Goal: Task Accomplishment & Management: Use online tool/utility

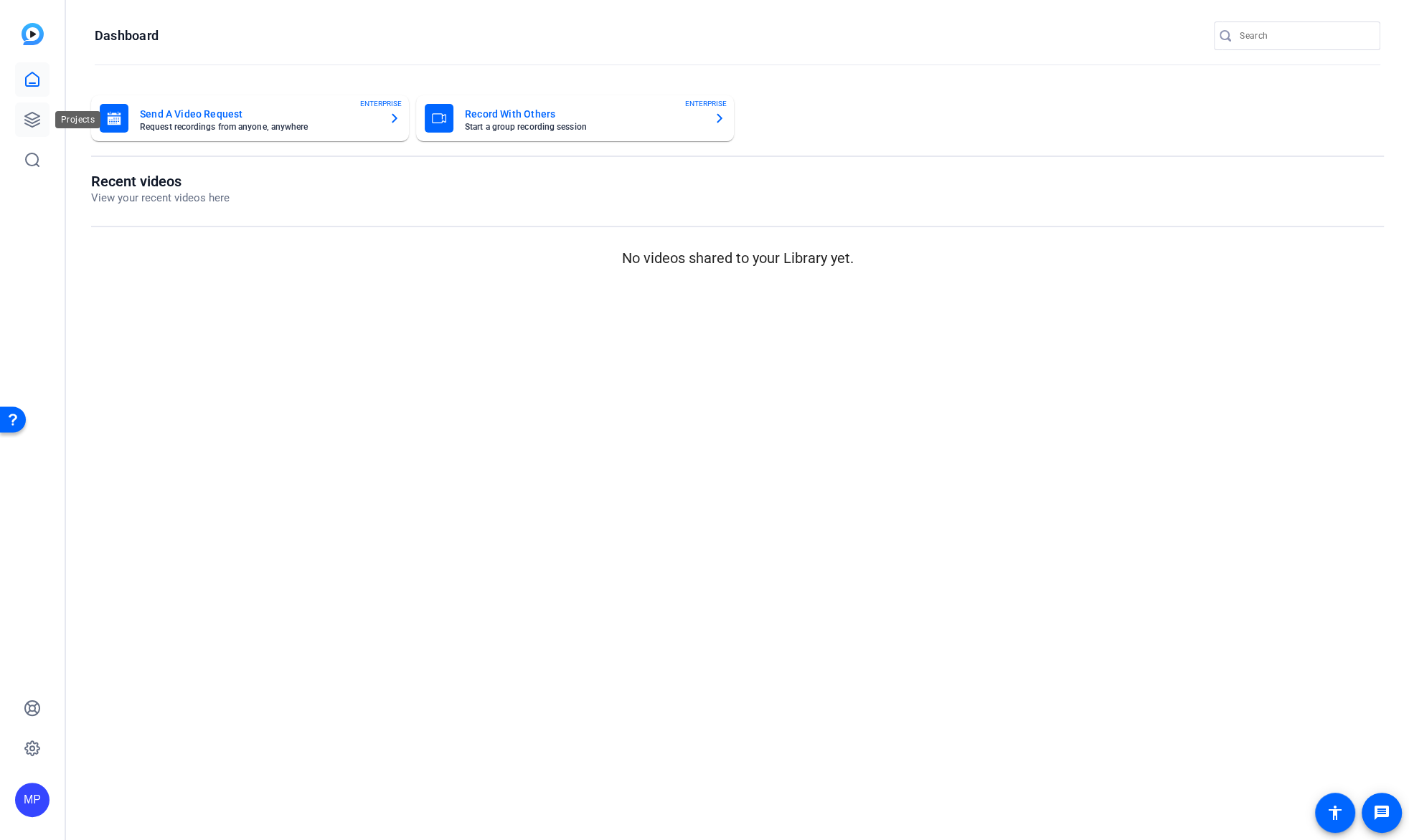
click at [23, 122] on icon at bounding box center [32, 120] width 17 height 17
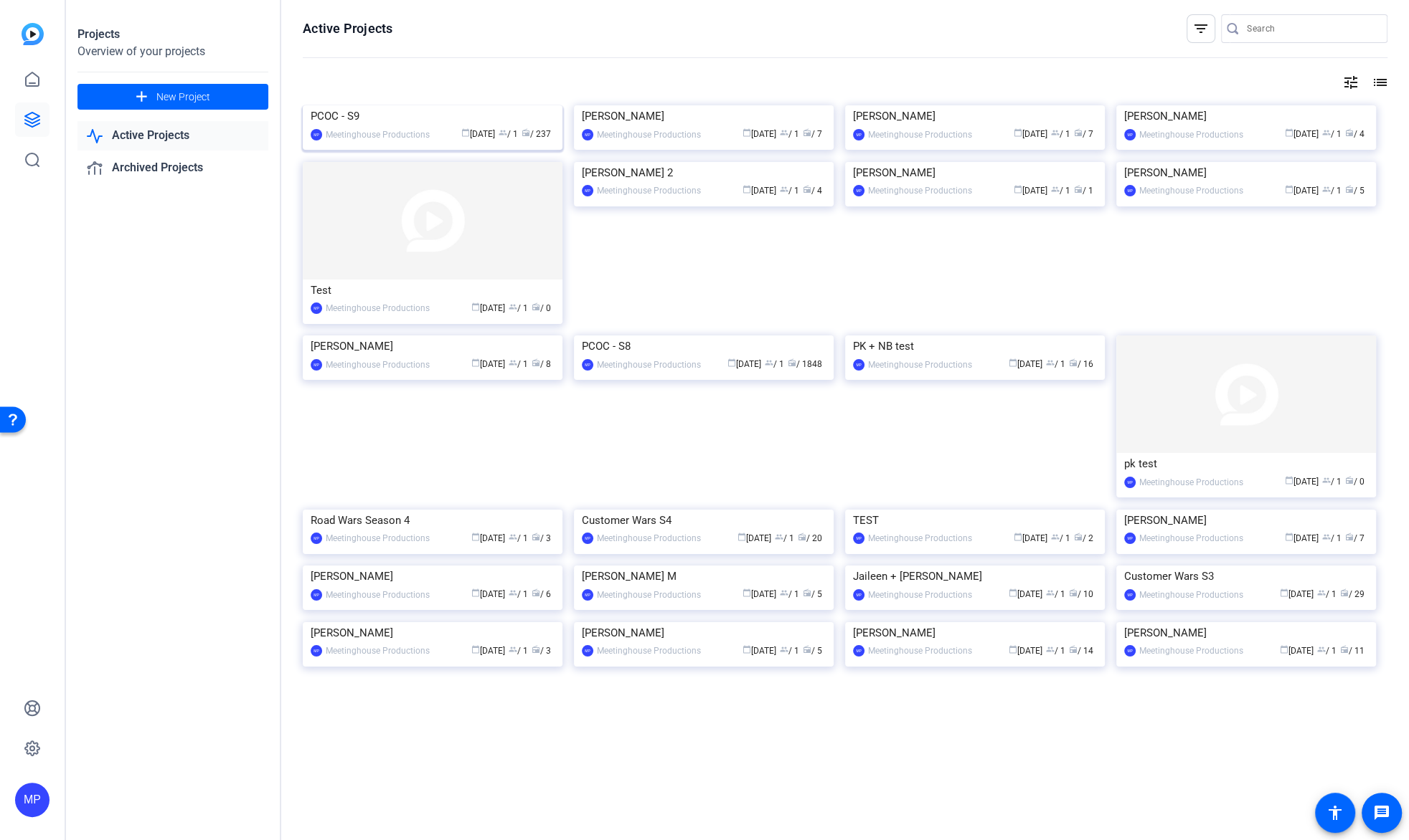
click at [508, 105] on img at bounding box center [432, 105] width 260 height 0
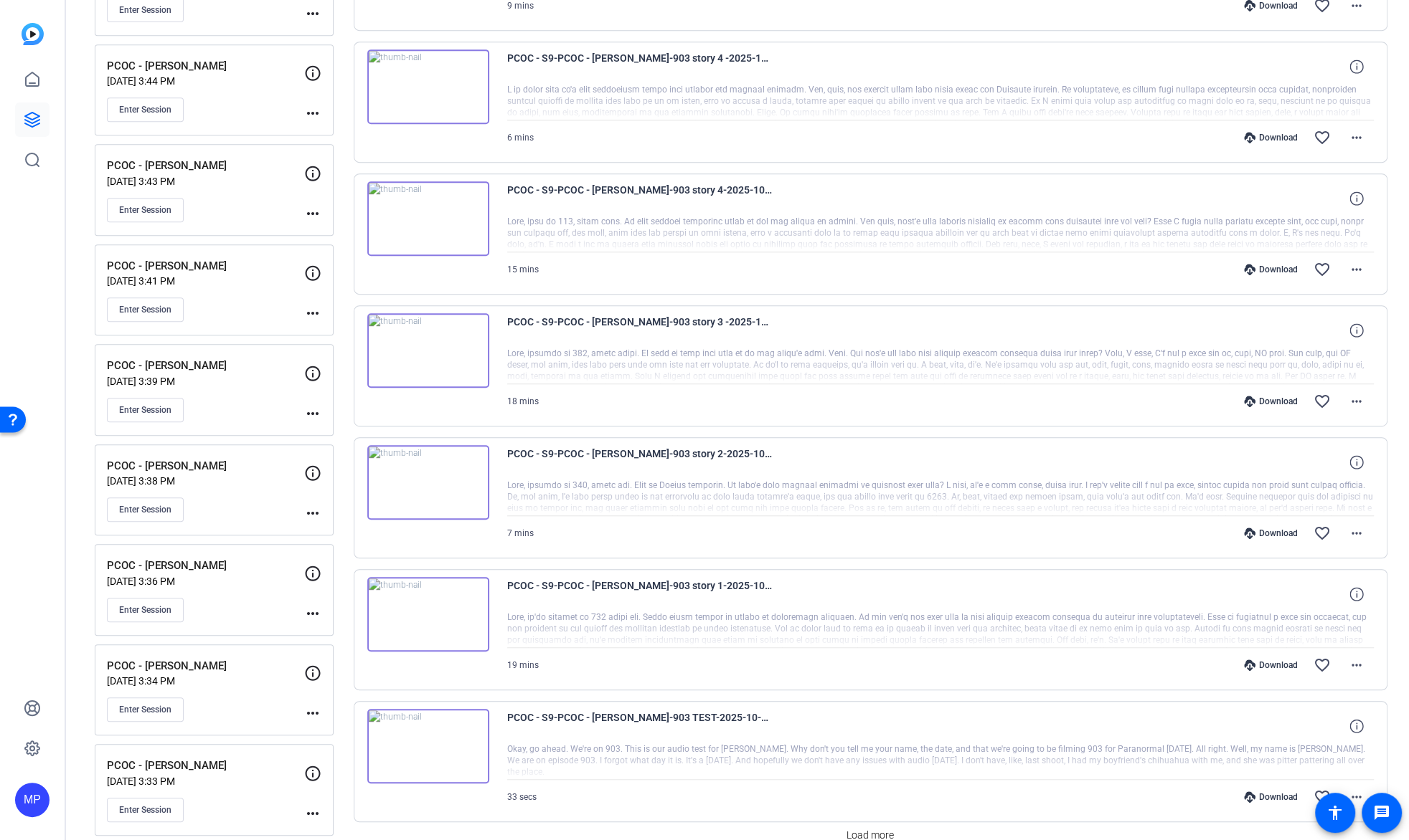
scroll to position [741, 0]
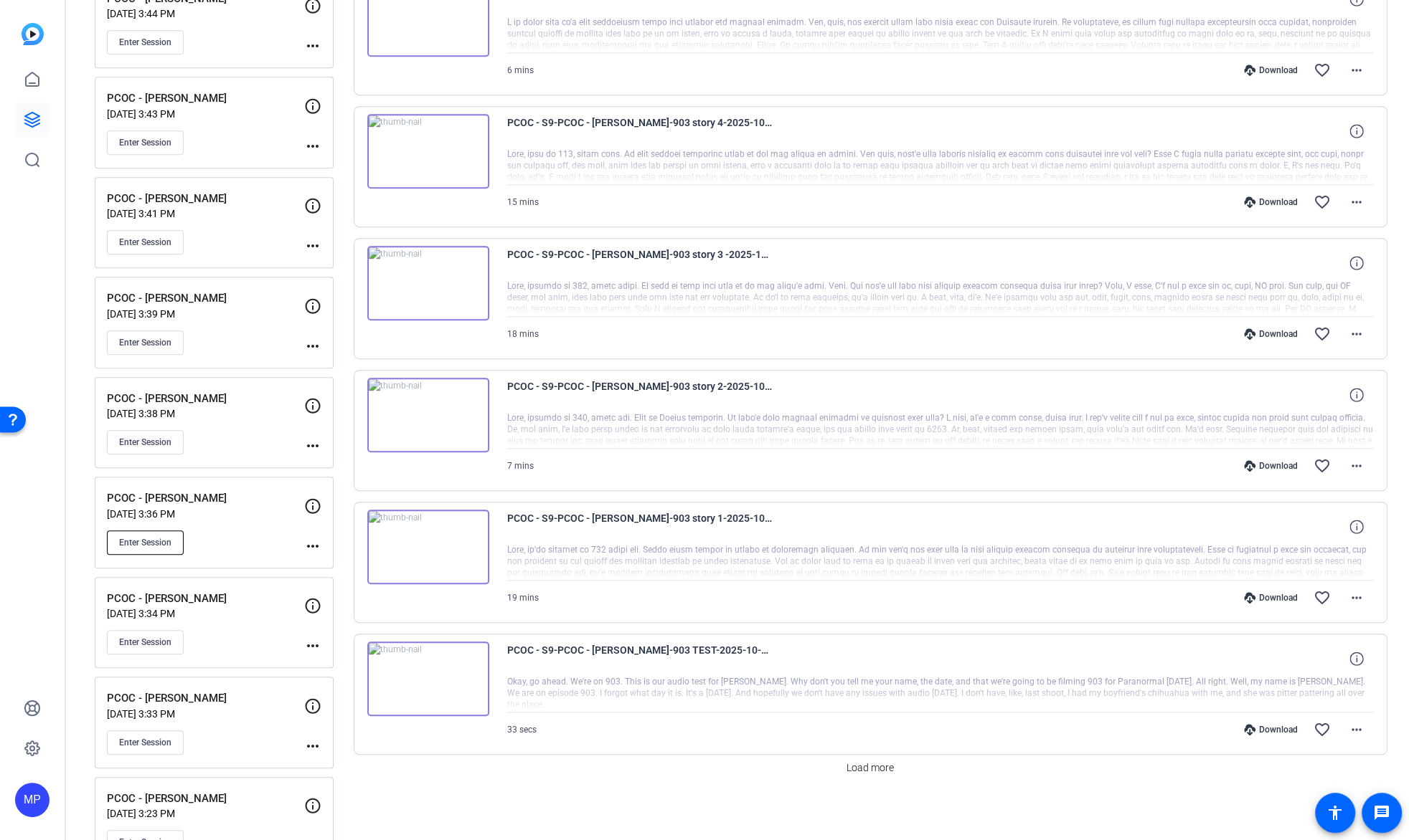
click at [172, 534] on button "Enter Session" at bounding box center [145, 543] width 77 height 24
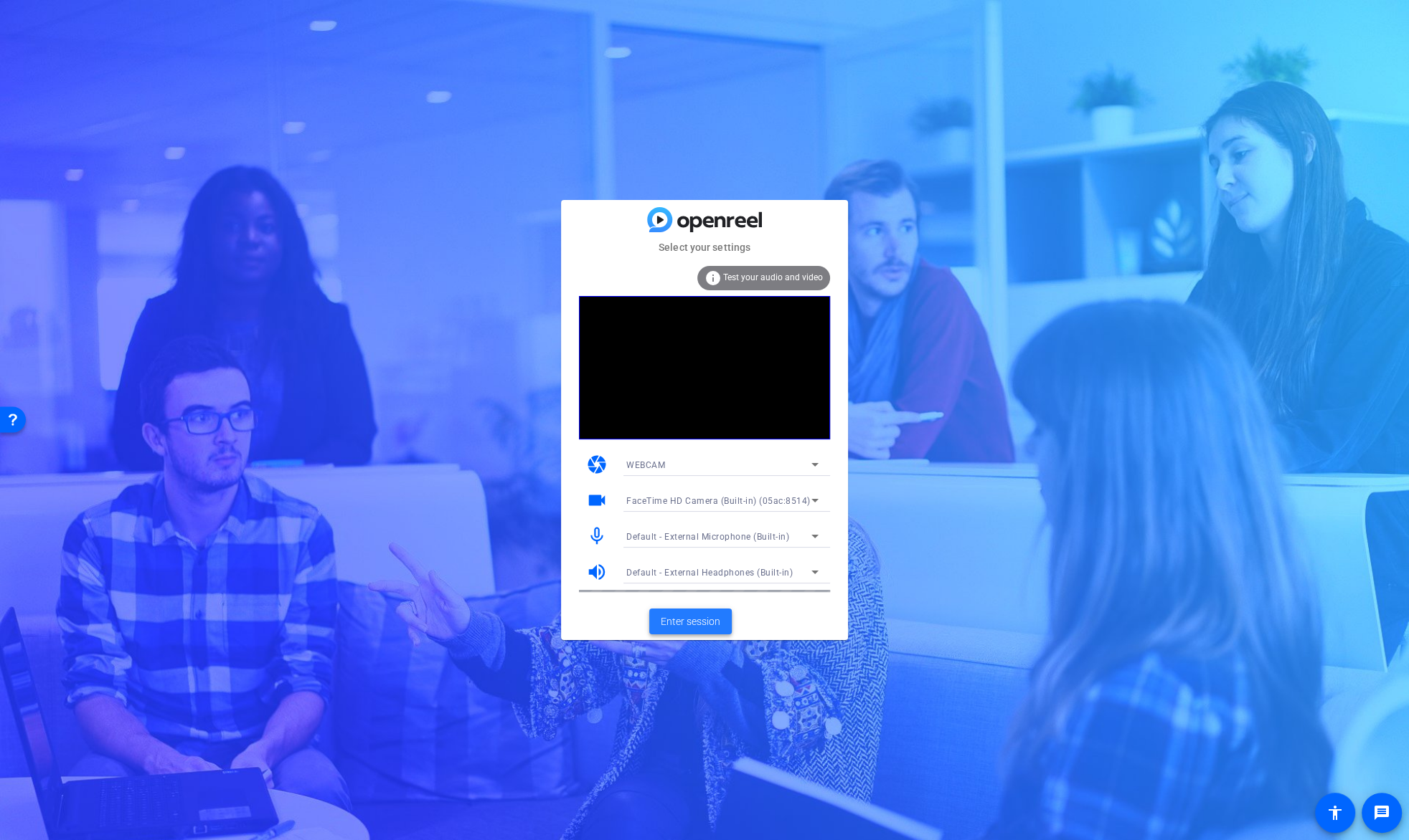
click at [710, 632] on span at bounding box center [691, 622] width 83 height 35
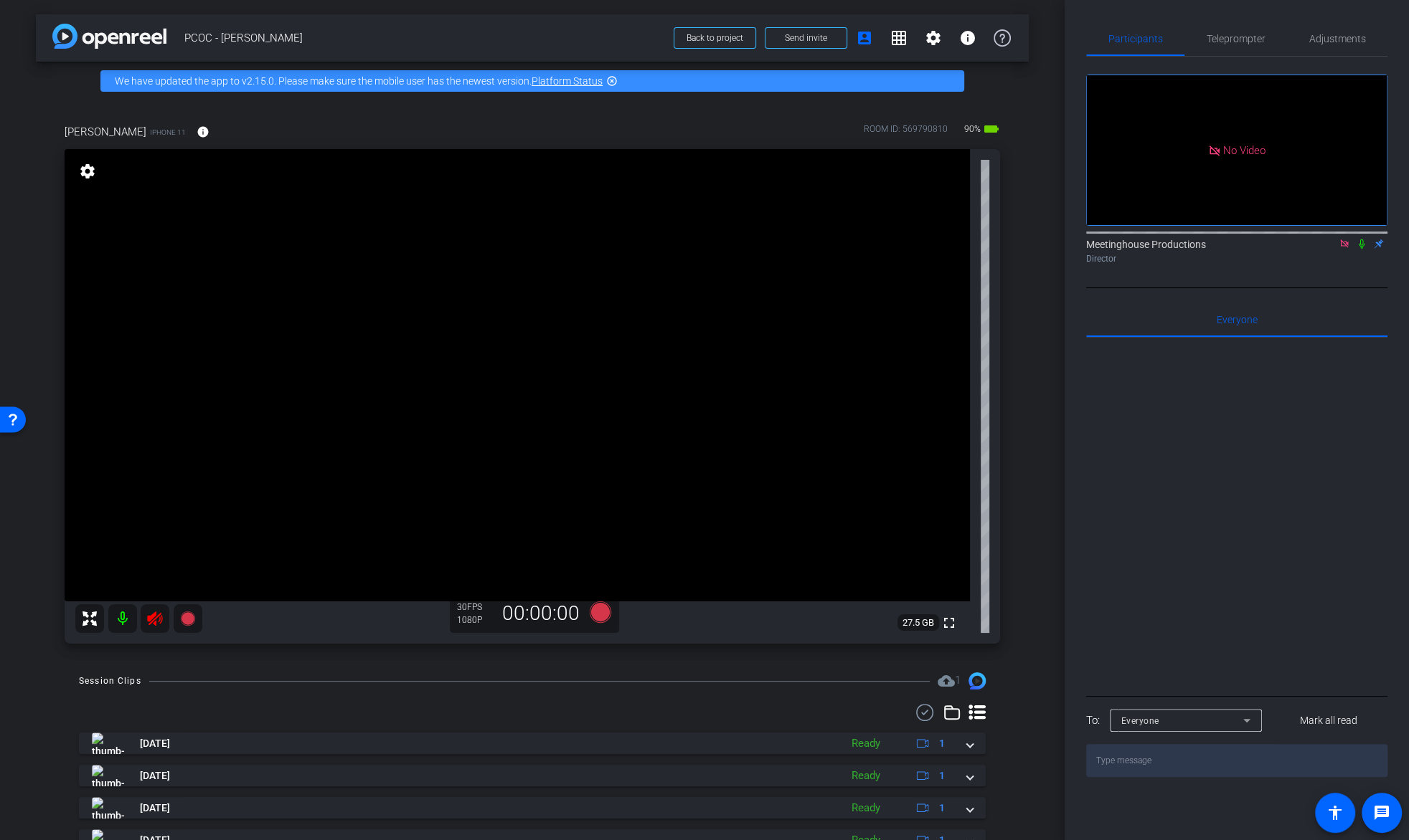
click at [146, 618] on icon at bounding box center [154, 619] width 17 height 17
click at [1332, 32] on span "Adjustments" at bounding box center [1337, 39] width 56 height 35
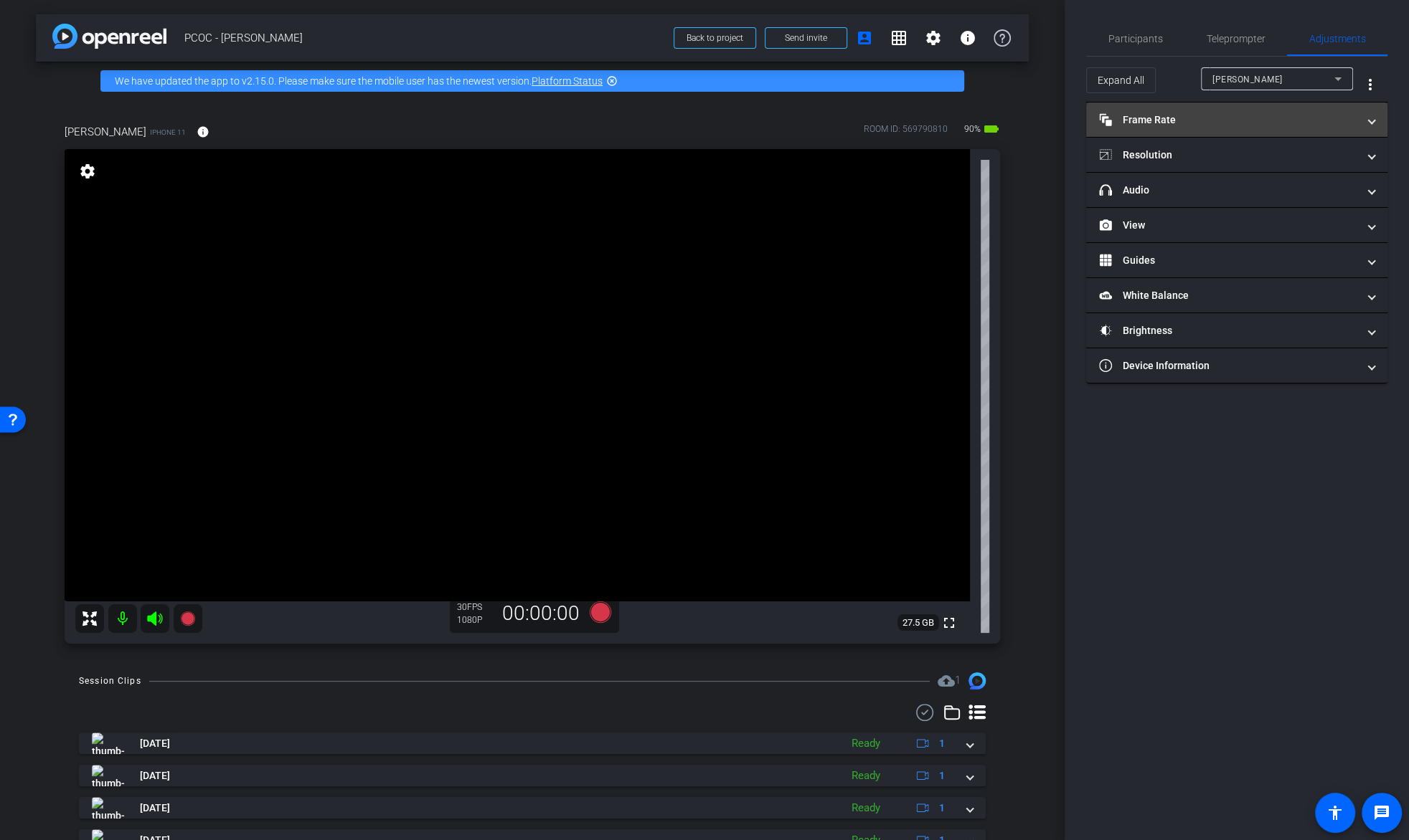
click at [1256, 115] on mat-panel-title "Frame Rate Frame Rate" at bounding box center [1228, 120] width 258 height 15
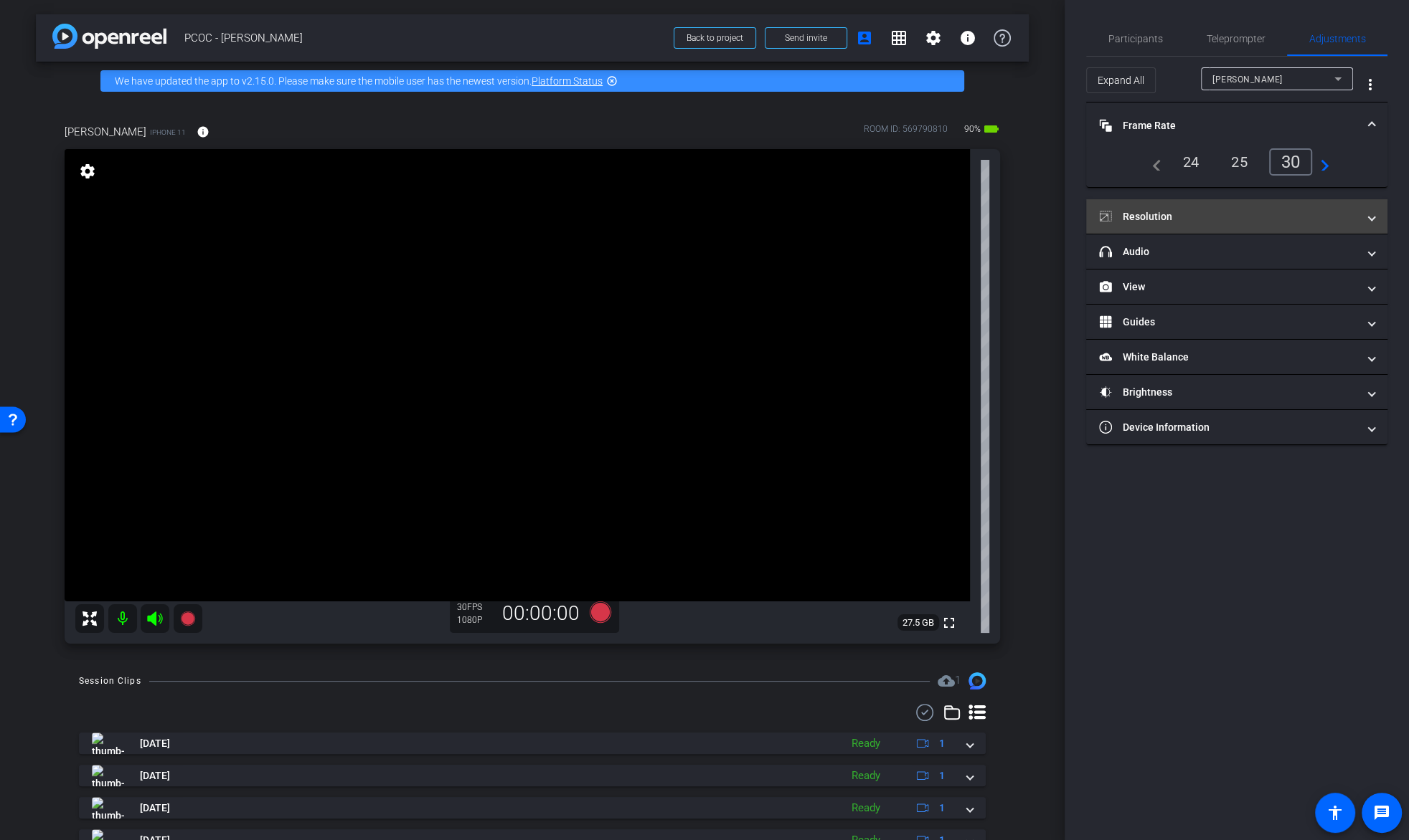
click at [1270, 209] on mat-panel-title "Resolution" at bounding box center [1228, 217] width 258 height 15
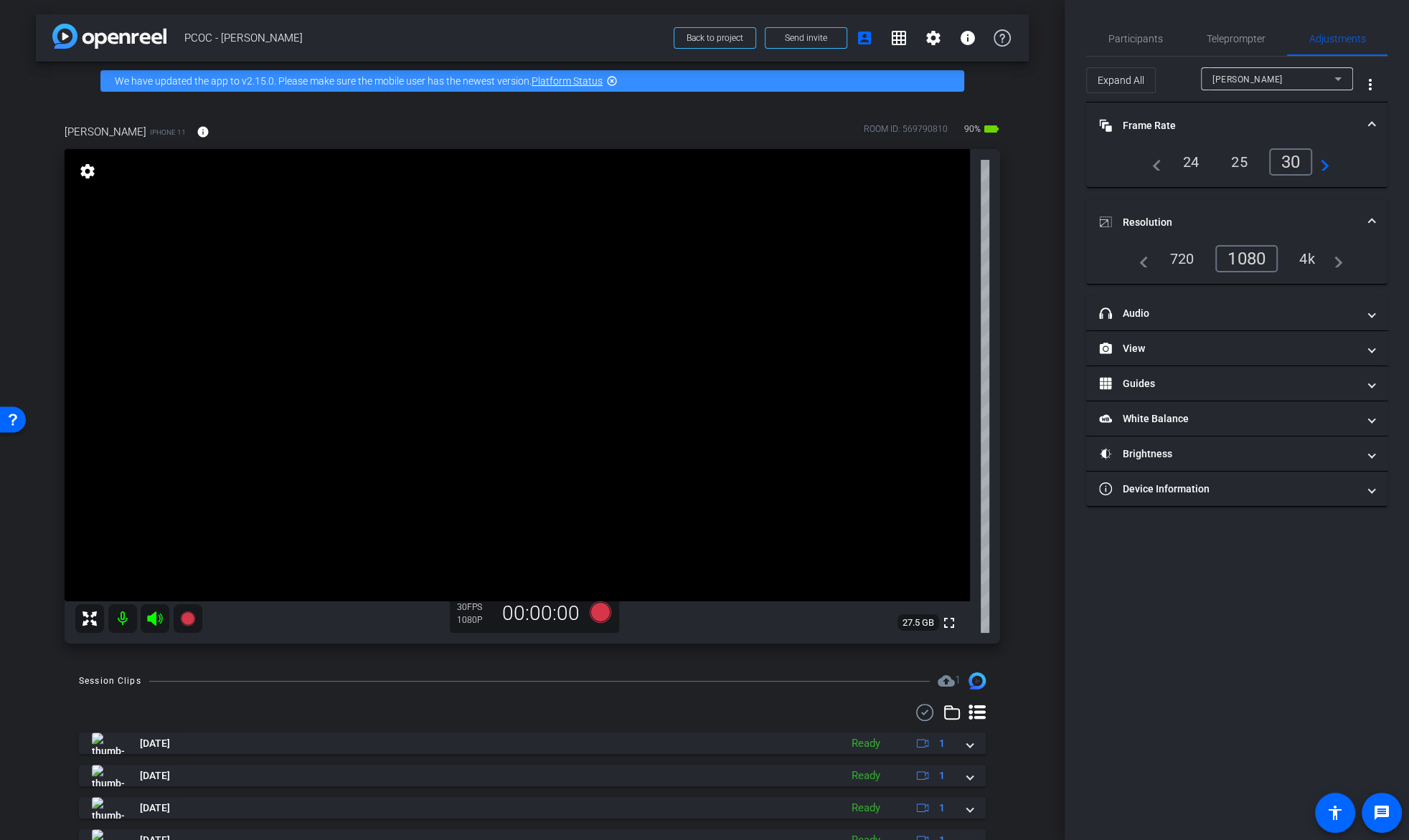
click at [1300, 255] on div "4k" at bounding box center [1307, 259] width 38 height 24
click at [1270, 318] on mat-panel-title "headphone icon Audio" at bounding box center [1228, 314] width 258 height 15
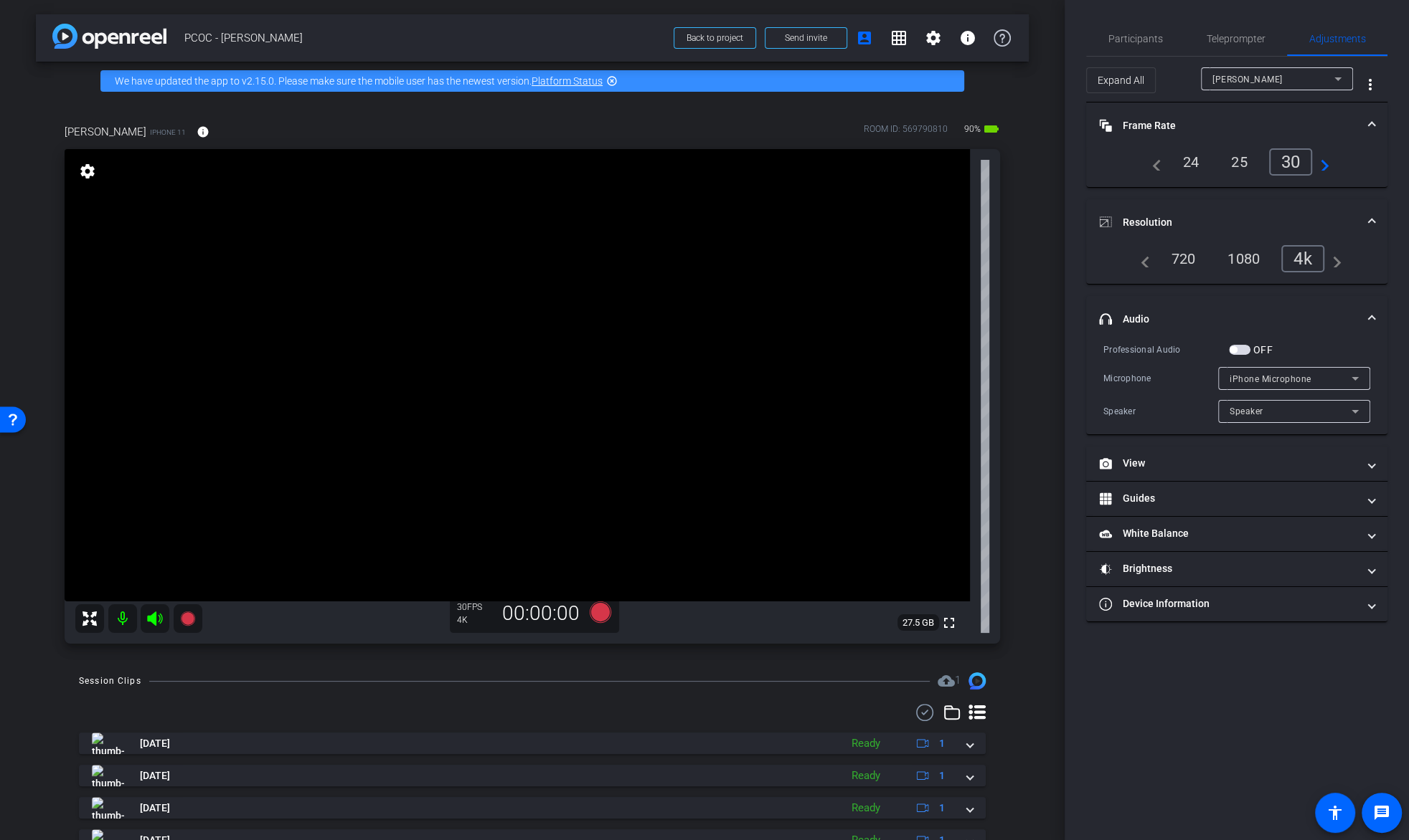
click at [1248, 348] on span "button" at bounding box center [1240, 349] width 22 height 10
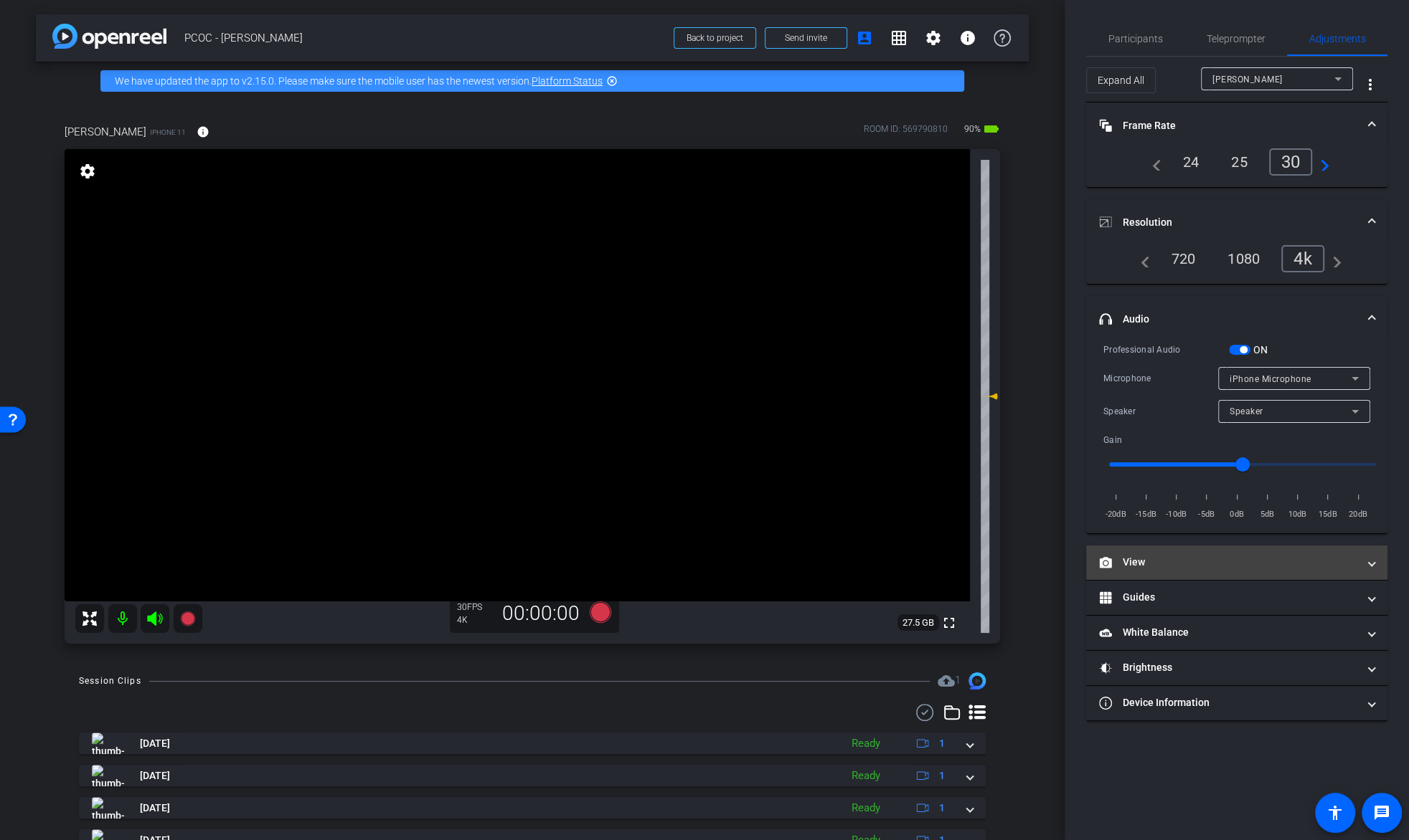
click at [1220, 558] on mat-panel-title "View" at bounding box center [1228, 562] width 258 height 15
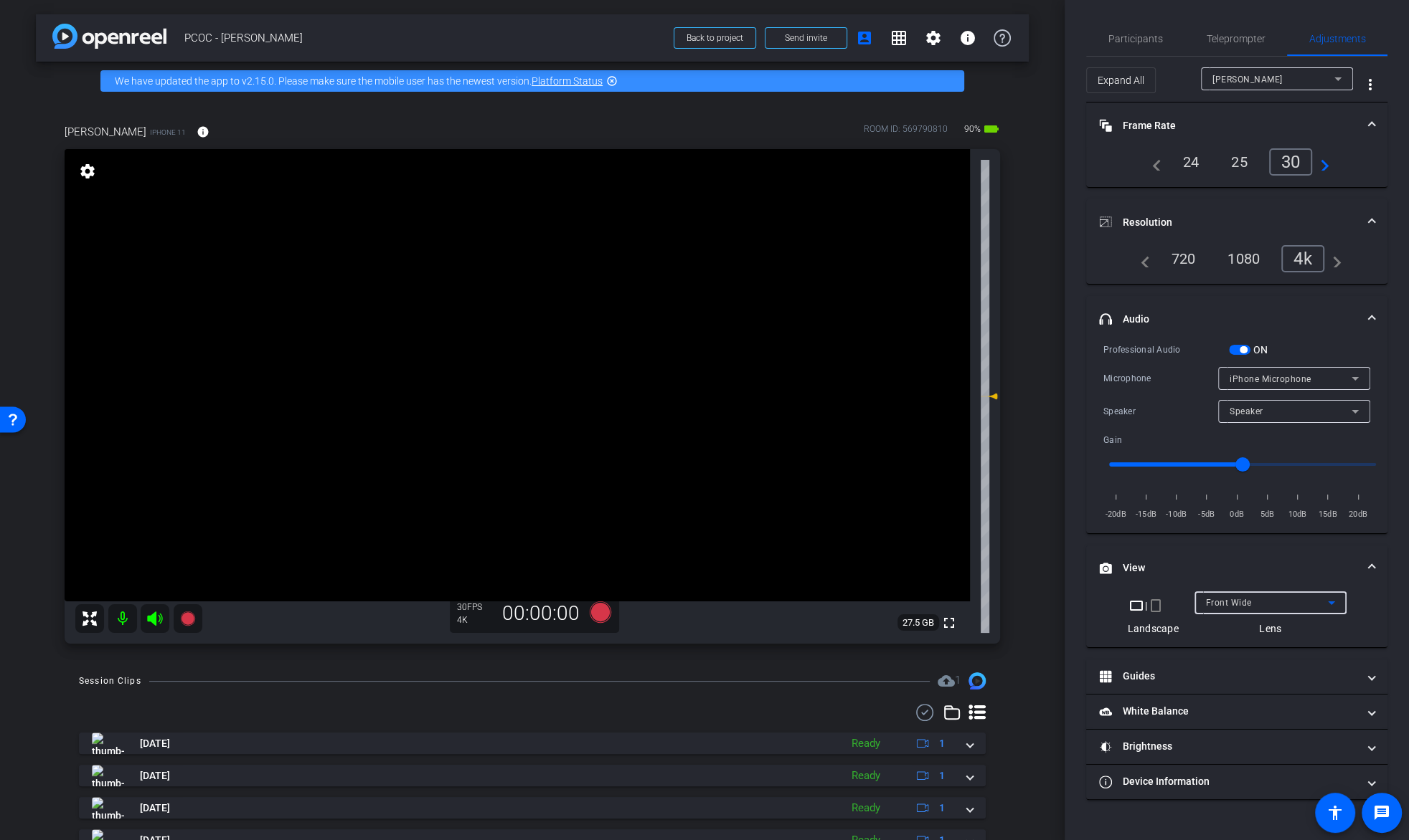
click at [1261, 607] on div "Front Wide" at bounding box center [1267, 603] width 122 height 18
click at [1240, 623] on span "Back Wide" at bounding box center [1228, 629] width 46 height 17
click at [1318, 390] on div at bounding box center [1294, 397] width 152 height 16
click at [1328, 377] on div "iPhone Microphone" at bounding box center [1291, 379] width 122 height 18
click at [1328, 377] on div at bounding box center [704, 420] width 1409 height 840
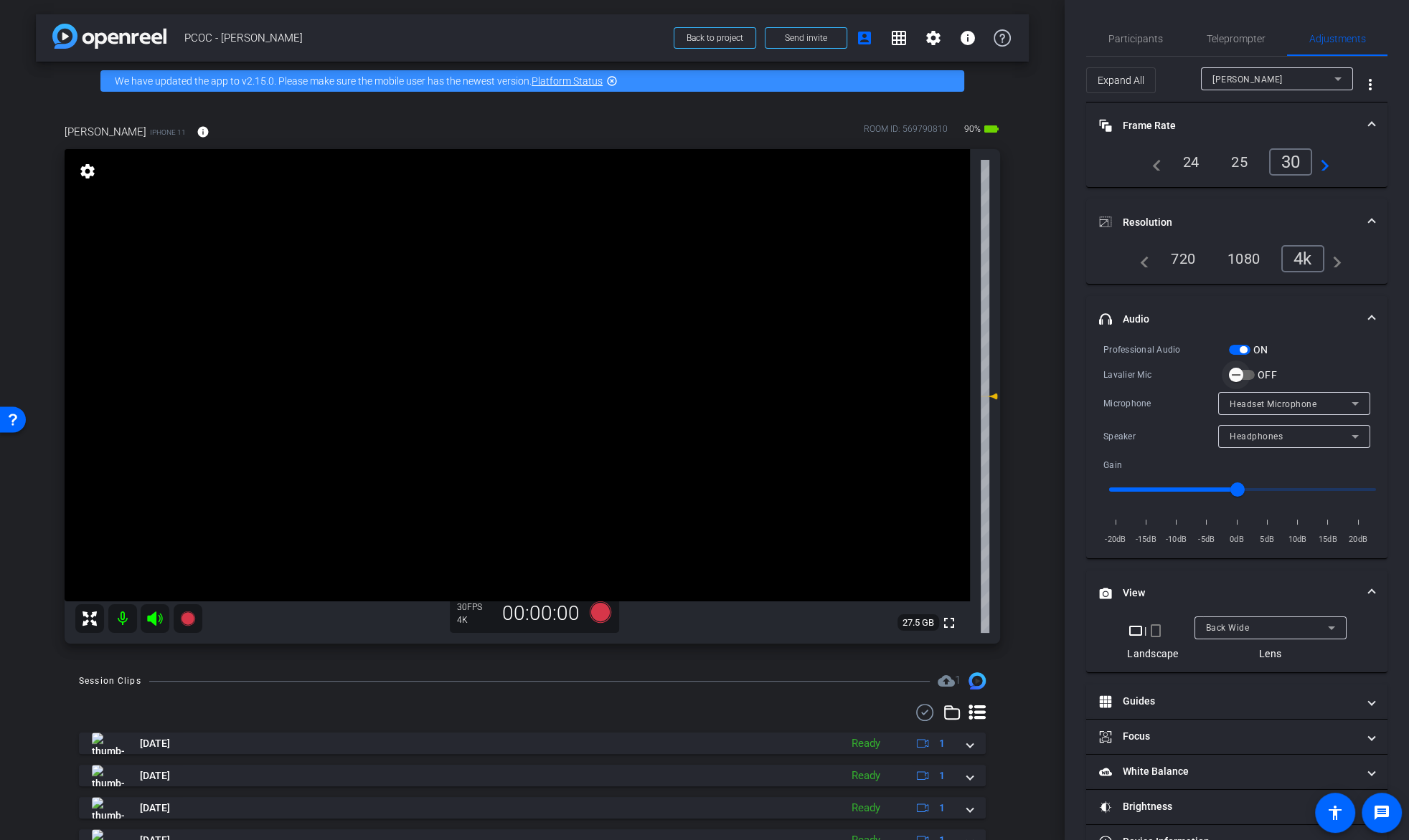
click at [1232, 379] on icon "button" at bounding box center [1236, 375] width 13 height 13
click at [1271, 691] on mat-expansion-panel-header "Guides" at bounding box center [1237, 702] width 301 height 35
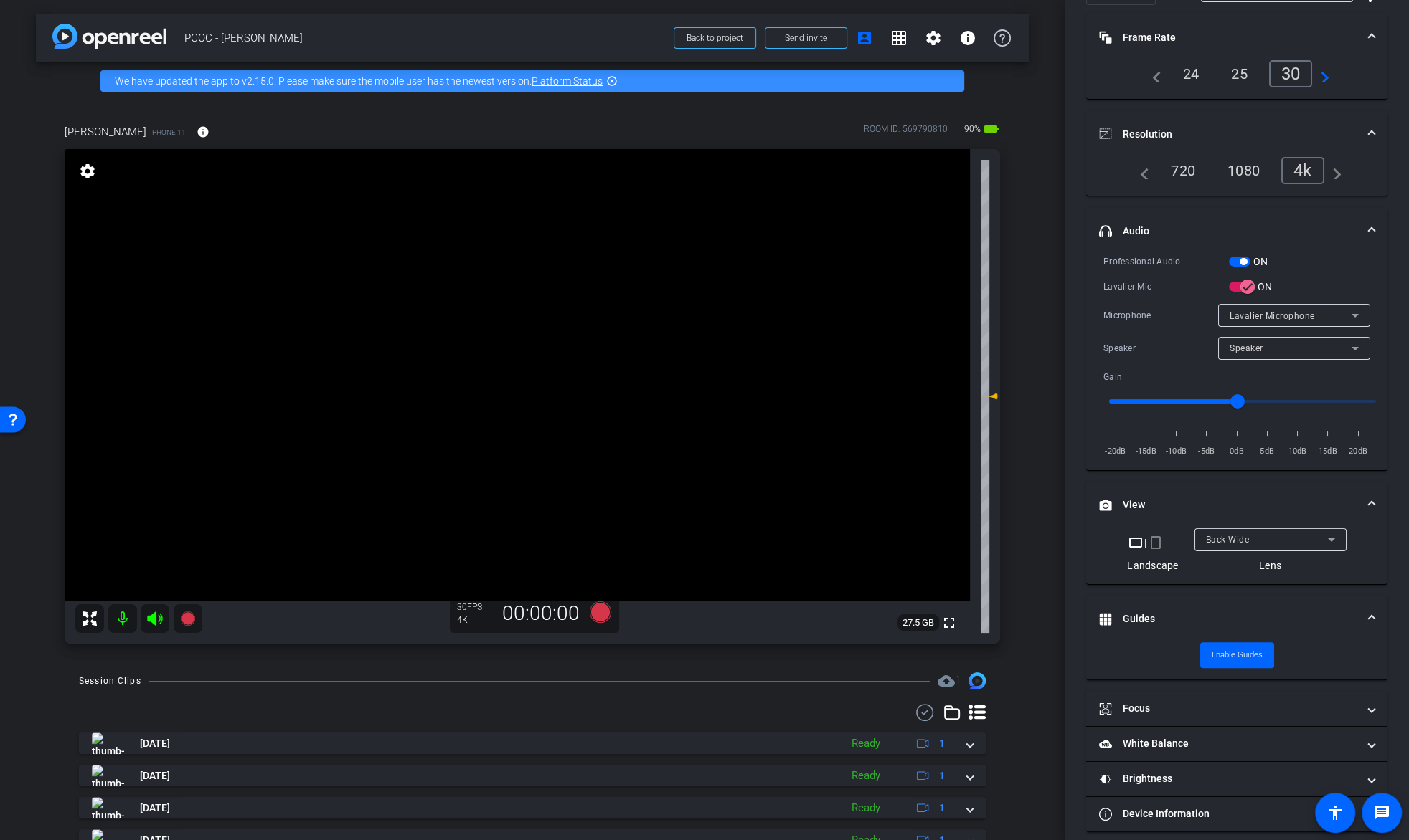
scroll to position [98, 0]
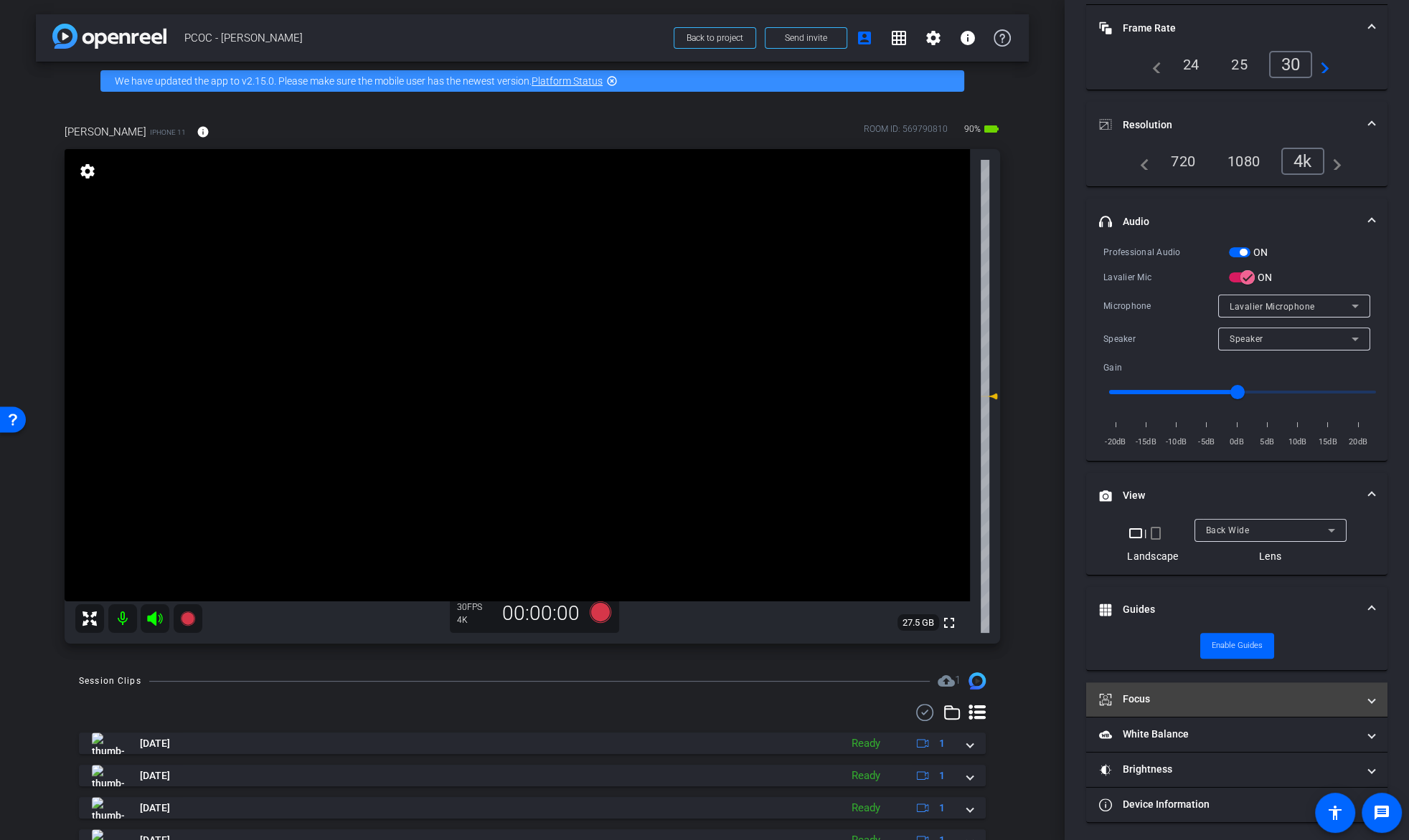
click at [1241, 687] on mat-expansion-panel-header "Focus" at bounding box center [1237, 700] width 301 height 35
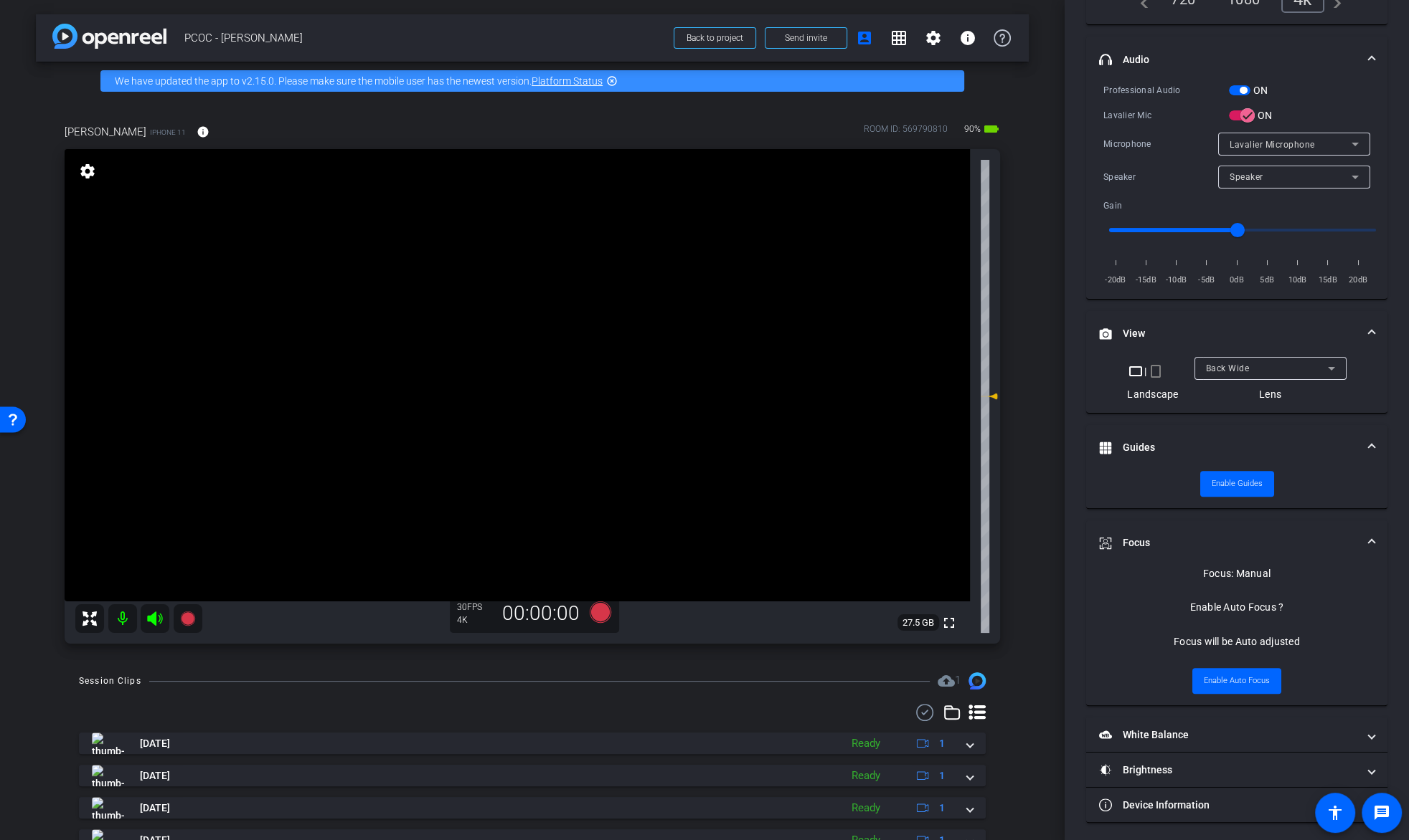
scroll to position [260, 0]
click at [1240, 729] on mat-panel-title "White Balance White Balance" at bounding box center [1228, 735] width 258 height 15
click at [1240, 729] on mat-expansion-panel-header "White Balance White Balance" at bounding box center [1237, 739] width 301 height 46
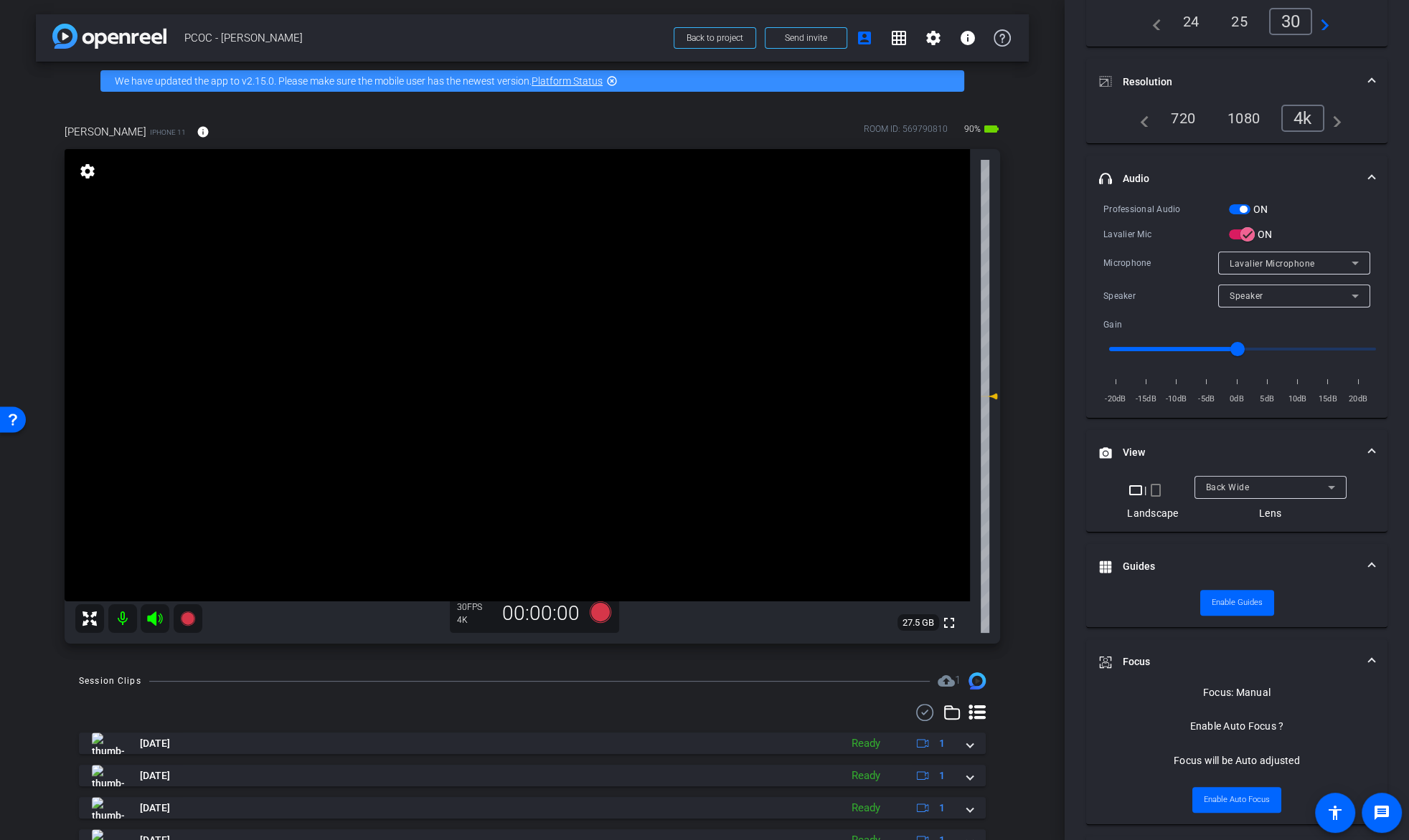
scroll to position [0, 0]
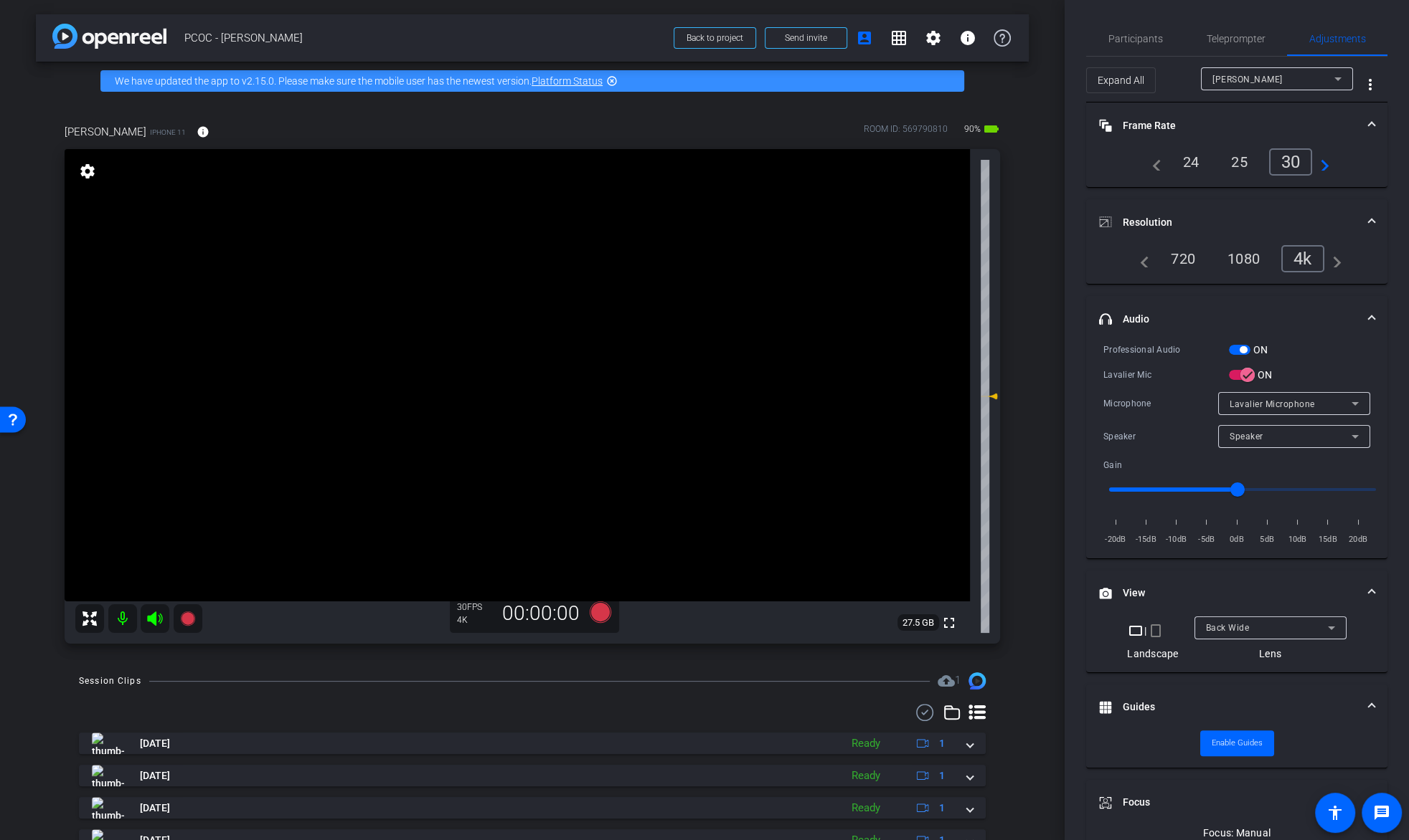
click at [520, 324] on video at bounding box center [517, 375] width 905 height 452
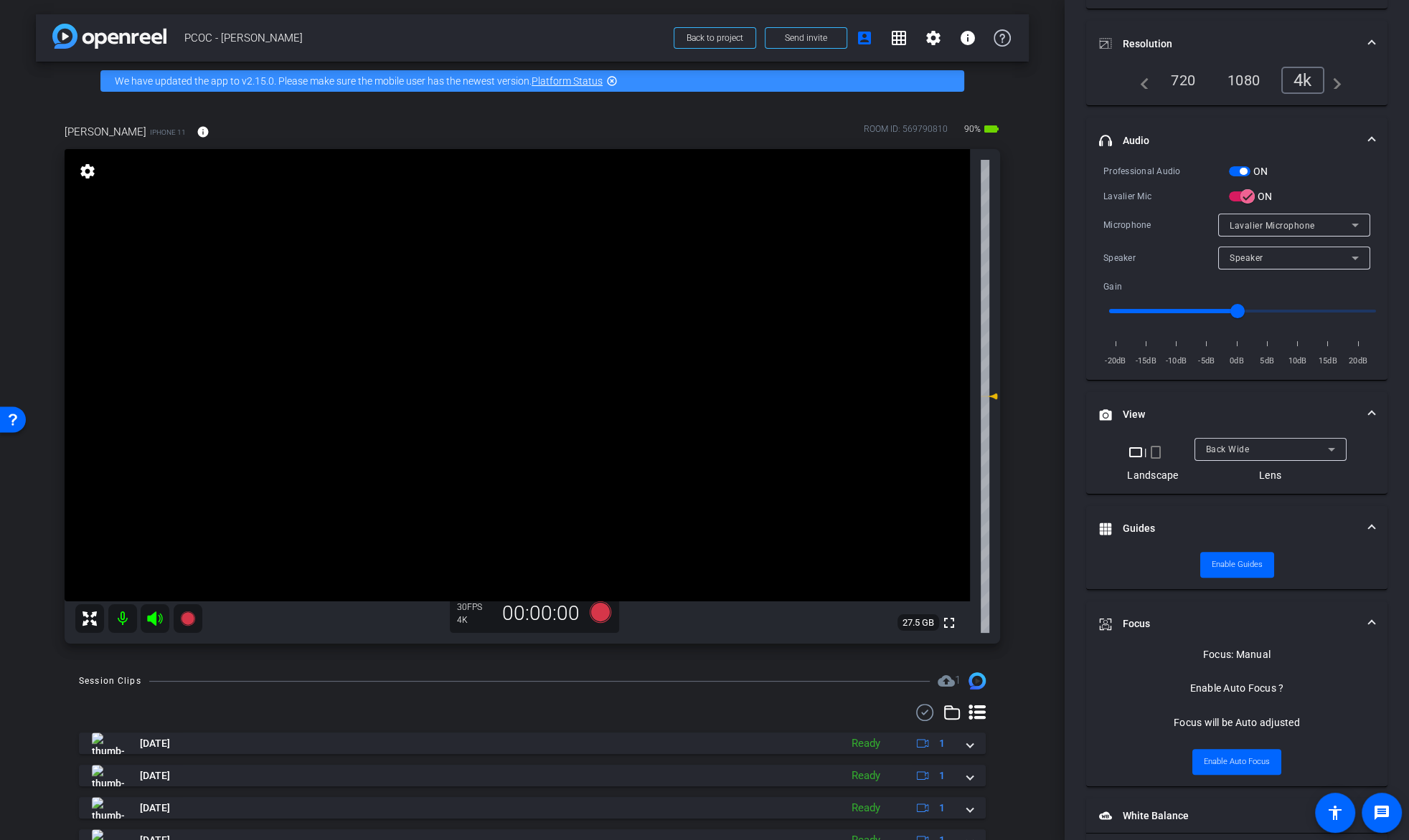
scroll to position [231, 0]
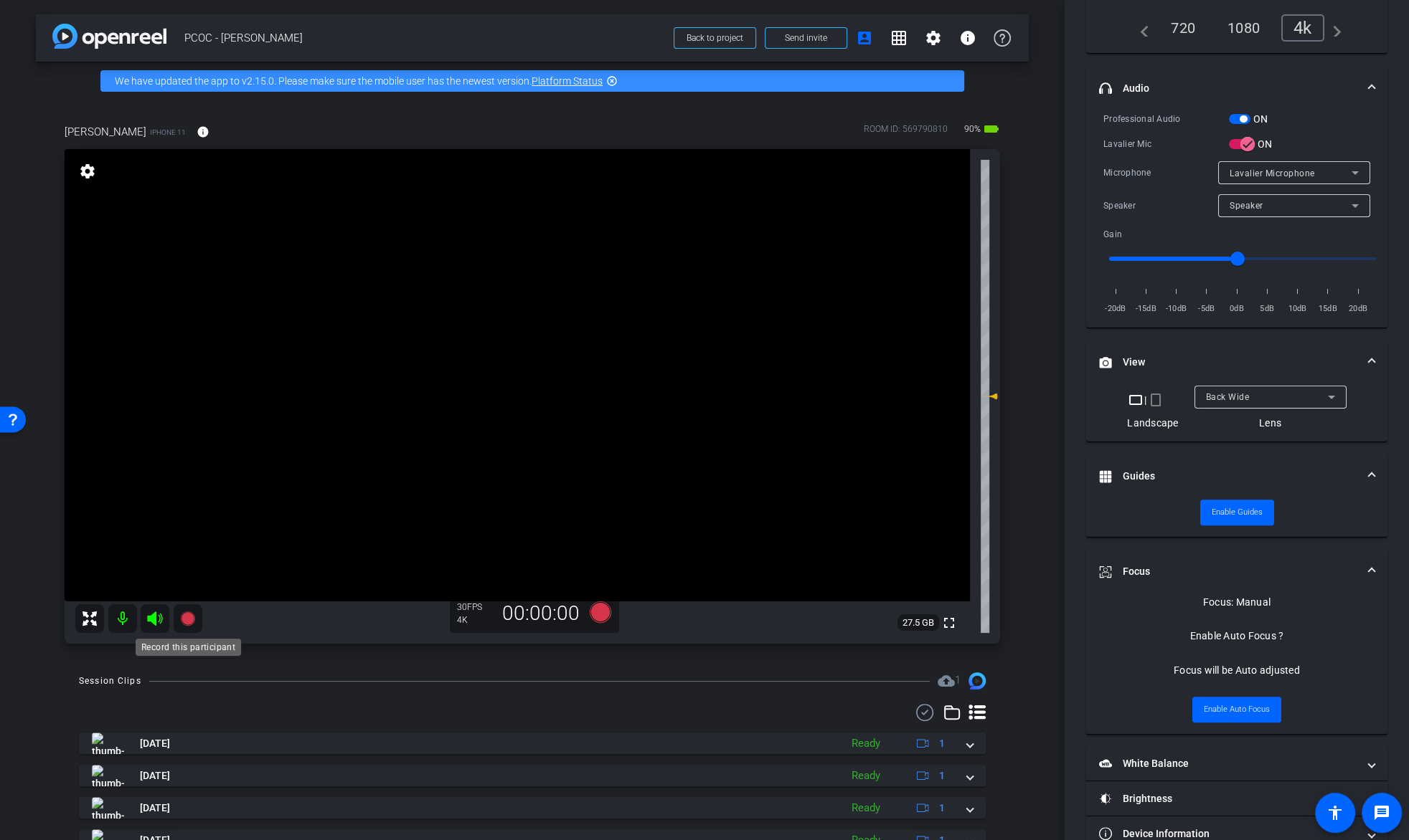
click at [200, 630] on mat-icon at bounding box center [188, 619] width 29 height 29
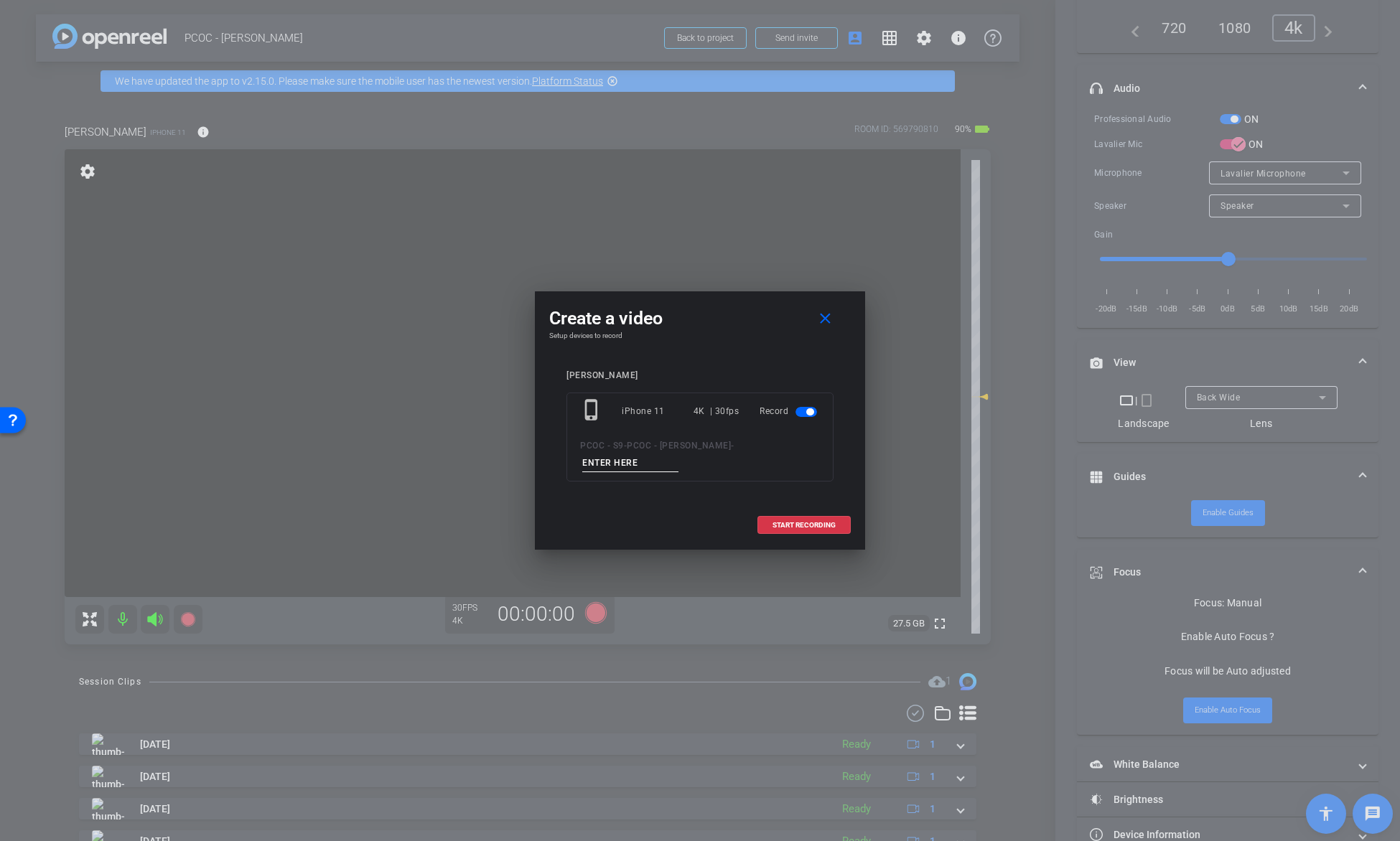
click at [628, 467] on input at bounding box center [630, 463] width 96 height 18
type input "test"
click at [792, 516] on span at bounding box center [804, 525] width 92 height 35
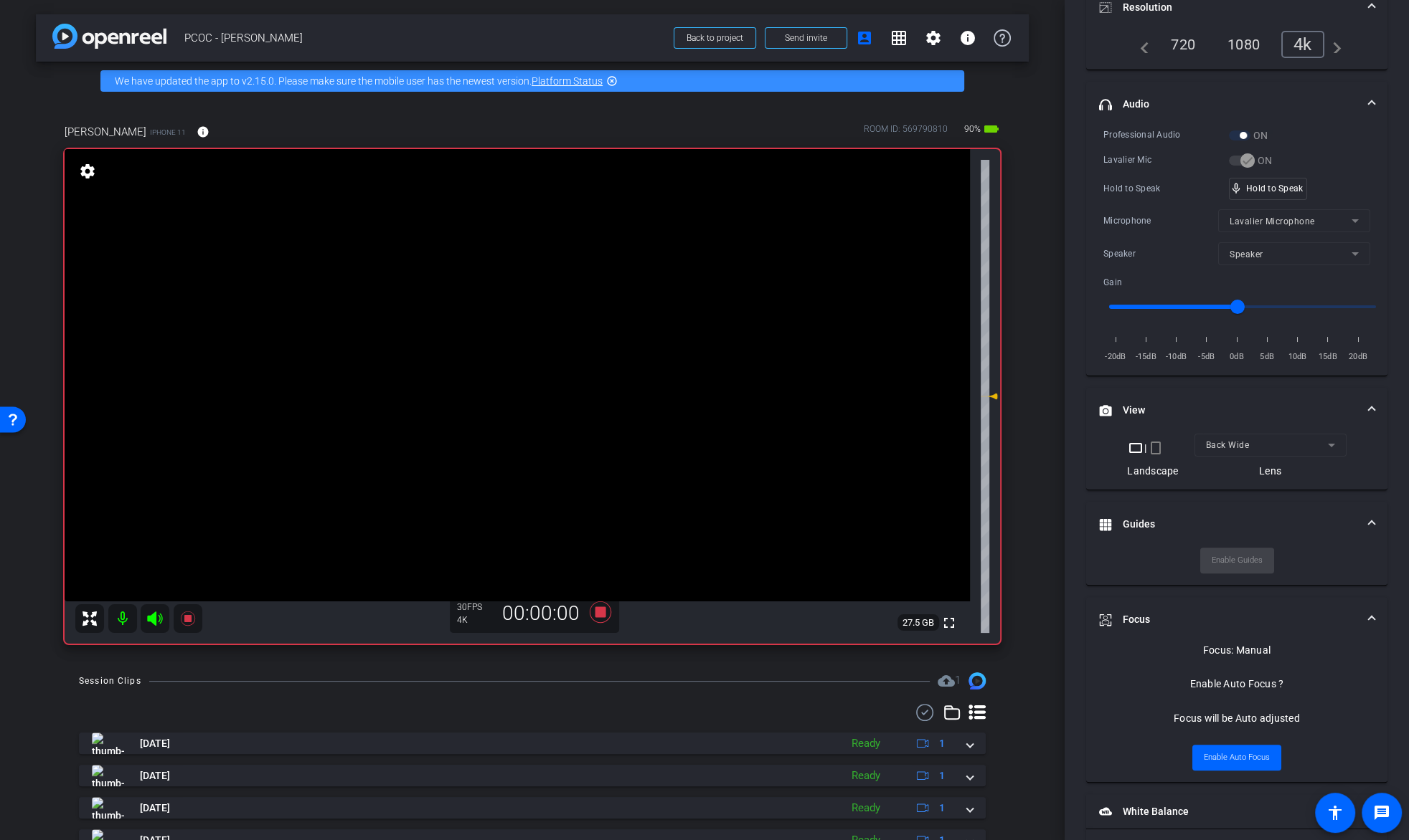
scroll to position [248, 0]
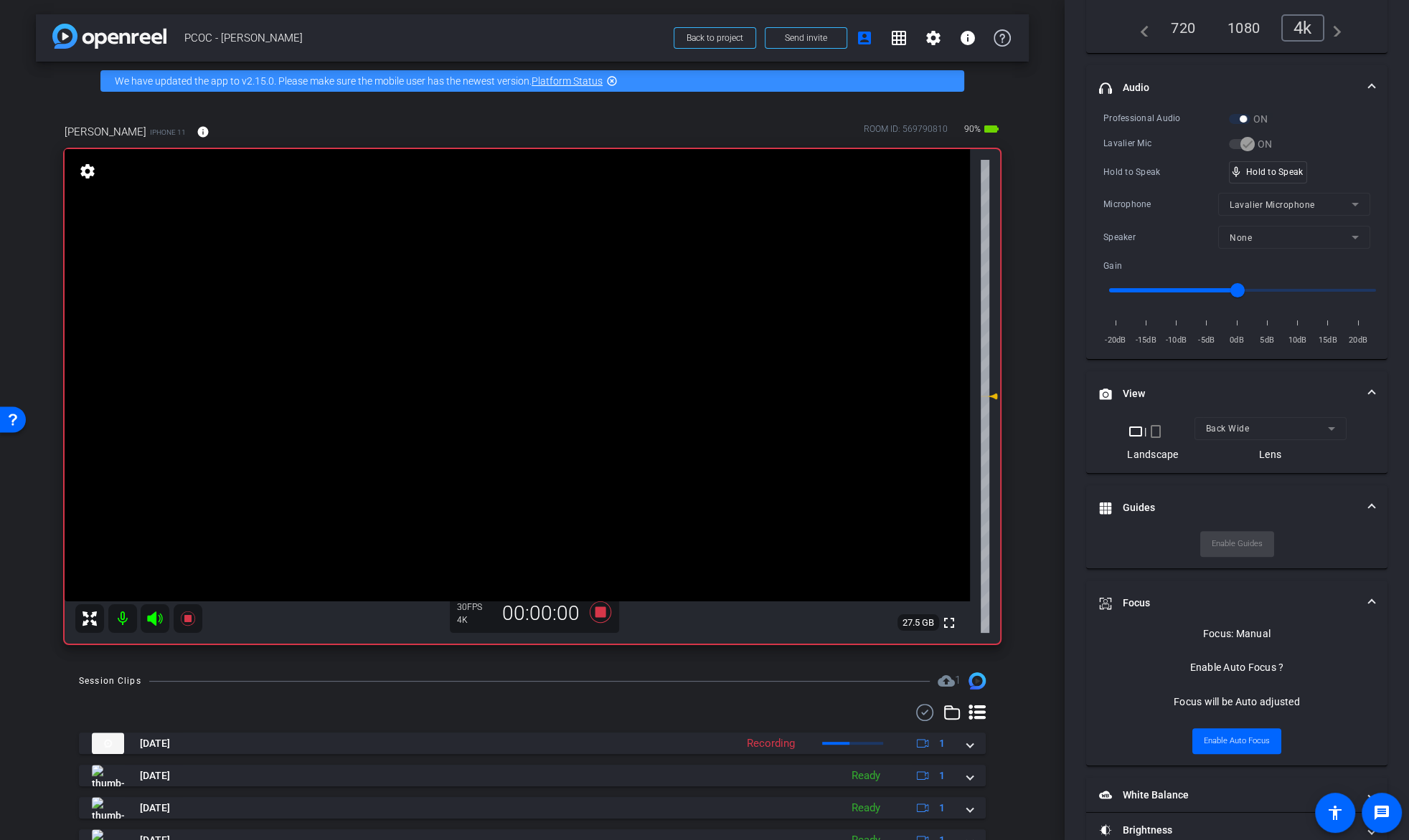
click at [517, 351] on video at bounding box center [517, 375] width 905 height 452
click at [1289, 175] on div "mic_none Speaking..." at bounding box center [1262, 172] width 65 height 21
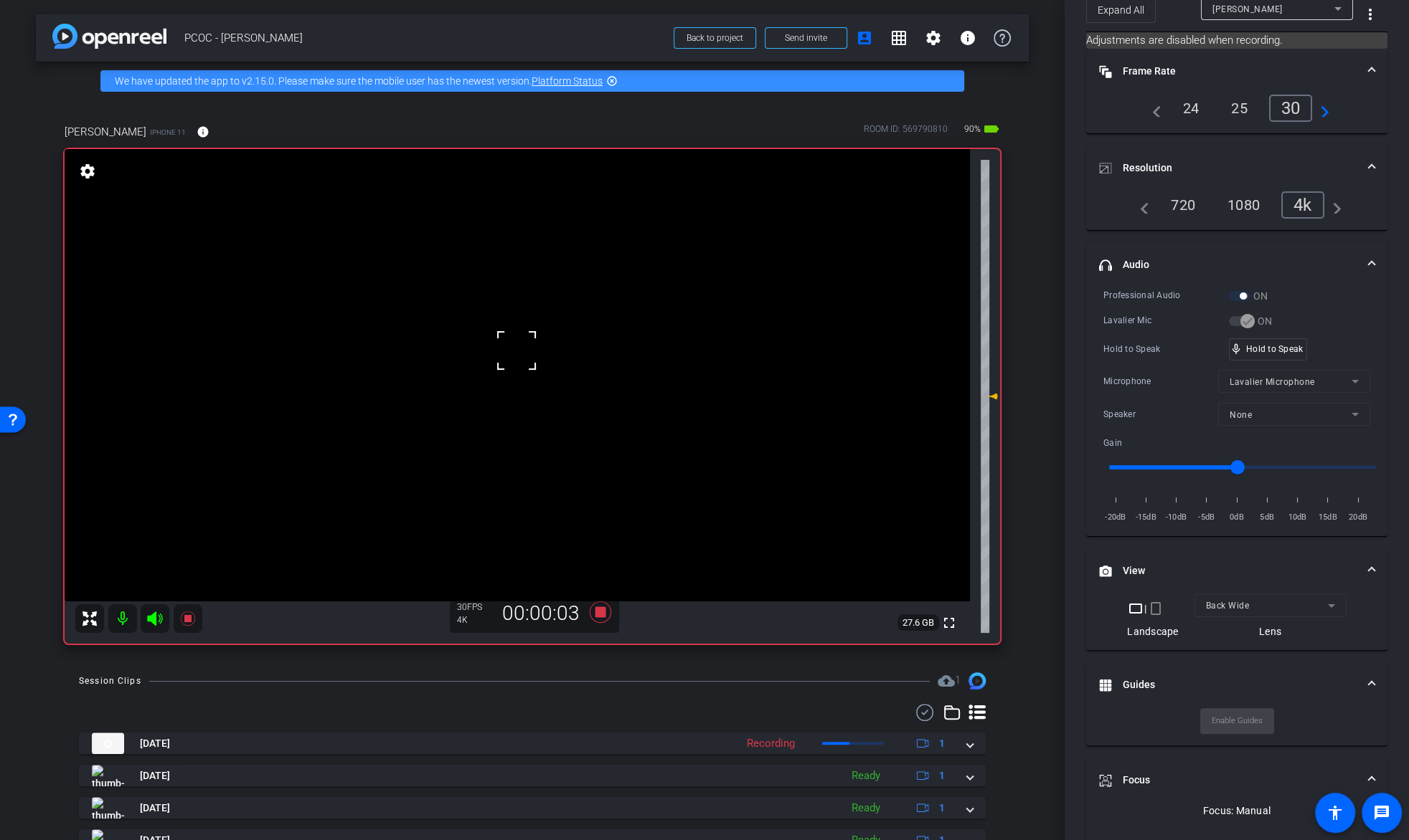
scroll to position [0, 0]
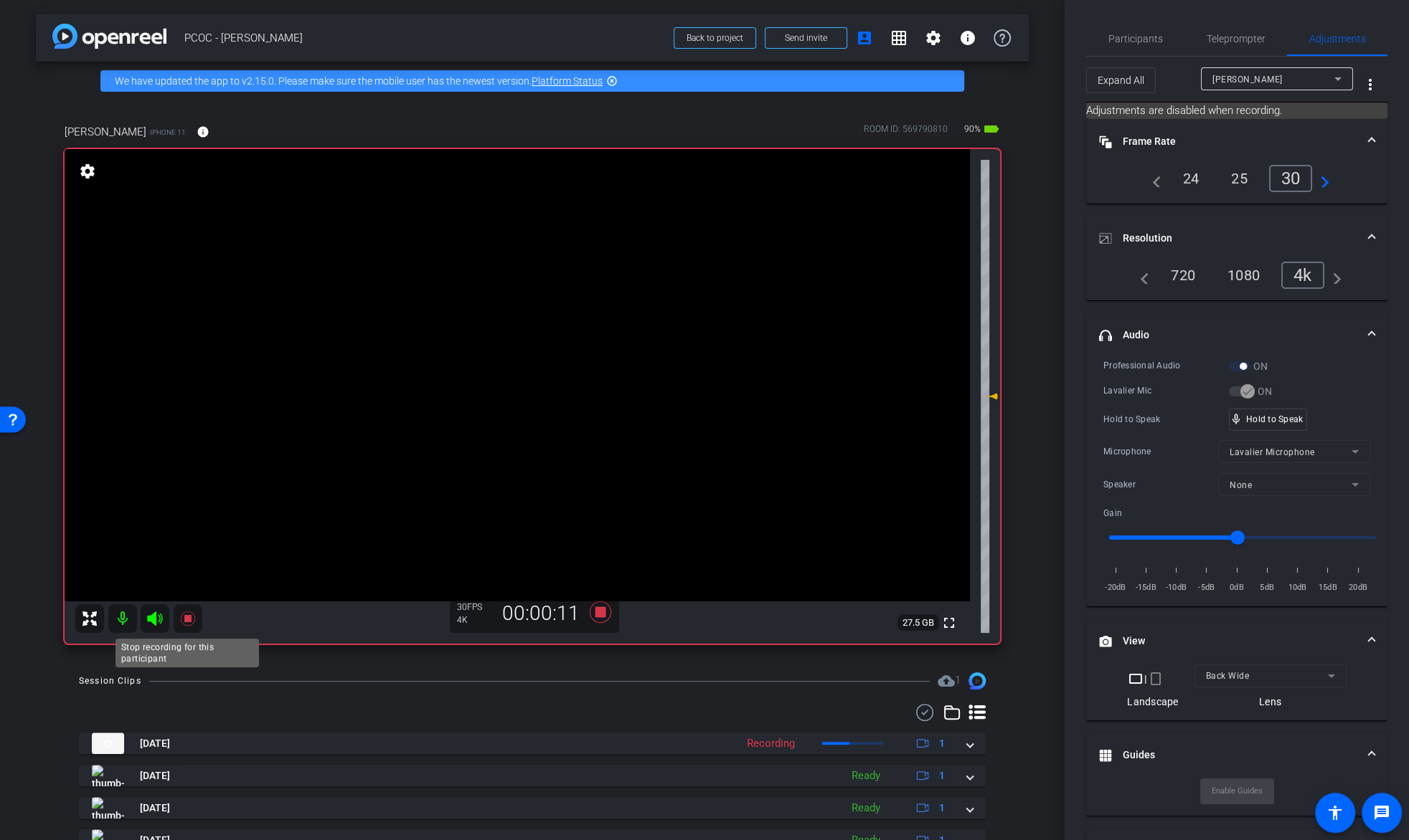
click at [181, 621] on icon at bounding box center [188, 619] width 17 height 17
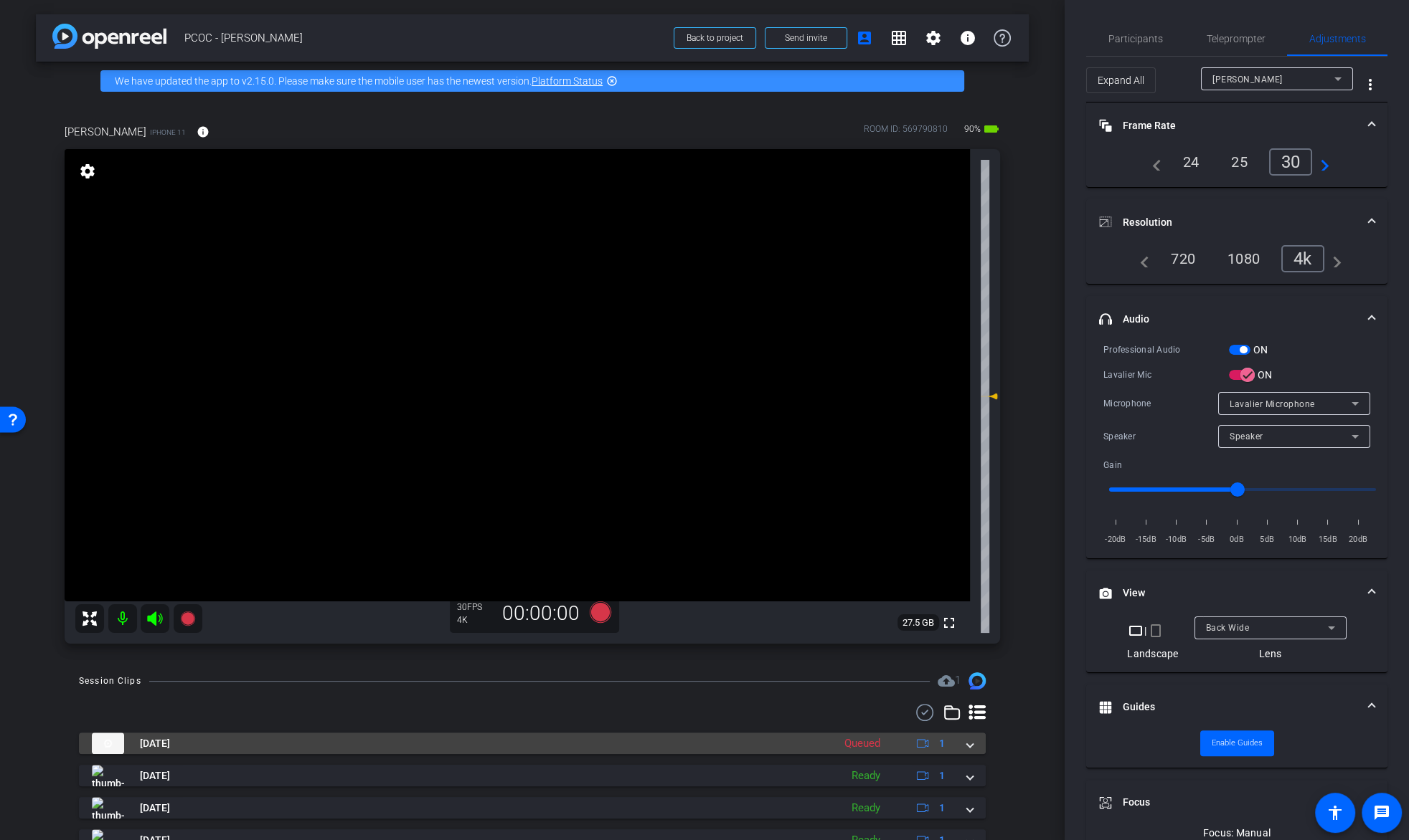
click at [967, 750] on span at bounding box center [970, 744] width 6 height 15
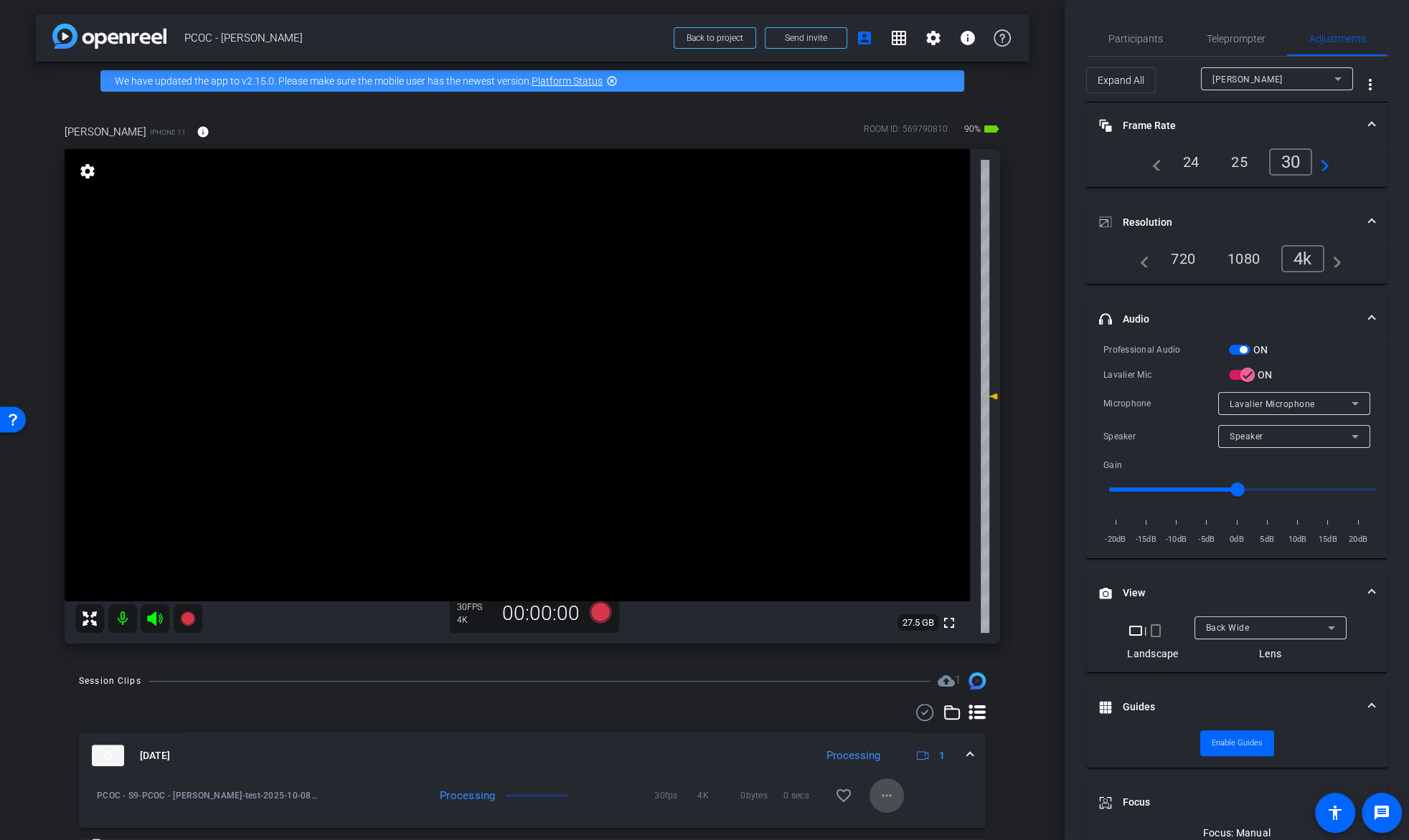
click at [880, 789] on mat-icon "more_horiz" at bounding box center [886, 796] width 17 height 17
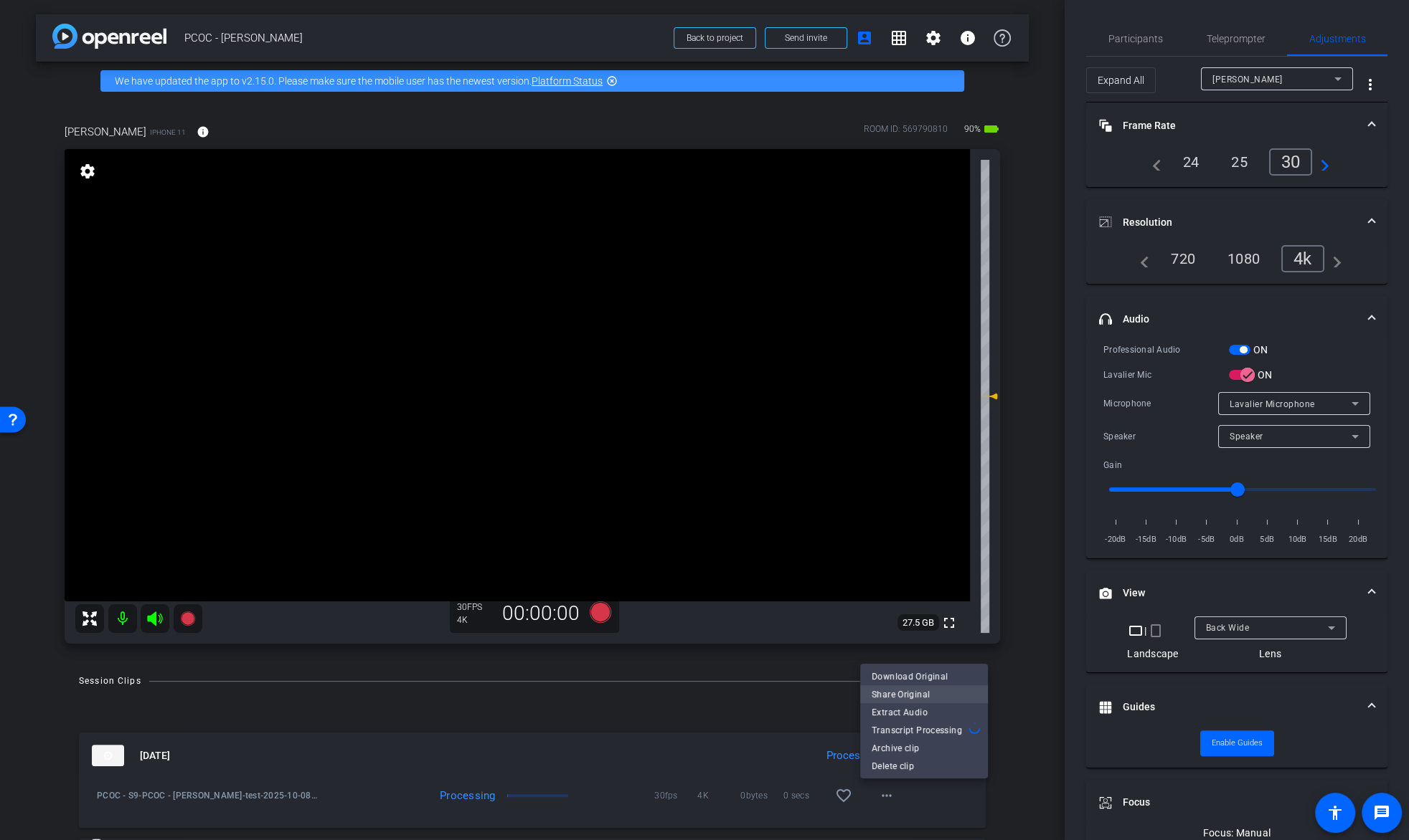
click at [932, 694] on span "Share Original" at bounding box center [923, 695] width 105 height 17
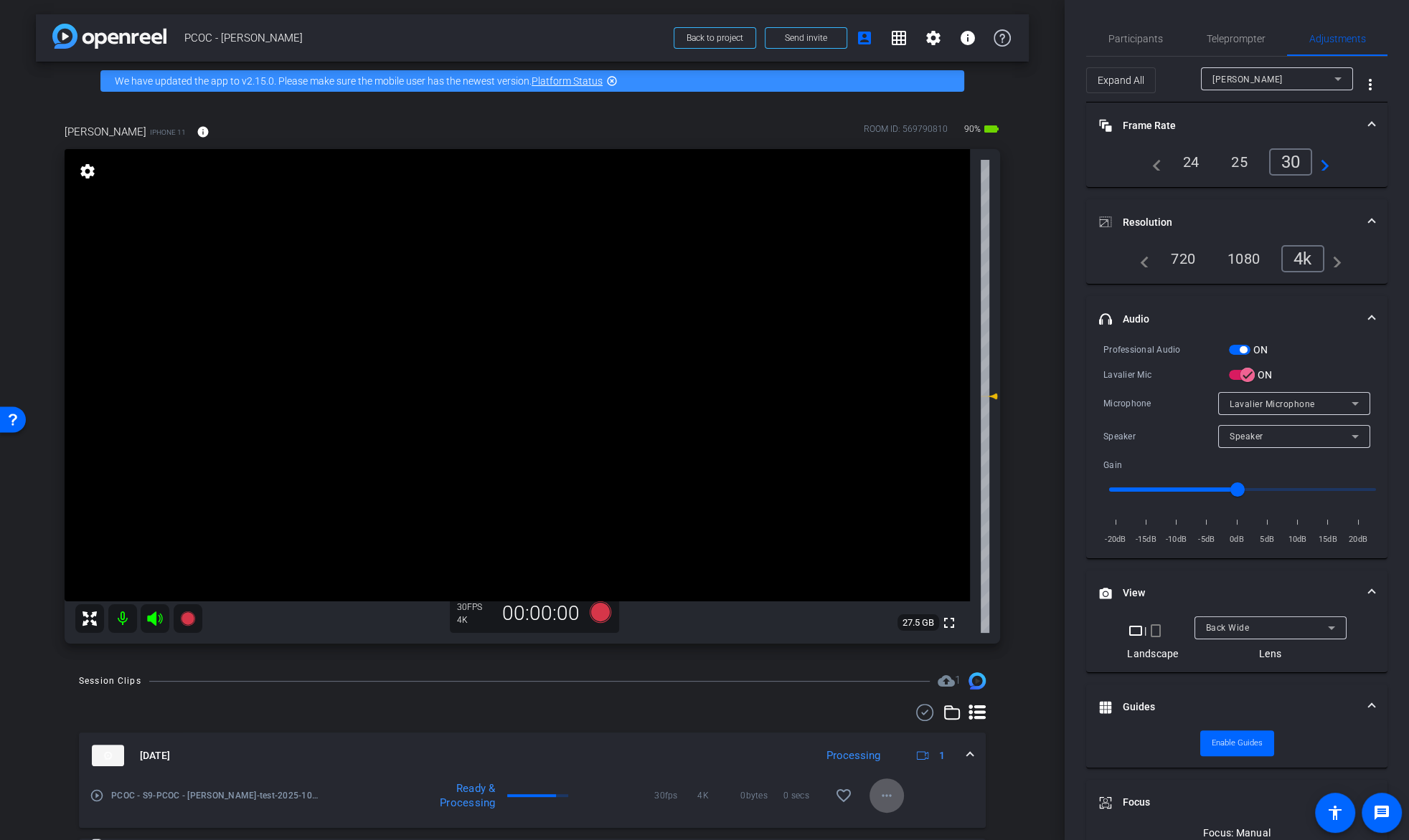
click at [495, 324] on video at bounding box center [517, 375] width 905 height 452
click at [503, 339] on video at bounding box center [517, 375] width 905 height 452
click at [480, 337] on video at bounding box center [517, 375] width 905 height 452
click at [481, 334] on div at bounding box center [480, 337] width 36 height 36
click at [514, 313] on video at bounding box center [517, 375] width 905 height 452
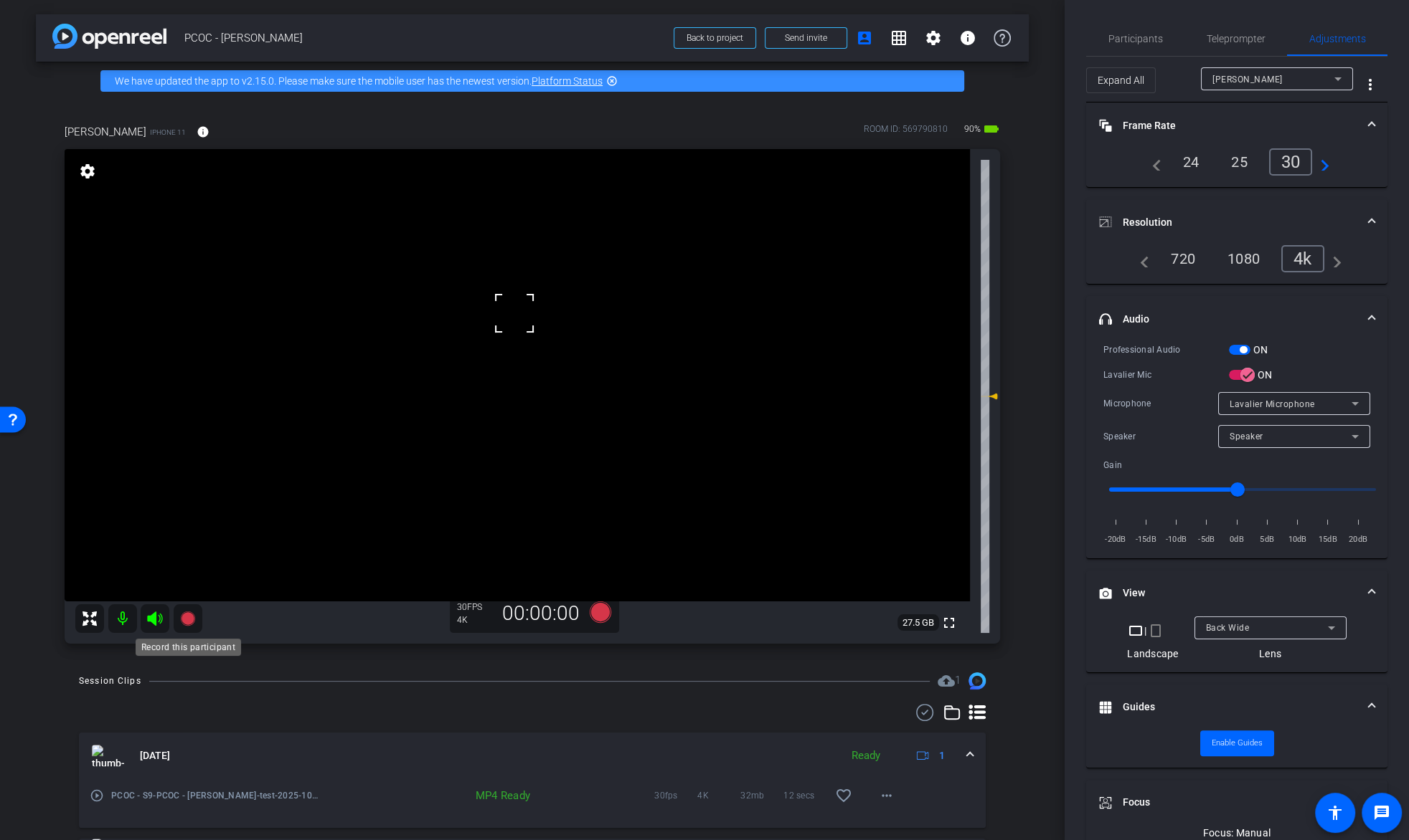
click at [185, 639] on div "Record this participant" at bounding box center [188, 647] width 105 height 17
click at [185, 626] on icon at bounding box center [188, 619] width 17 height 17
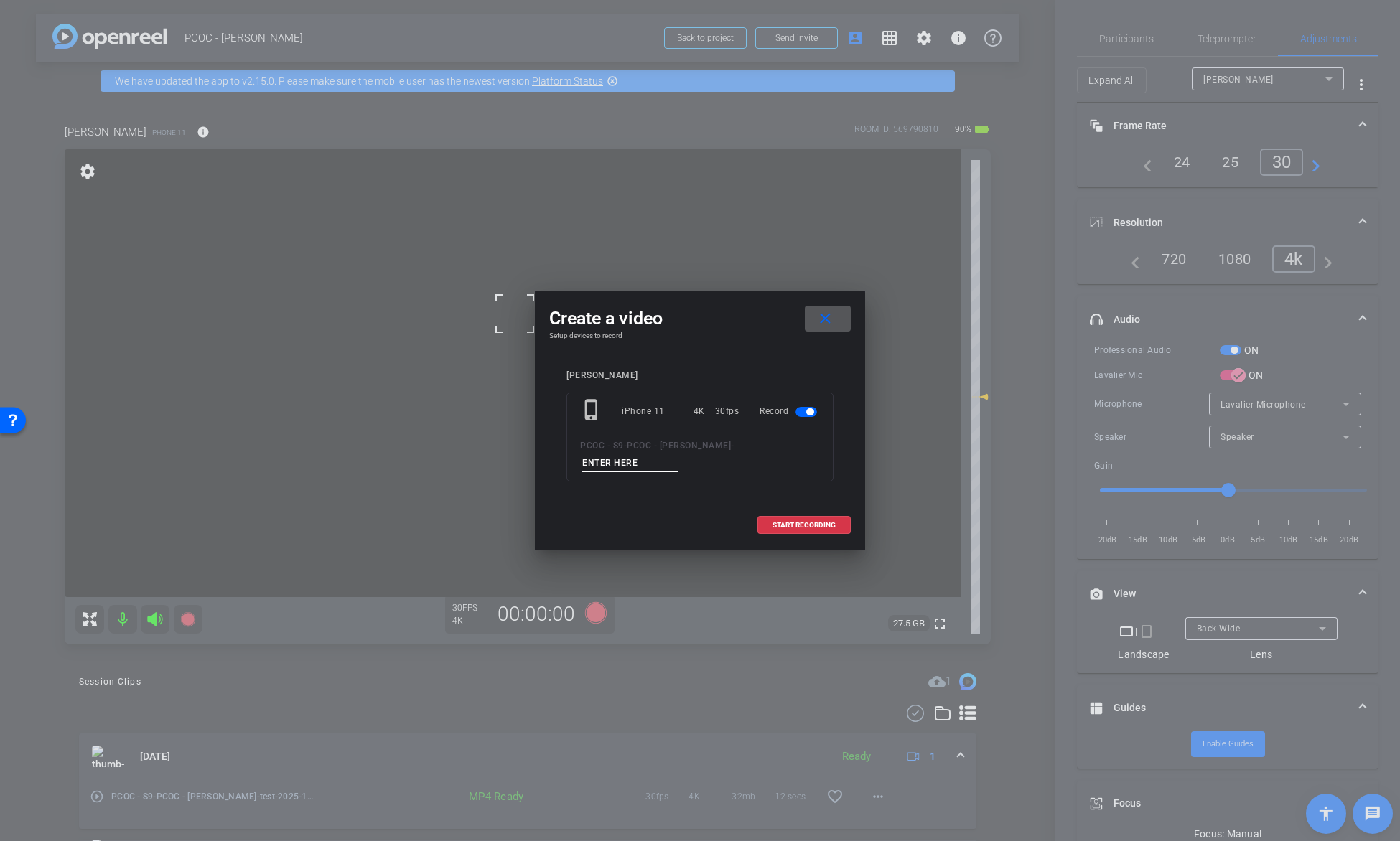
click at [666, 460] on input at bounding box center [630, 463] width 96 height 18
type input "903-1"
drag, startPoint x: 760, startPoint y: 524, endPoint x: 954, endPoint y: 451, distance: 207.3
click at [760, 523] on span at bounding box center [804, 525] width 92 height 35
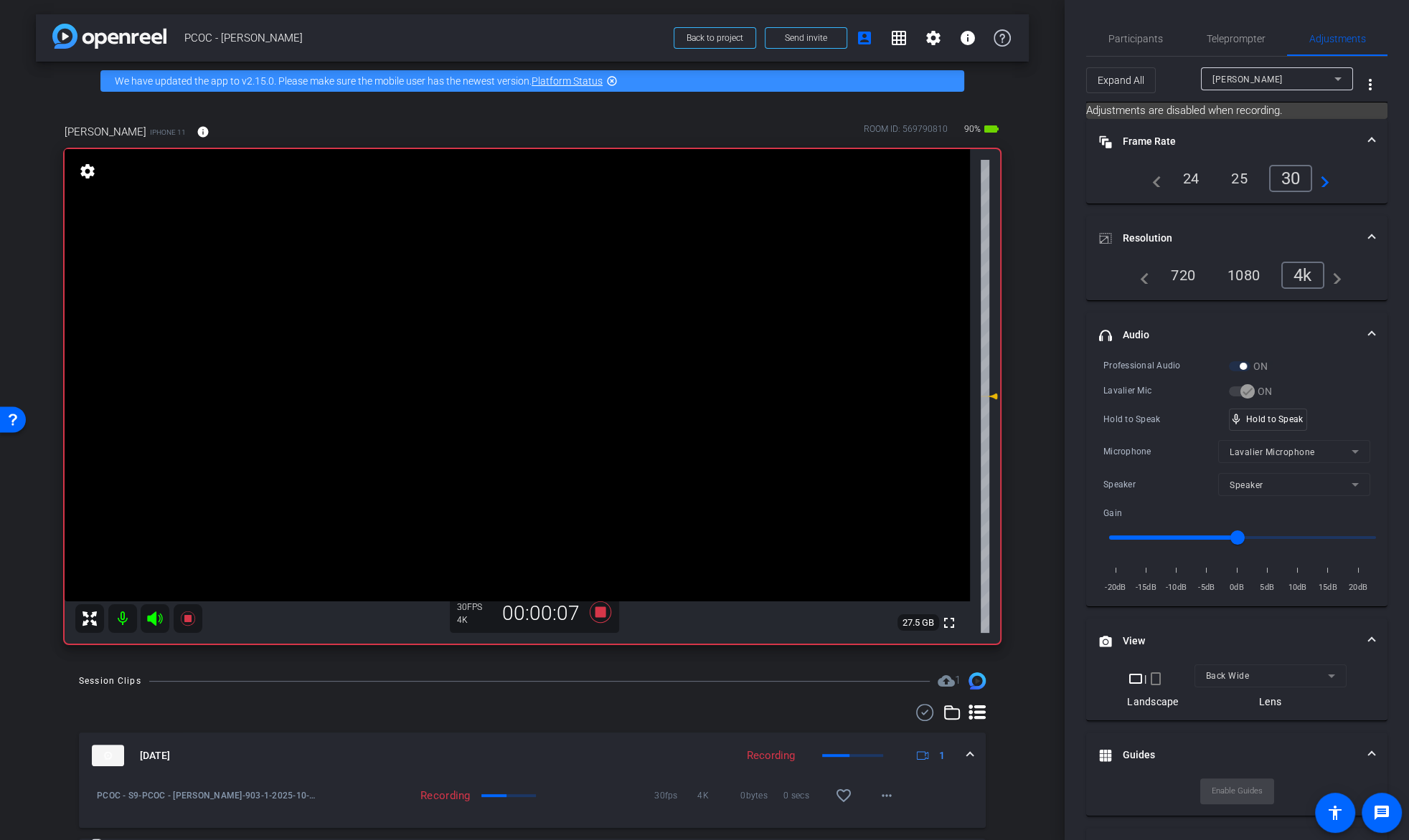
click at [492, 335] on video at bounding box center [517, 375] width 905 height 452
drag, startPoint x: 1304, startPoint y: 414, endPoint x: 1278, endPoint y: 422, distance: 27.2
click at [1278, 422] on div "mic_none Speaking..." at bounding box center [1262, 420] width 65 height 21
drag, startPoint x: 468, startPoint y: 332, endPoint x: 476, endPoint y: 322, distance: 12.8
click at [470, 330] on video at bounding box center [517, 375] width 905 height 452
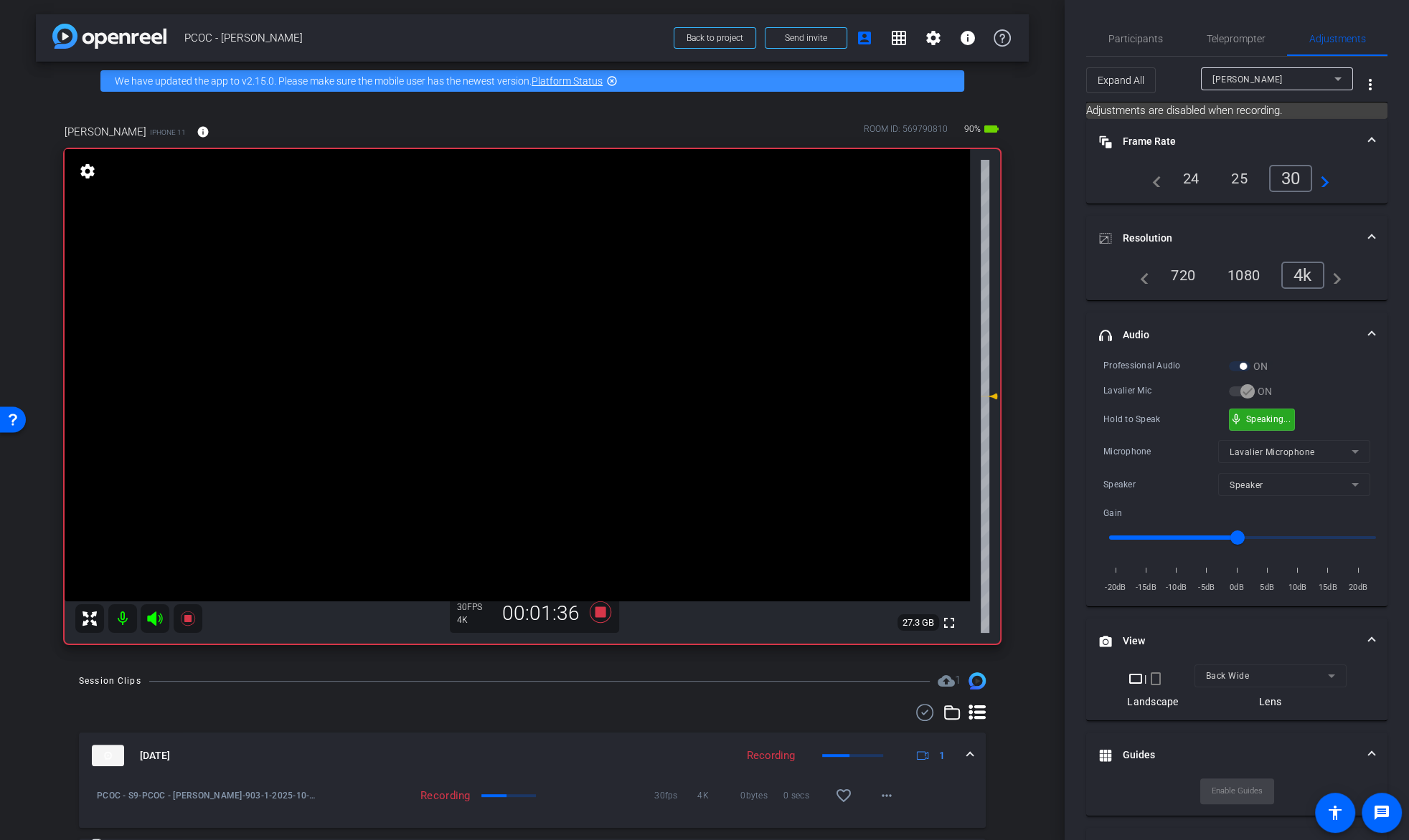
click at [1276, 424] on div "mic_none Speaking..." at bounding box center [1262, 420] width 65 height 21
click at [468, 336] on video at bounding box center [517, 375] width 905 height 452
click at [475, 325] on video at bounding box center [517, 375] width 905 height 452
click at [484, 319] on video at bounding box center [517, 375] width 905 height 452
click at [486, 324] on video at bounding box center [517, 375] width 905 height 452
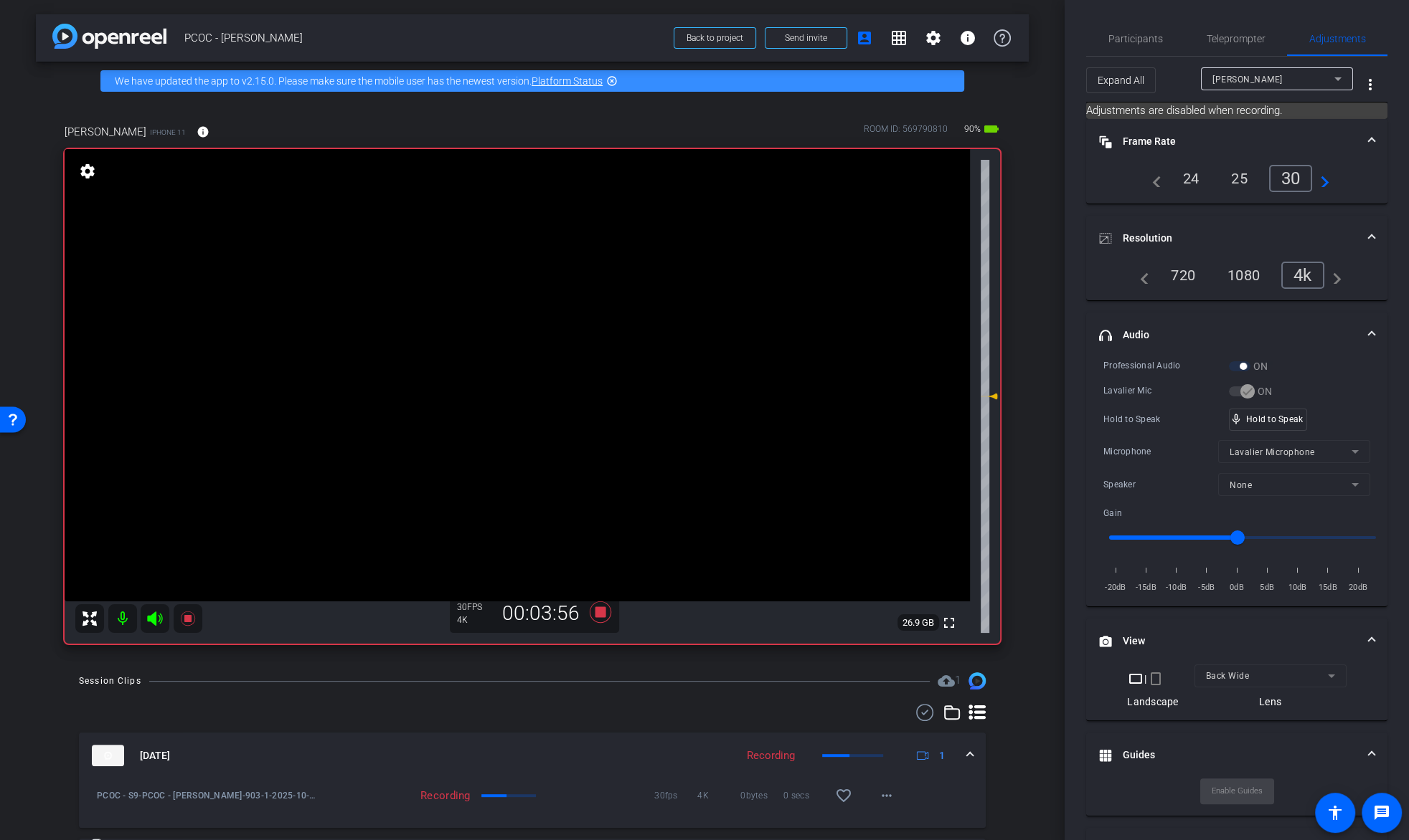
click at [485, 330] on video at bounding box center [517, 375] width 905 height 452
click at [1237, 413] on span "mic_none" at bounding box center [1236, 419] width 13 height 13
click at [527, 313] on video at bounding box center [517, 375] width 905 height 452
click at [475, 342] on video at bounding box center [517, 375] width 905 height 452
click at [492, 330] on div "fullscreen settings 26.8 GB" at bounding box center [532, 396] width 935 height 495
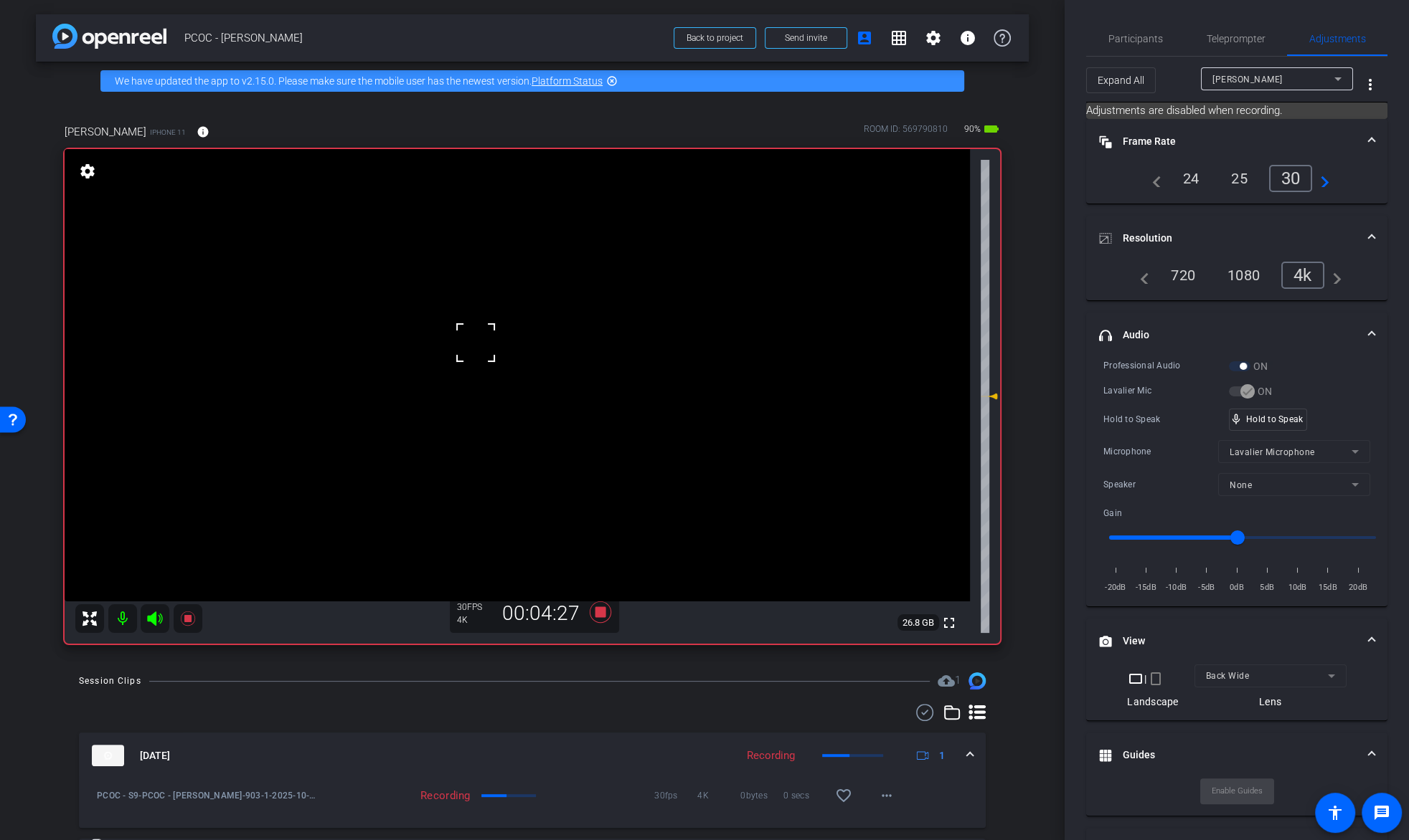
click at [520, 315] on video at bounding box center [517, 375] width 905 height 452
click at [511, 333] on video at bounding box center [517, 375] width 905 height 452
click at [1260, 409] on div "mic_none Hold to Speak" at bounding box center [1268, 420] width 77 height 21
click at [1260, 409] on div "mic_none Speaking..." at bounding box center [1262, 420] width 65 height 21
click at [485, 326] on video at bounding box center [517, 375] width 905 height 452
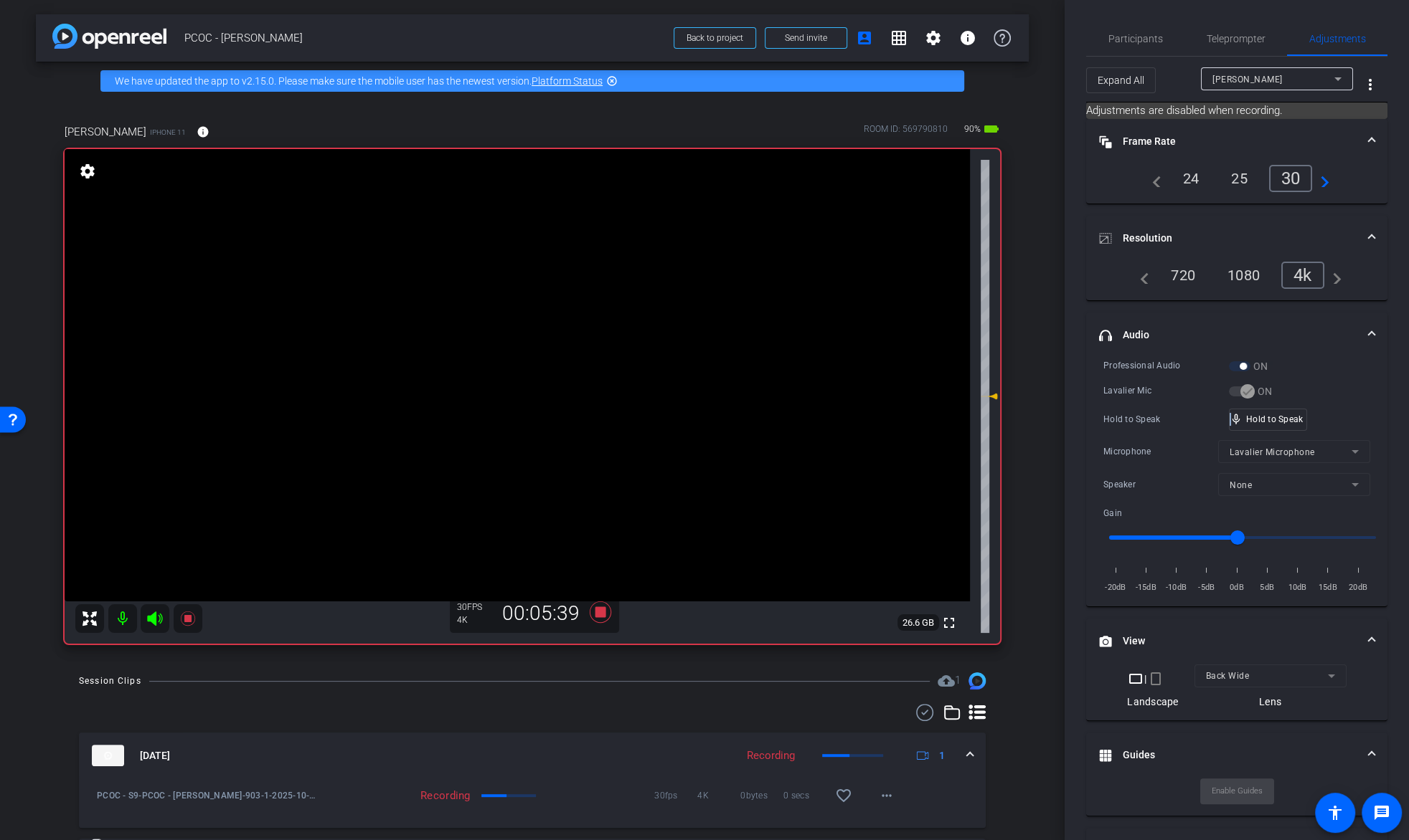
click at [485, 325] on video at bounding box center [517, 375] width 905 height 452
click at [486, 330] on video at bounding box center [517, 375] width 905 height 452
click at [460, 338] on video at bounding box center [517, 375] width 905 height 452
click at [489, 340] on video at bounding box center [517, 375] width 905 height 452
click at [489, 339] on video at bounding box center [517, 375] width 905 height 452
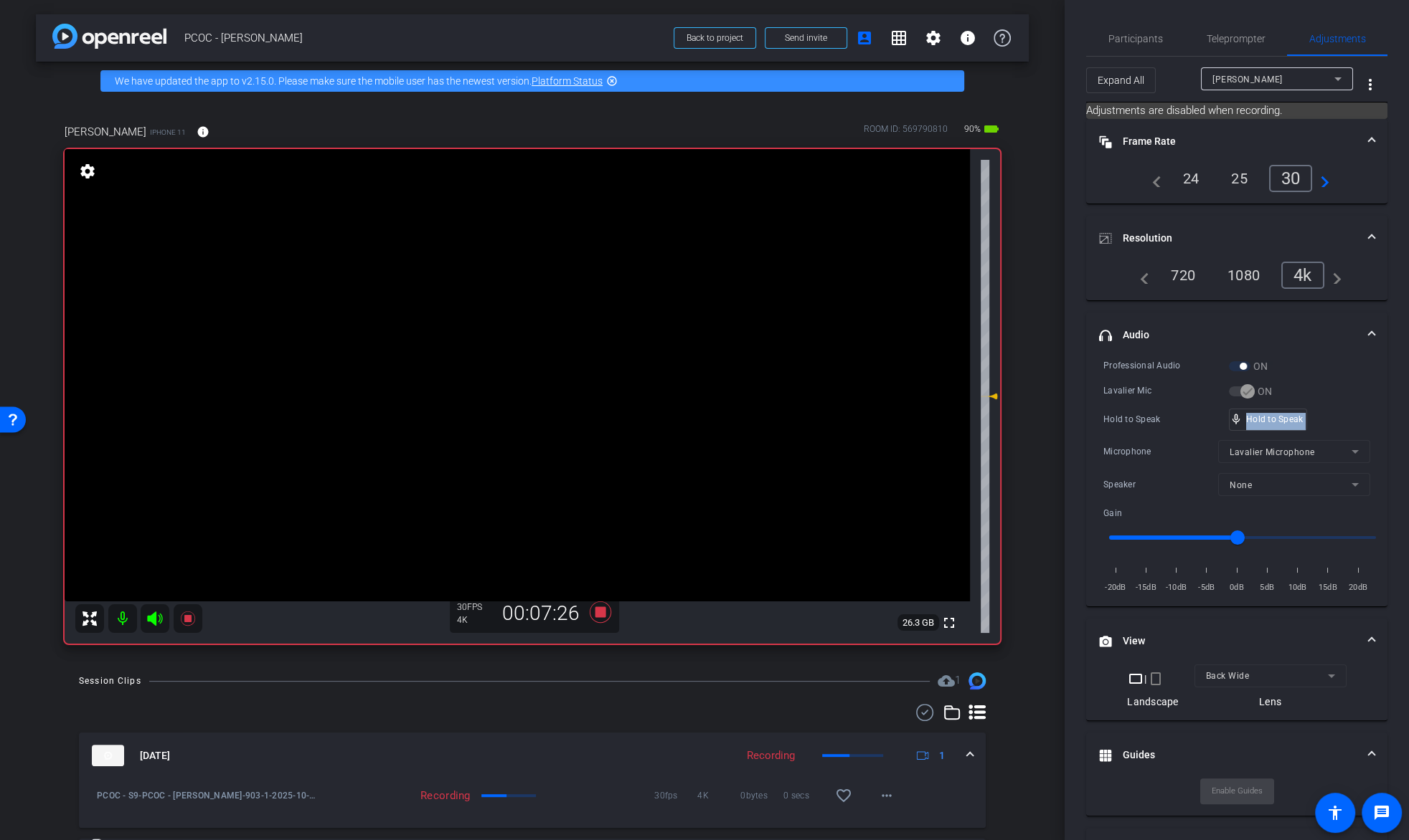
click at [499, 330] on video at bounding box center [517, 375] width 905 height 452
click at [504, 326] on video at bounding box center [517, 375] width 905 height 452
click at [188, 624] on icon at bounding box center [188, 619] width 17 height 17
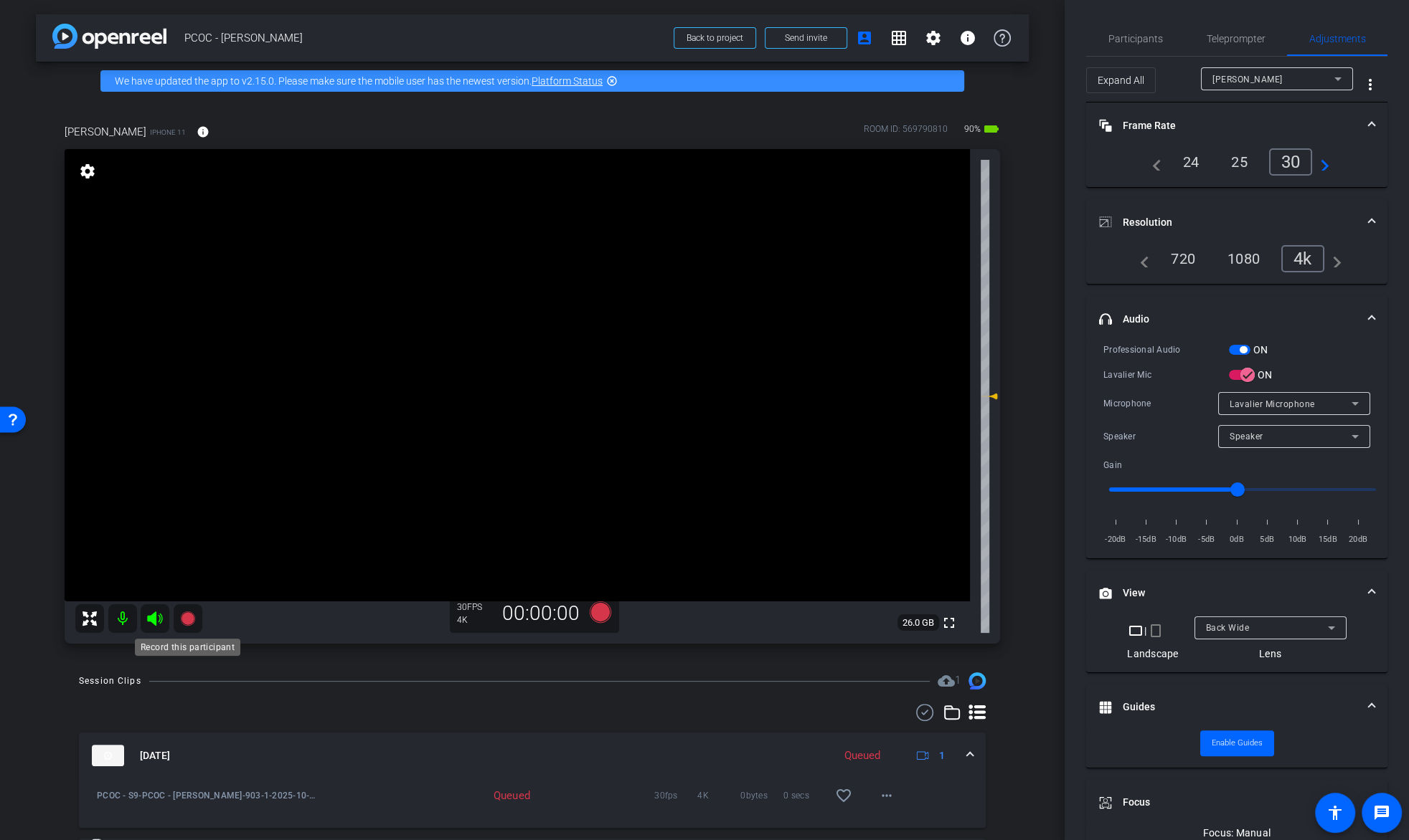
click at [188, 624] on icon at bounding box center [187, 618] width 14 height 14
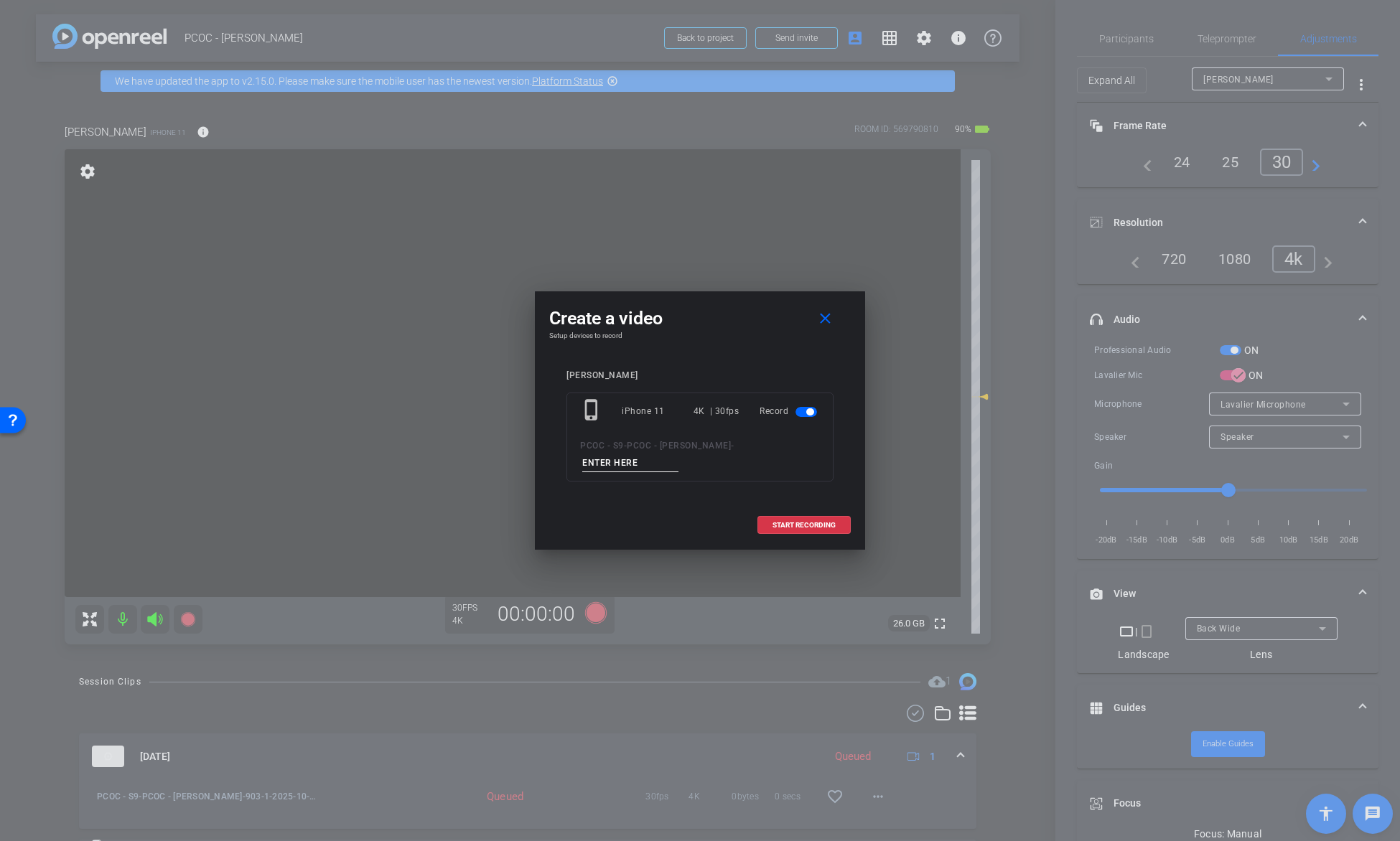
click at [633, 463] on input at bounding box center [630, 463] width 96 height 18
type input "903-2"
click at [810, 530] on span at bounding box center [804, 525] width 92 height 35
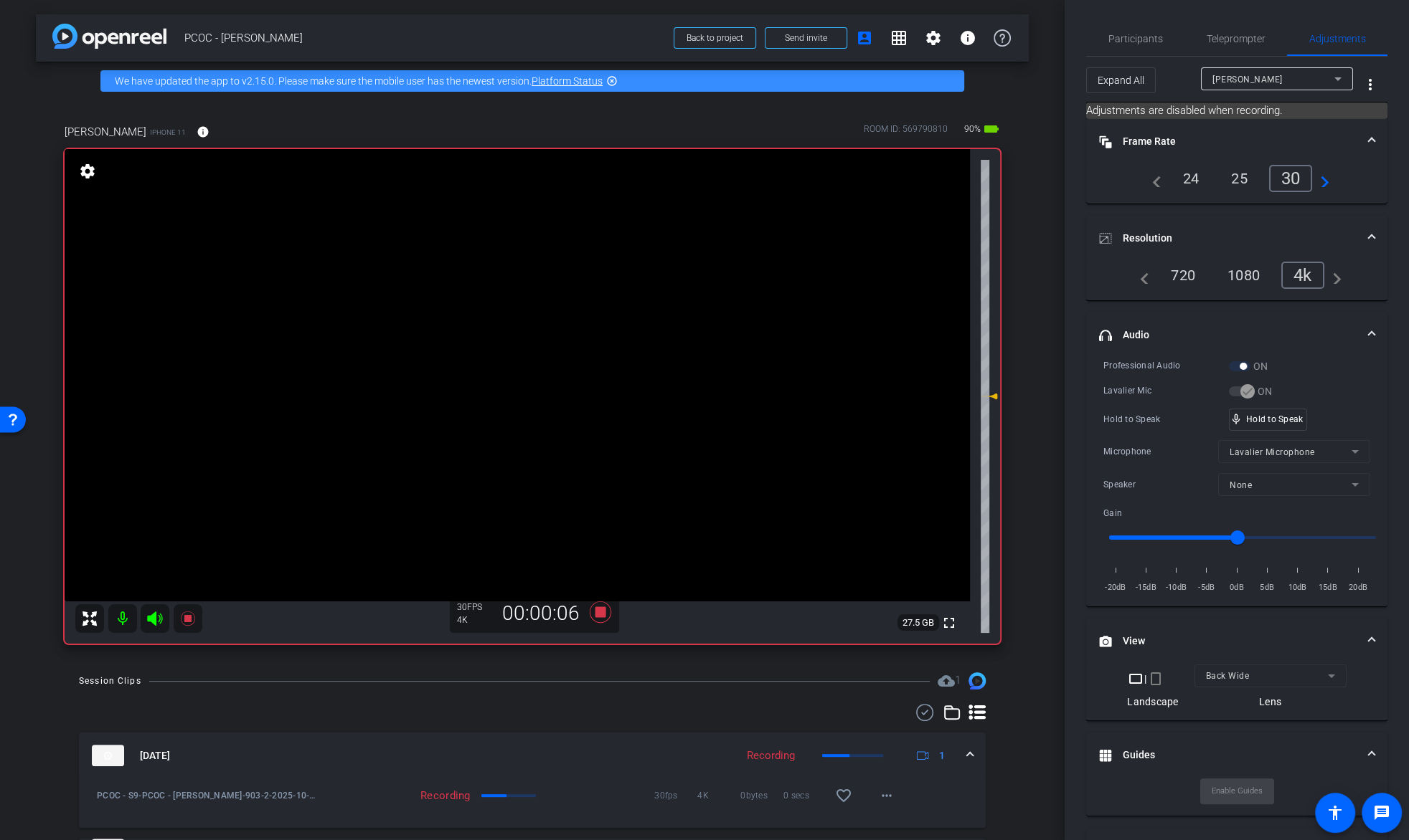
click at [520, 336] on video at bounding box center [517, 375] width 905 height 452
click at [489, 324] on video at bounding box center [517, 375] width 905 height 452
click at [489, 324] on video at bounding box center [517, 375] width 905 height 452
click at [517, 337] on video at bounding box center [517, 375] width 905 height 452
drag, startPoint x: 1309, startPoint y: 425, endPoint x: 1299, endPoint y: 425, distance: 10.0
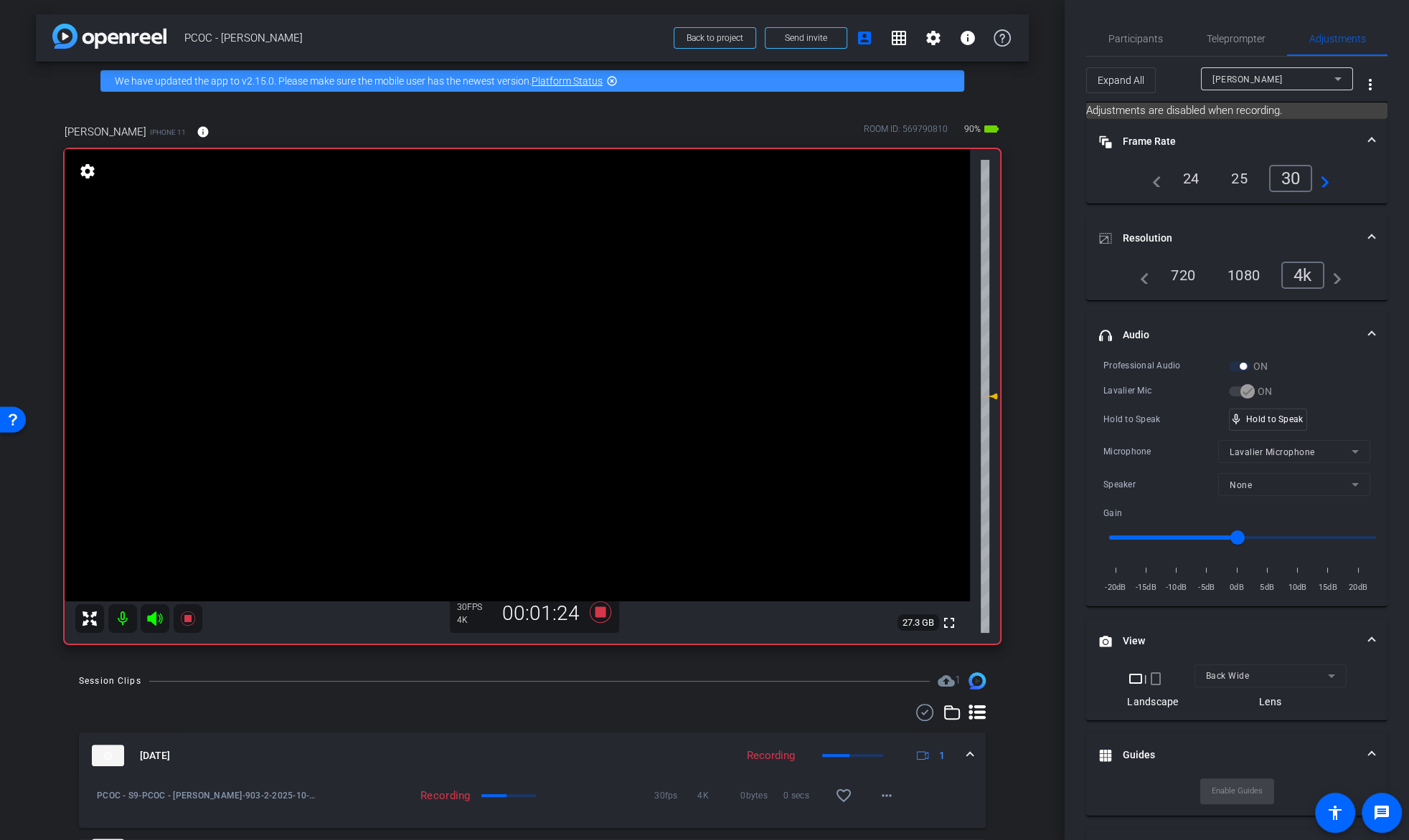
click at [1305, 425] on div "Hold to Speak mic_none Hold to Speak" at bounding box center [1237, 420] width 267 height 23
click at [456, 339] on video at bounding box center [517, 375] width 905 height 452
click at [496, 337] on video at bounding box center [517, 375] width 905 height 452
click at [499, 328] on video at bounding box center [517, 375] width 905 height 452
click at [1242, 415] on div "mic_none Speaking..." at bounding box center [1262, 420] width 65 height 21
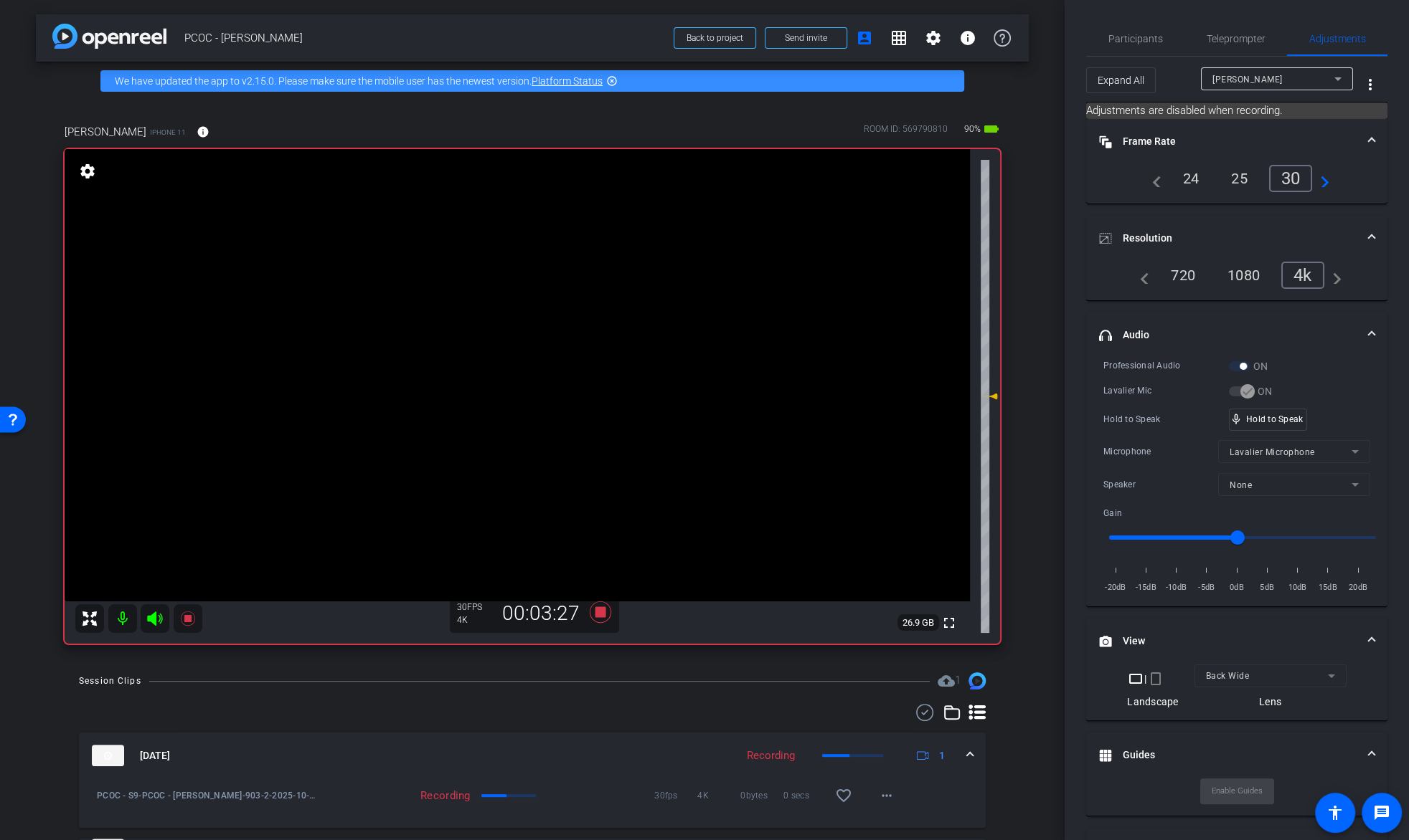
click at [458, 332] on video at bounding box center [517, 375] width 905 height 452
click at [496, 332] on video at bounding box center [517, 375] width 905 height 452
click at [1266, 427] on div "mic_none Speaking..." at bounding box center [1262, 420] width 65 height 21
click at [1264, 428] on div "mic_none Speaking..." at bounding box center [1262, 420] width 65 height 21
click at [523, 335] on video at bounding box center [517, 375] width 905 height 452
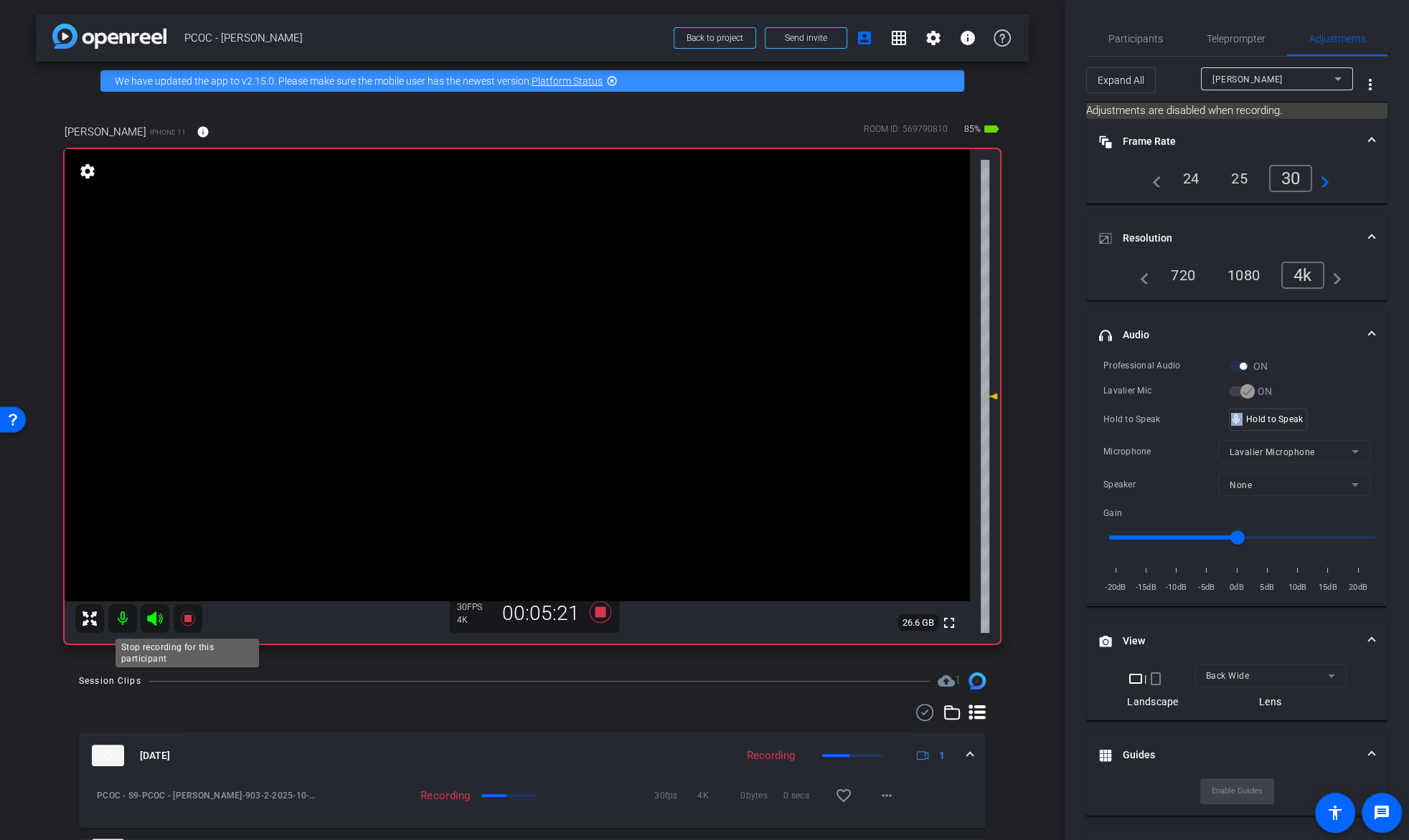
click at [181, 622] on icon at bounding box center [187, 618] width 14 height 14
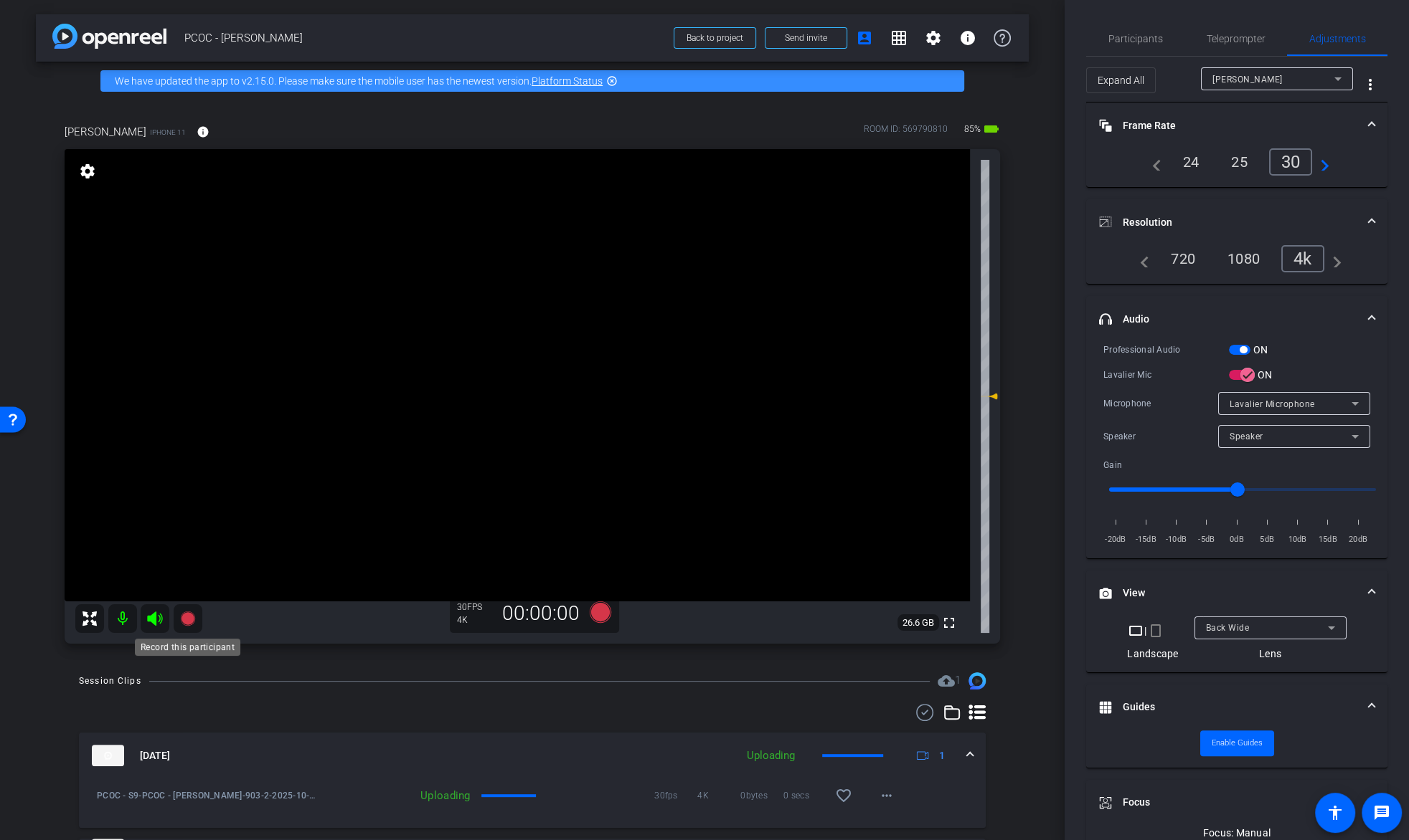
click at [181, 622] on icon at bounding box center [187, 618] width 14 height 14
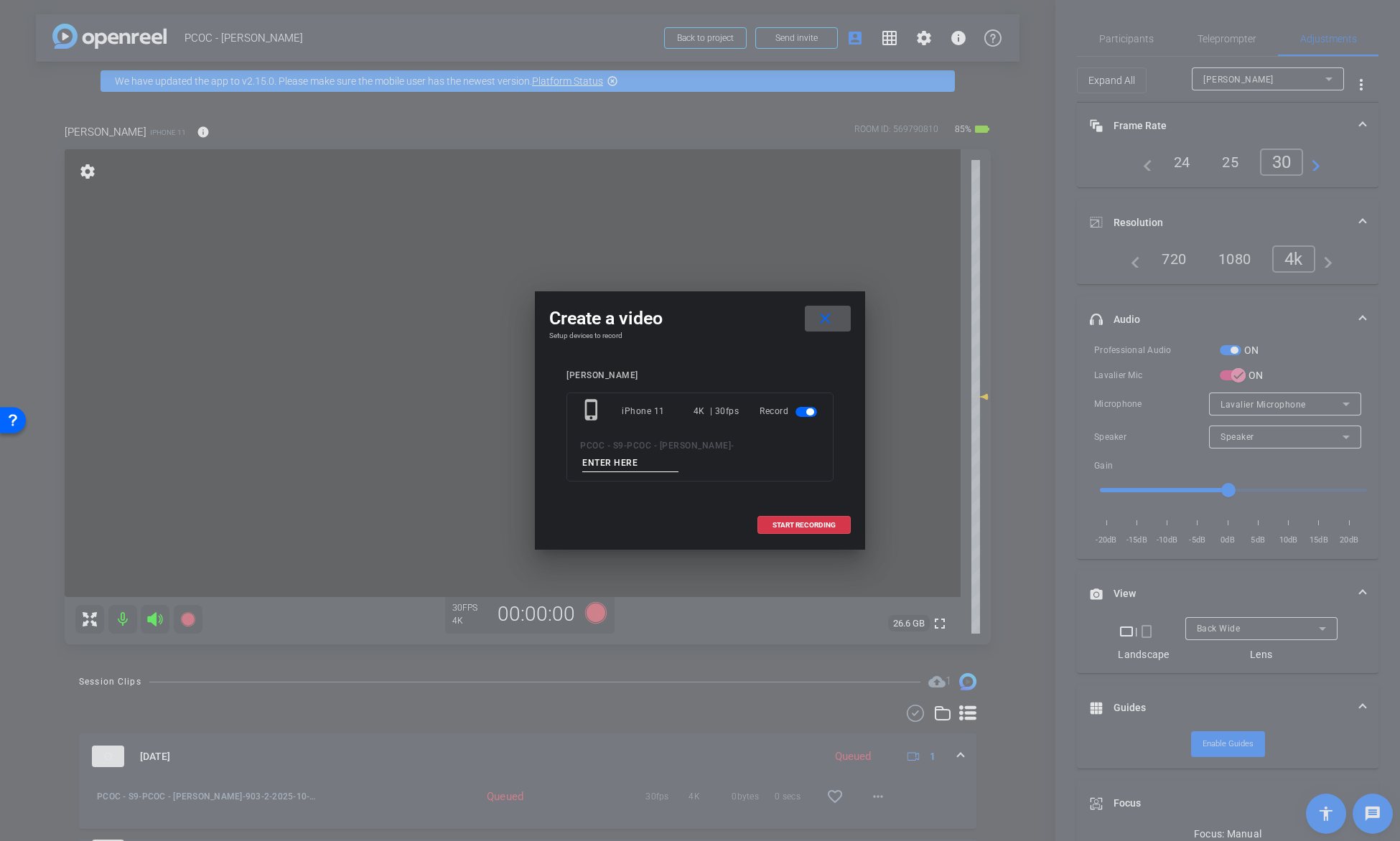
click at [634, 460] on input at bounding box center [630, 463] width 96 height 18
type input "903-3"
click at [818, 512] on span at bounding box center [804, 525] width 92 height 35
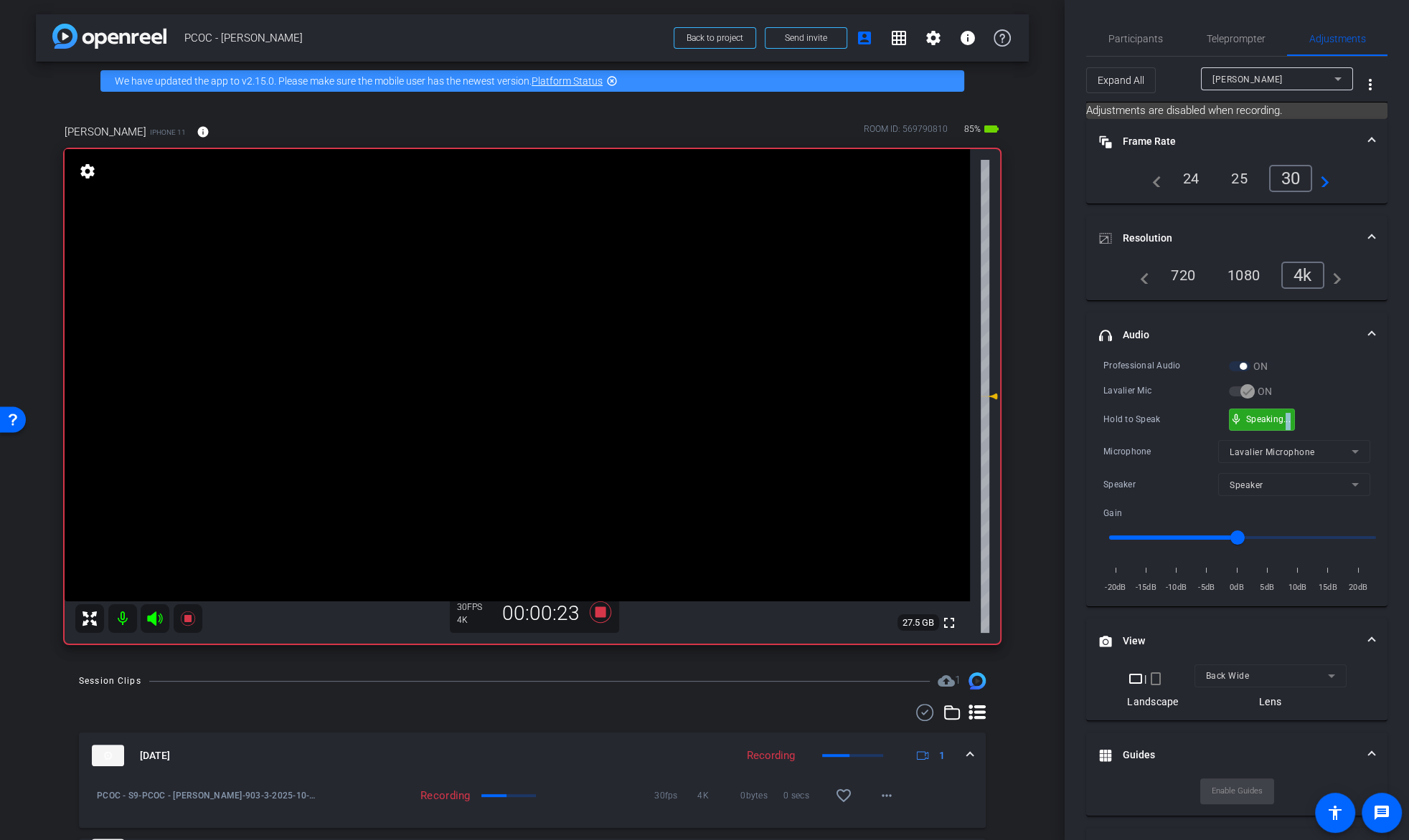
drag, startPoint x: 1292, startPoint y: 418, endPoint x: 1283, endPoint y: 419, distance: 9.1
click at [526, 346] on video at bounding box center [517, 375] width 905 height 452
click at [484, 315] on video at bounding box center [517, 375] width 905 height 452
click at [484, 324] on div at bounding box center [484, 315] width 36 height 36
click at [485, 333] on div at bounding box center [484, 315] width 36 height 36
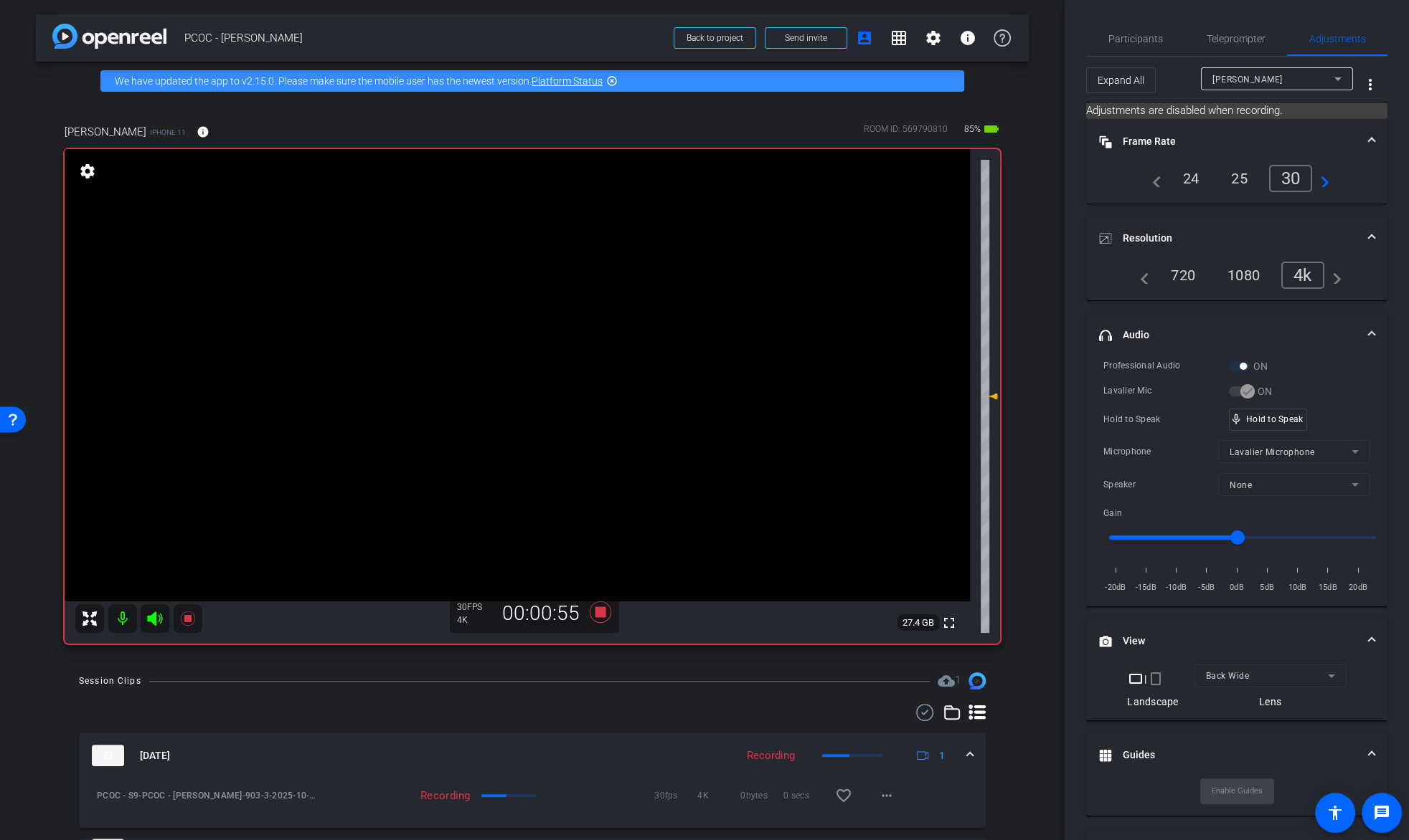
click at [495, 341] on video at bounding box center [517, 375] width 905 height 452
click at [538, 343] on video at bounding box center [517, 375] width 905 height 452
click at [490, 319] on video at bounding box center [517, 375] width 905 height 452
click at [475, 340] on video at bounding box center [517, 375] width 905 height 452
click at [526, 335] on video at bounding box center [517, 375] width 905 height 452
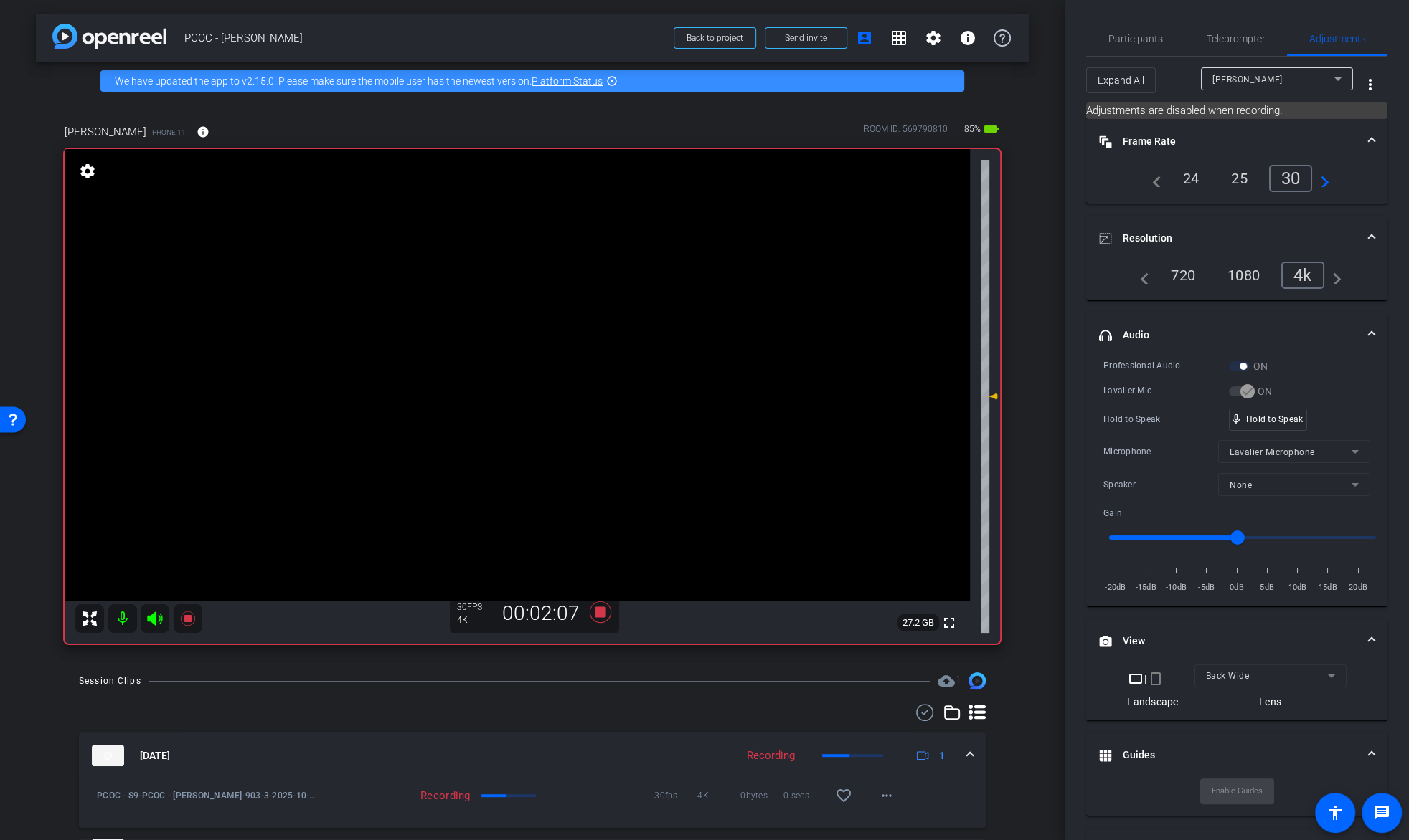
click at [474, 326] on video at bounding box center [517, 375] width 905 height 452
click at [1239, 418] on span "mic_none" at bounding box center [1236, 419] width 13 height 13
click at [495, 330] on video at bounding box center [517, 375] width 905 height 452
click at [471, 324] on video at bounding box center [517, 375] width 905 height 452
click at [491, 330] on video at bounding box center [517, 375] width 905 height 452
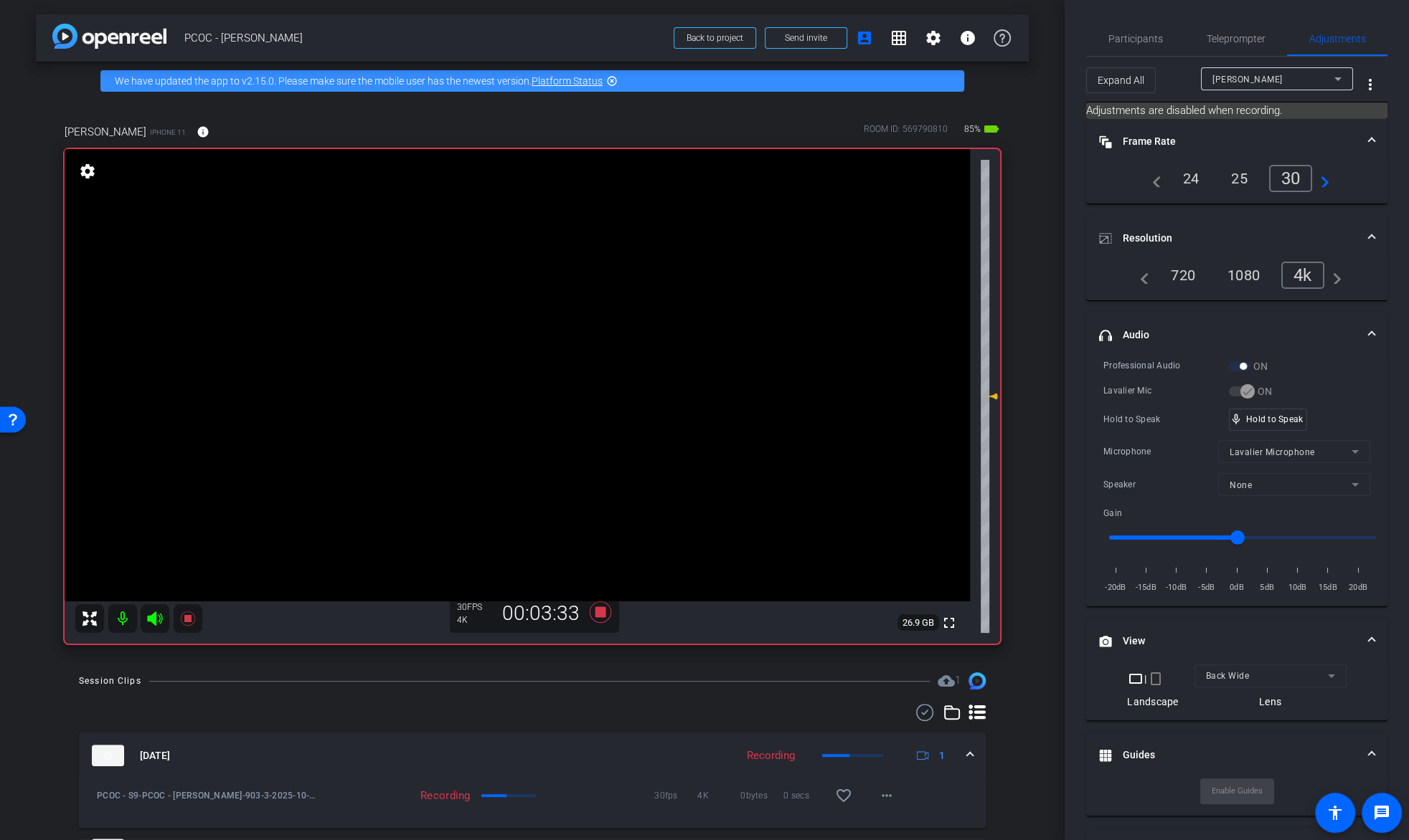
click at [478, 336] on video at bounding box center [517, 375] width 905 height 452
drag, startPoint x: 1294, startPoint y: 425, endPoint x: 1285, endPoint y: 424, distance: 9.1
click at [1285, 424] on div "mic_none Speaking..." at bounding box center [1262, 420] width 65 height 21
click at [510, 317] on video at bounding box center [517, 375] width 905 height 452
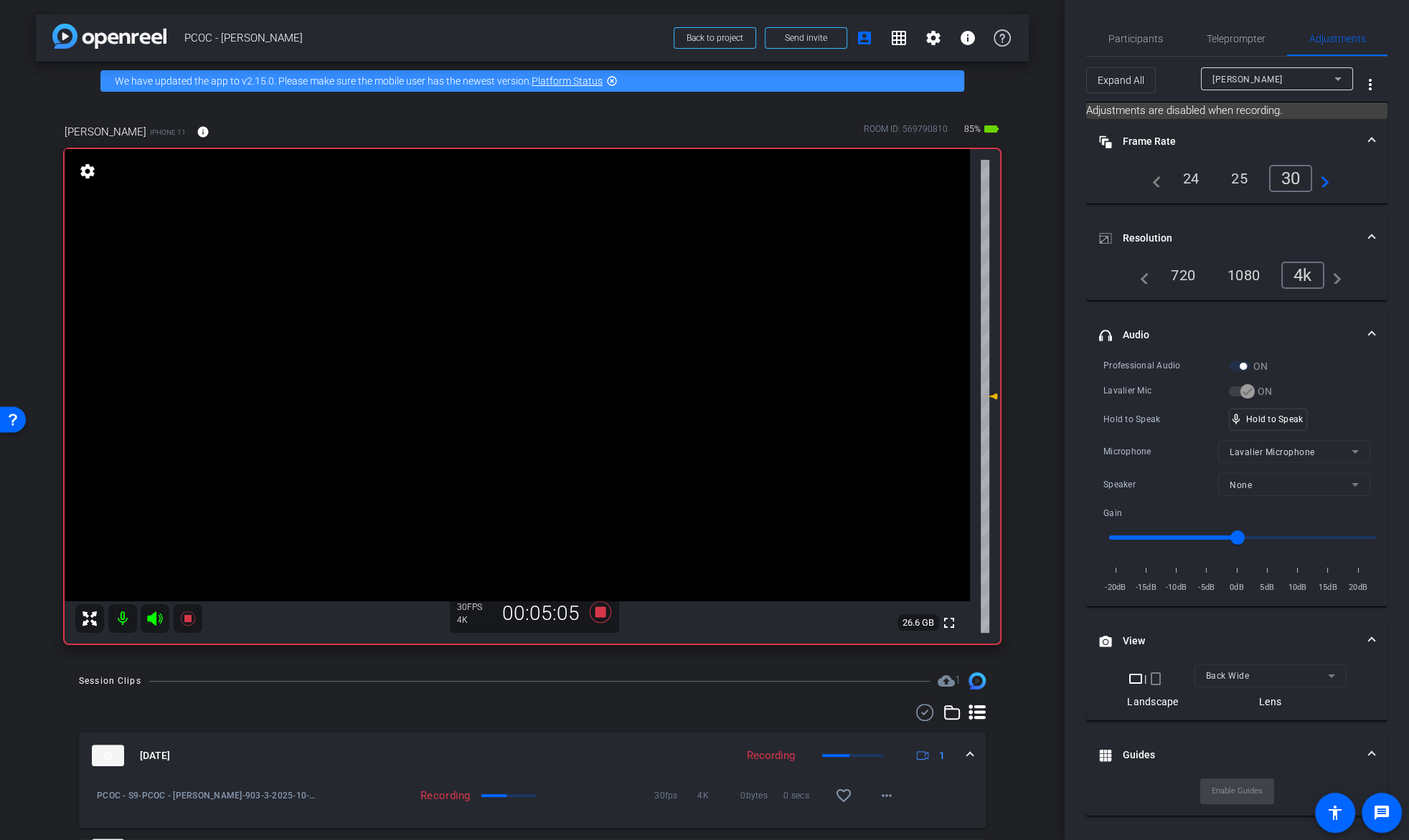
click at [505, 338] on video at bounding box center [517, 375] width 905 height 452
click at [490, 333] on video at bounding box center [517, 375] width 905 height 452
click at [493, 328] on video at bounding box center [517, 375] width 905 height 452
click at [487, 354] on video at bounding box center [517, 375] width 905 height 452
click at [480, 323] on video at bounding box center [517, 375] width 905 height 452
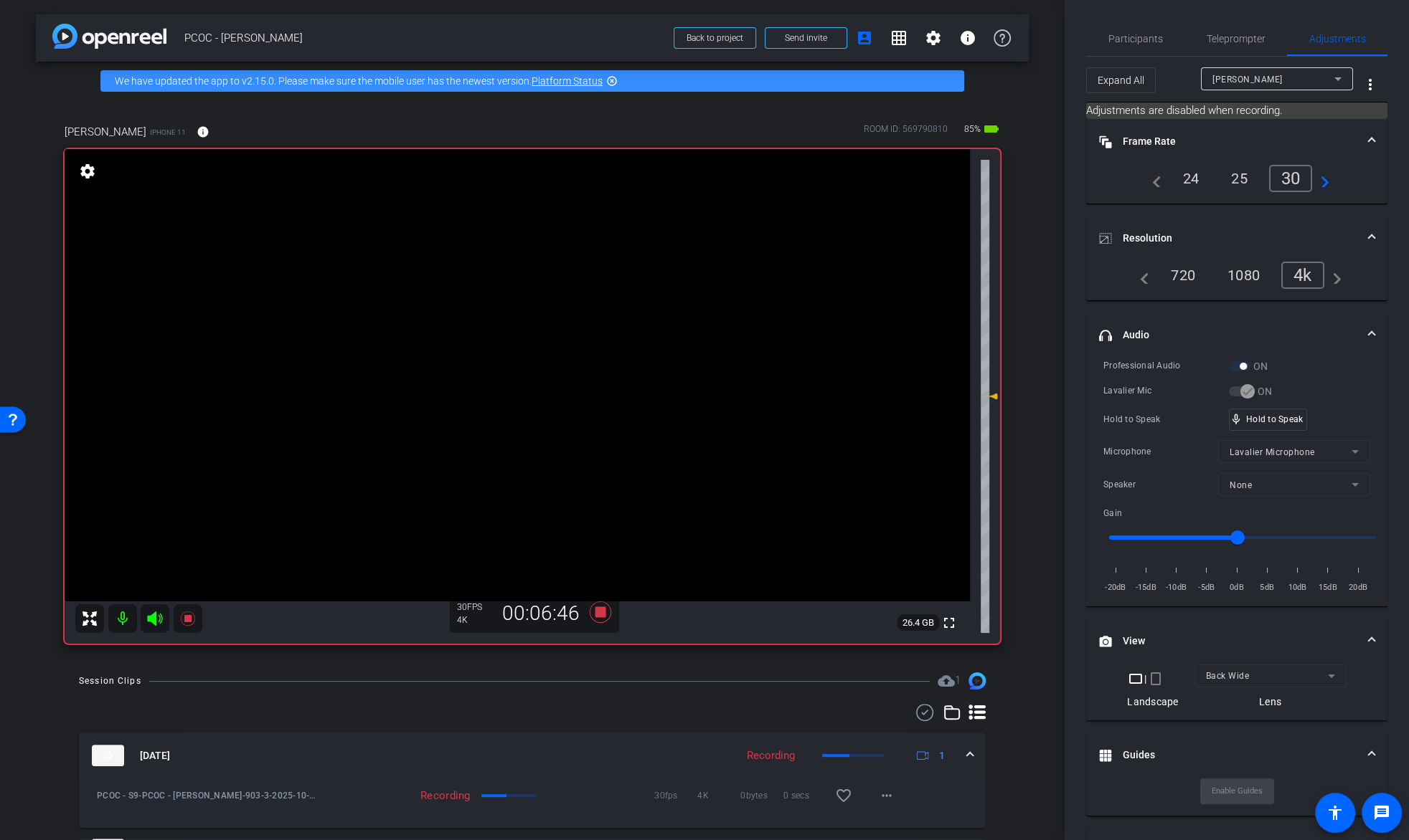
click at [521, 330] on video at bounding box center [517, 375] width 905 height 452
click at [191, 614] on icon at bounding box center [188, 619] width 17 height 17
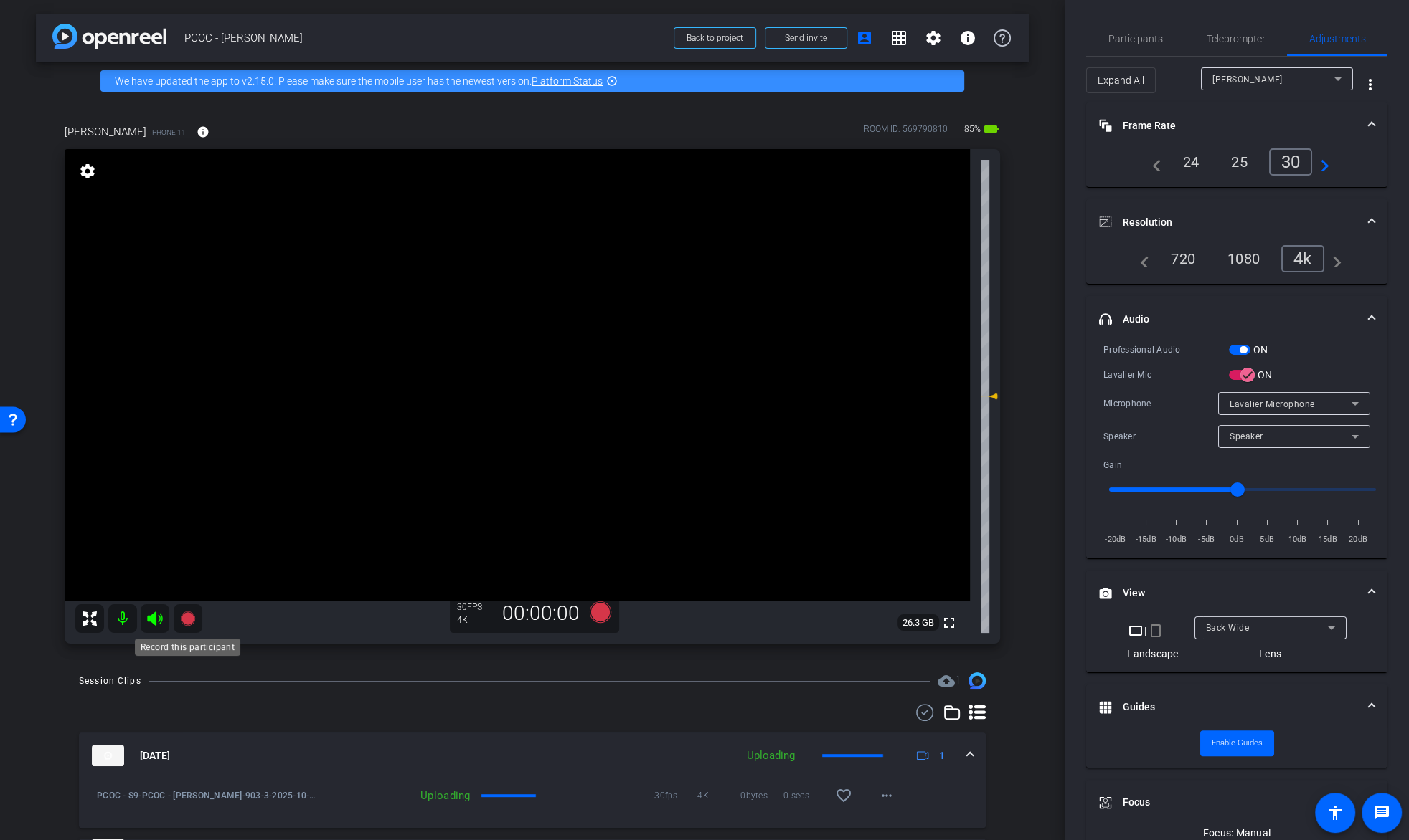
click at [191, 614] on icon at bounding box center [187, 618] width 14 height 14
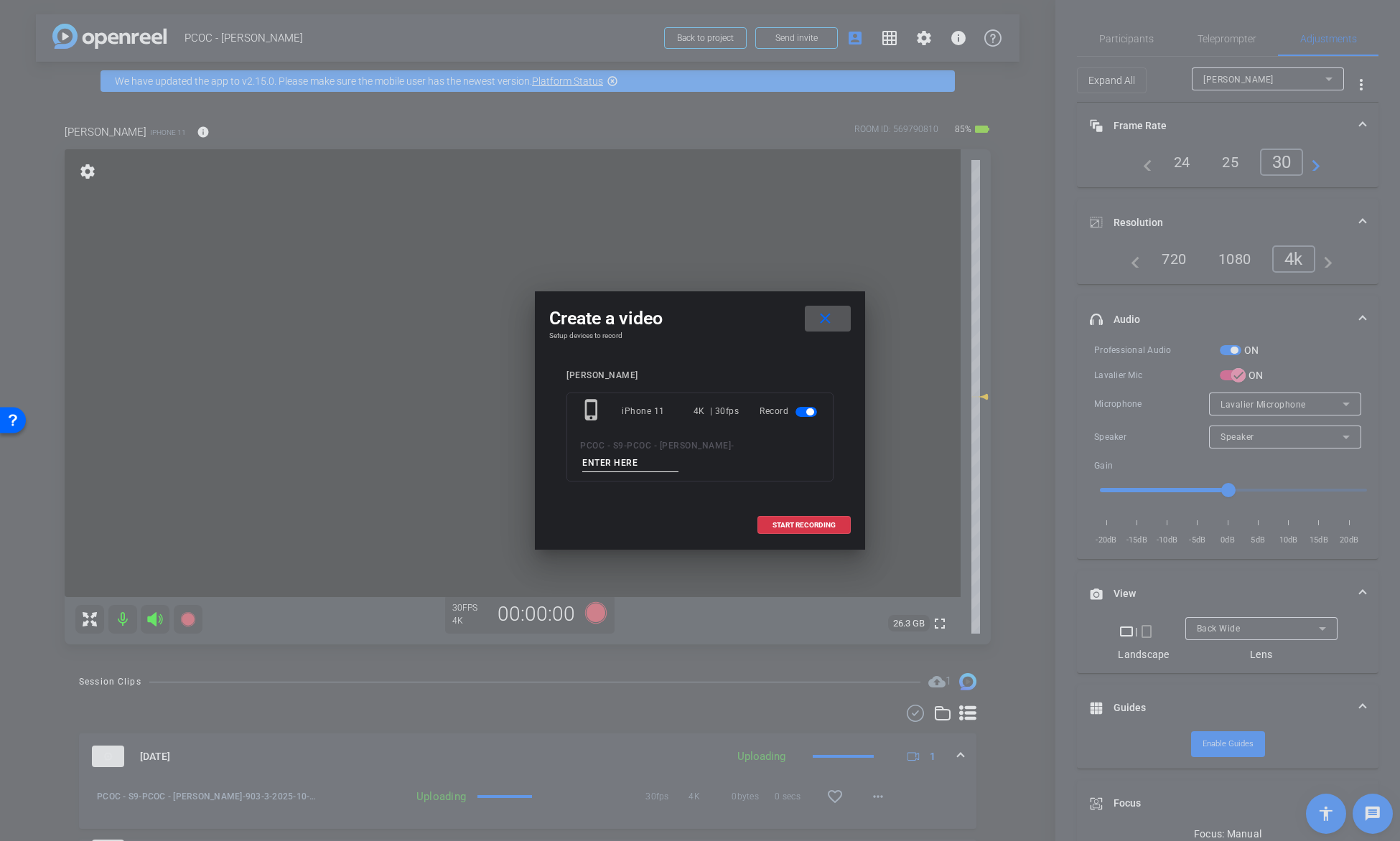
click at [644, 467] on input at bounding box center [630, 463] width 96 height 18
type input "903-4"
click at [798, 514] on span at bounding box center [804, 525] width 92 height 35
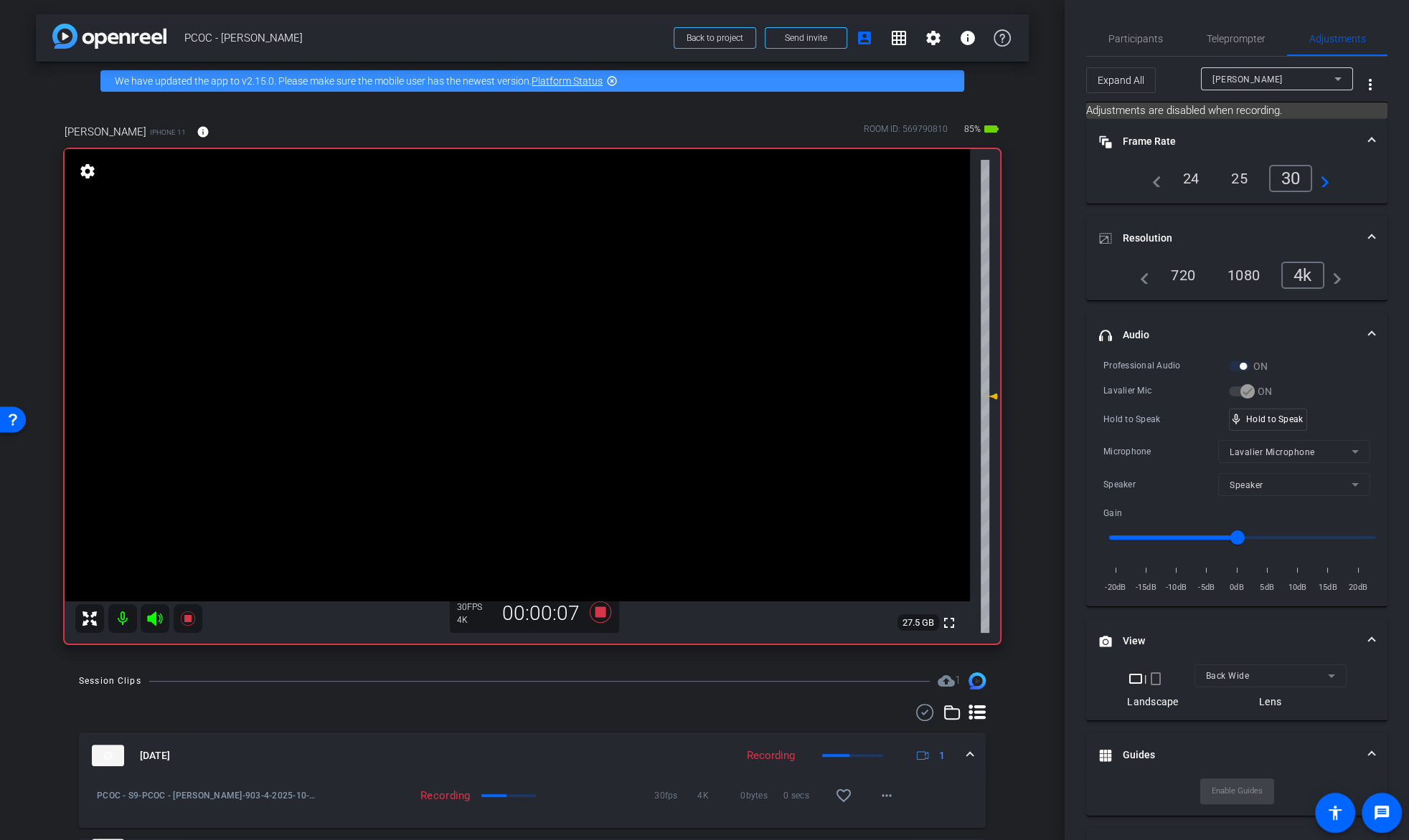
click at [493, 339] on video at bounding box center [517, 375] width 905 height 452
click at [493, 339] on video at bounding box center [517, 375] width 905 height 452
click at [482, 336] on video at bounding box center [517, 375] width 905 height 452
click at [482, 333] on video at bounding box center [517, 375] width 905 height 452
click at [505, 338] on video at bounding box center [517, 375] width 905 height 452
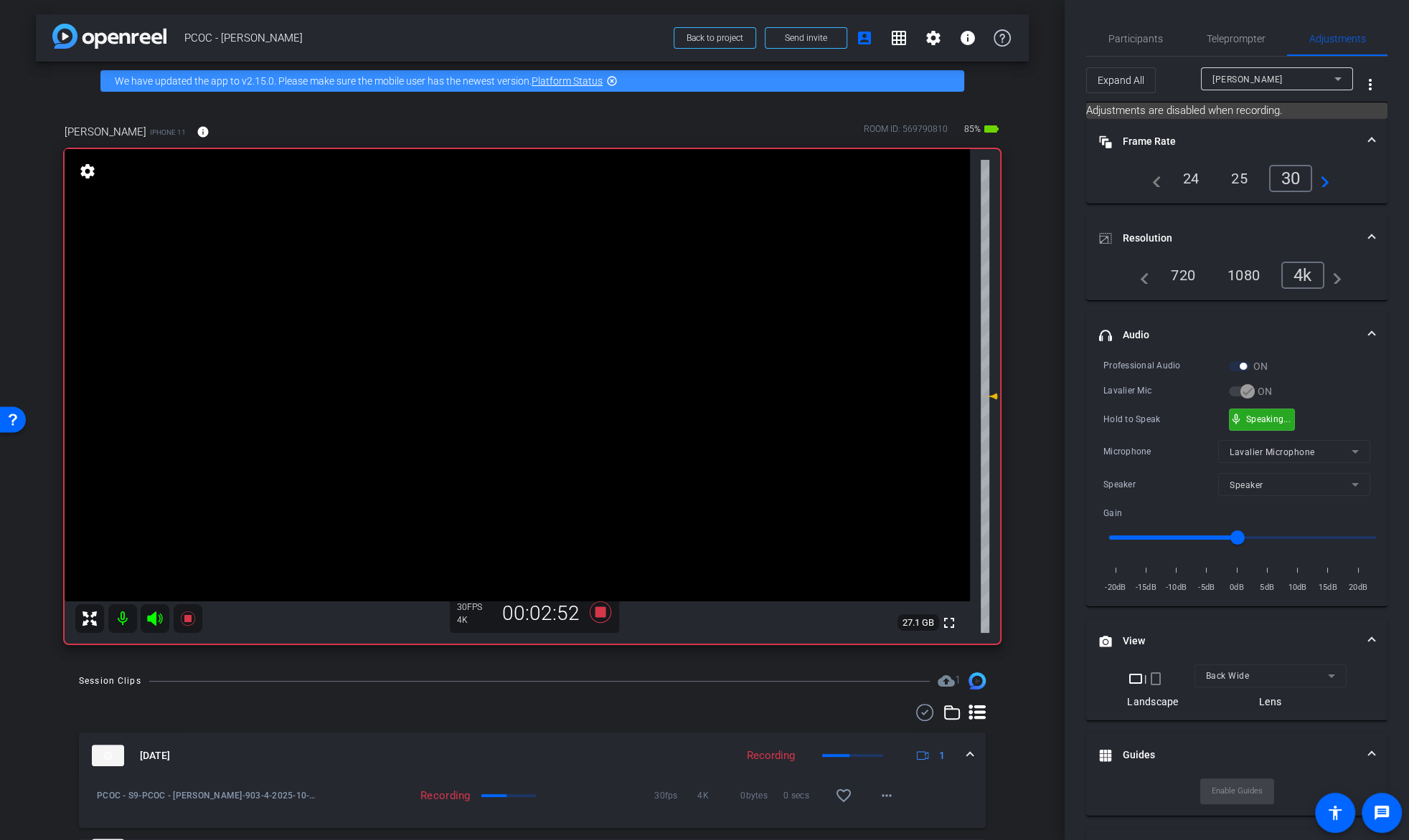
click at [1274, 422] on div "mic_none Speaking..." at bounding box center [1262, 420] width 65 height 21
click at [514, 344] on video at bounding box center [517, 375] width 905 height 452
click at [493, 320] on video at bounding box center [517, 375] width 905 height 452
click at [490, 339] on video at bounding box center [517, 375] width 905 height 452
click at [499, 328] on video at bounding box center [517, 375] width 905 height 452
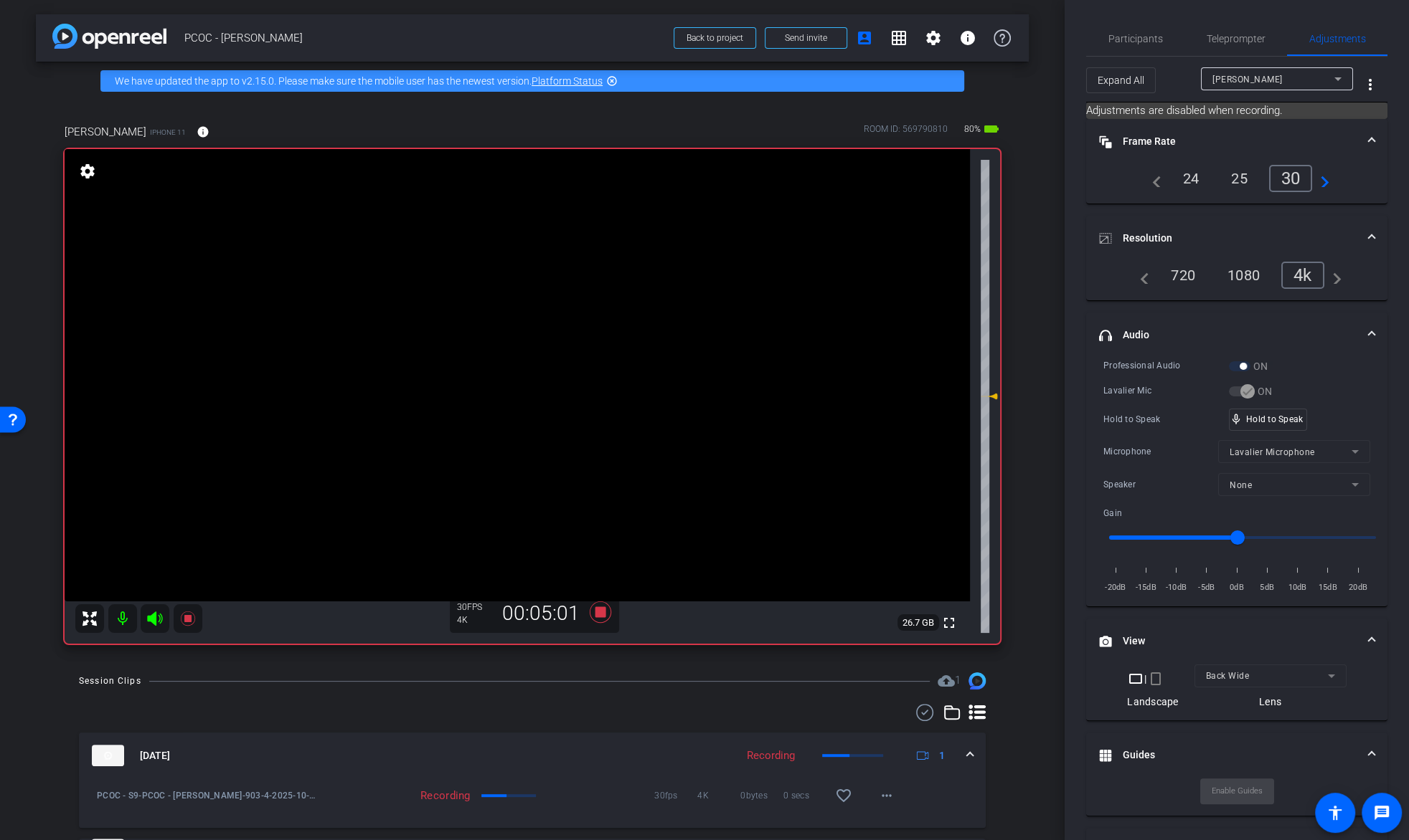
click at [466, 332] on video at bounding box center [517, 375] width 905 height 452
click at [517, 346] on video at bounding box center [517, 375] width 905 height 452
click at [185, 621] on icon at bounding box center [187, 618] width 14 height 14
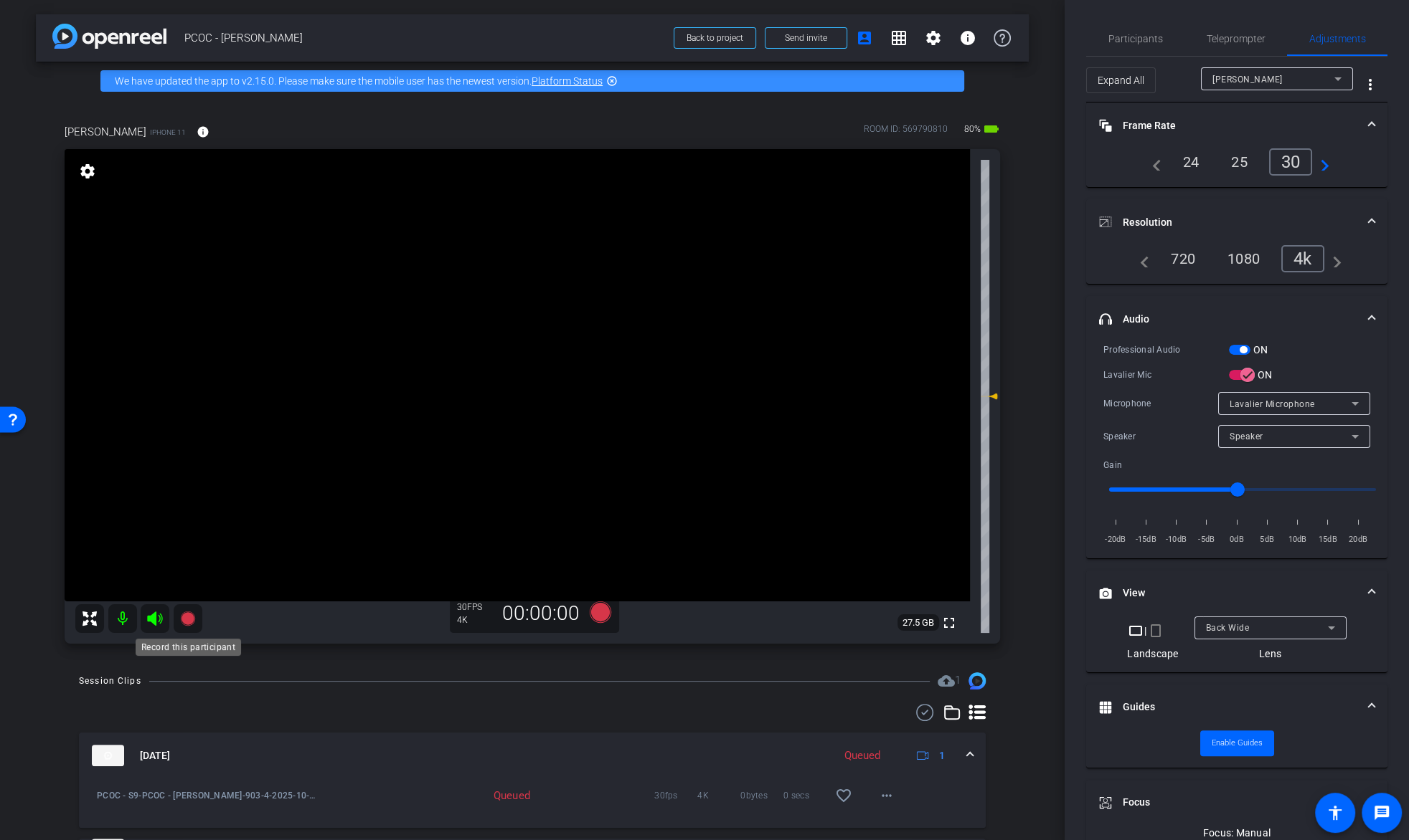
click at [188, 626] on icon at bounding box center [188, 619] width 17 height 17
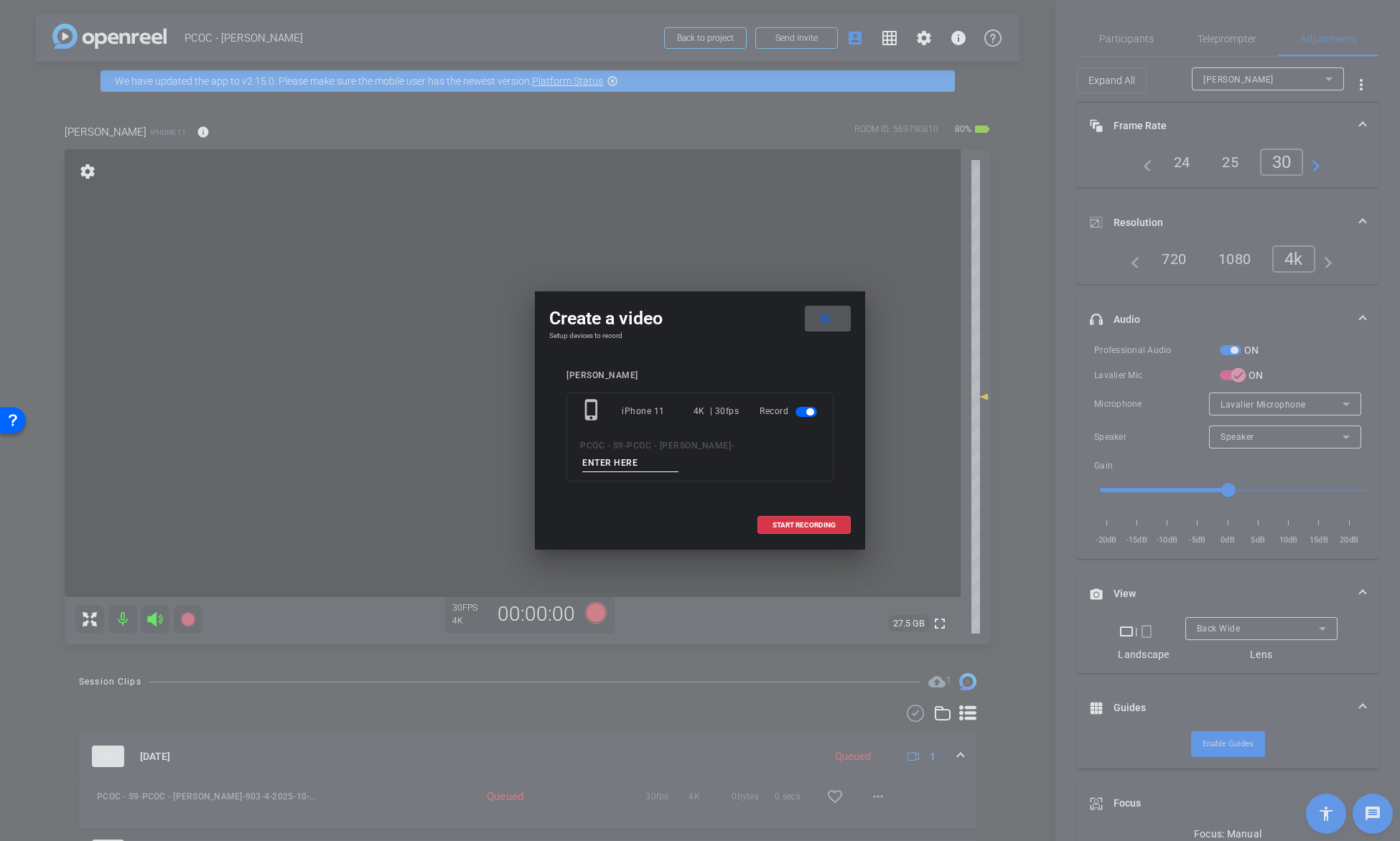
click at [675, 463] on input at bounding box center [630, 463] width 96 height 18
type input "903-5"
click at [801, 518] on span at bounding box center [804, 525] width 92 height 35
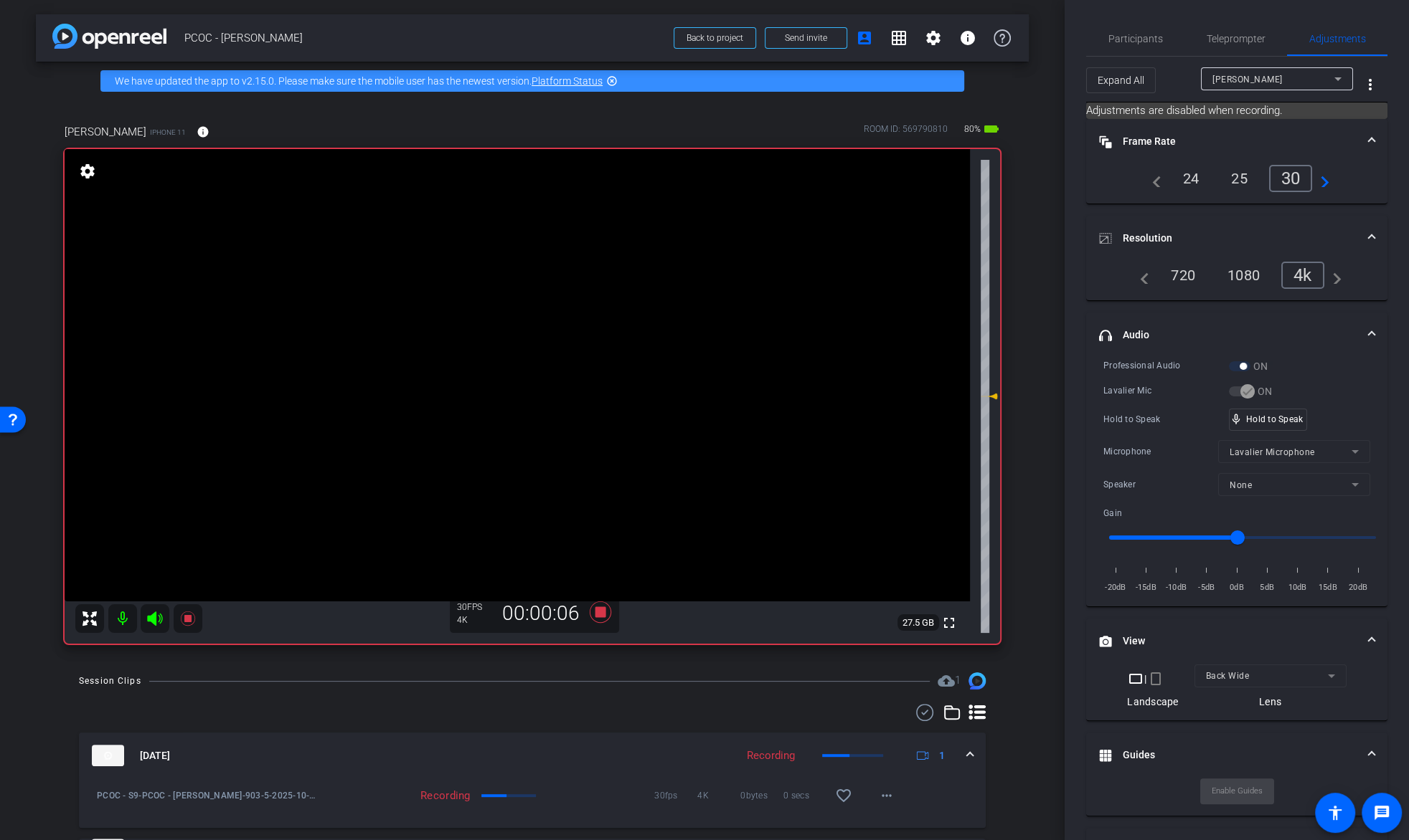
click at [490, 334] on video at bounding box center [517, 375] width 905 height 452
drag, startPoint x: 1289, startPoint y: 425, endPoint x: 1280, endPoint y: 420, distance: 10.3
click at [494, 337] on video at bounding box center [517, 375] width 905 height 452
click at [520, 334] on video at bounding box center [517, 375] width 905 height 452
click at [475, 336] on video at bounding box center [517, 375] width 905 height 452
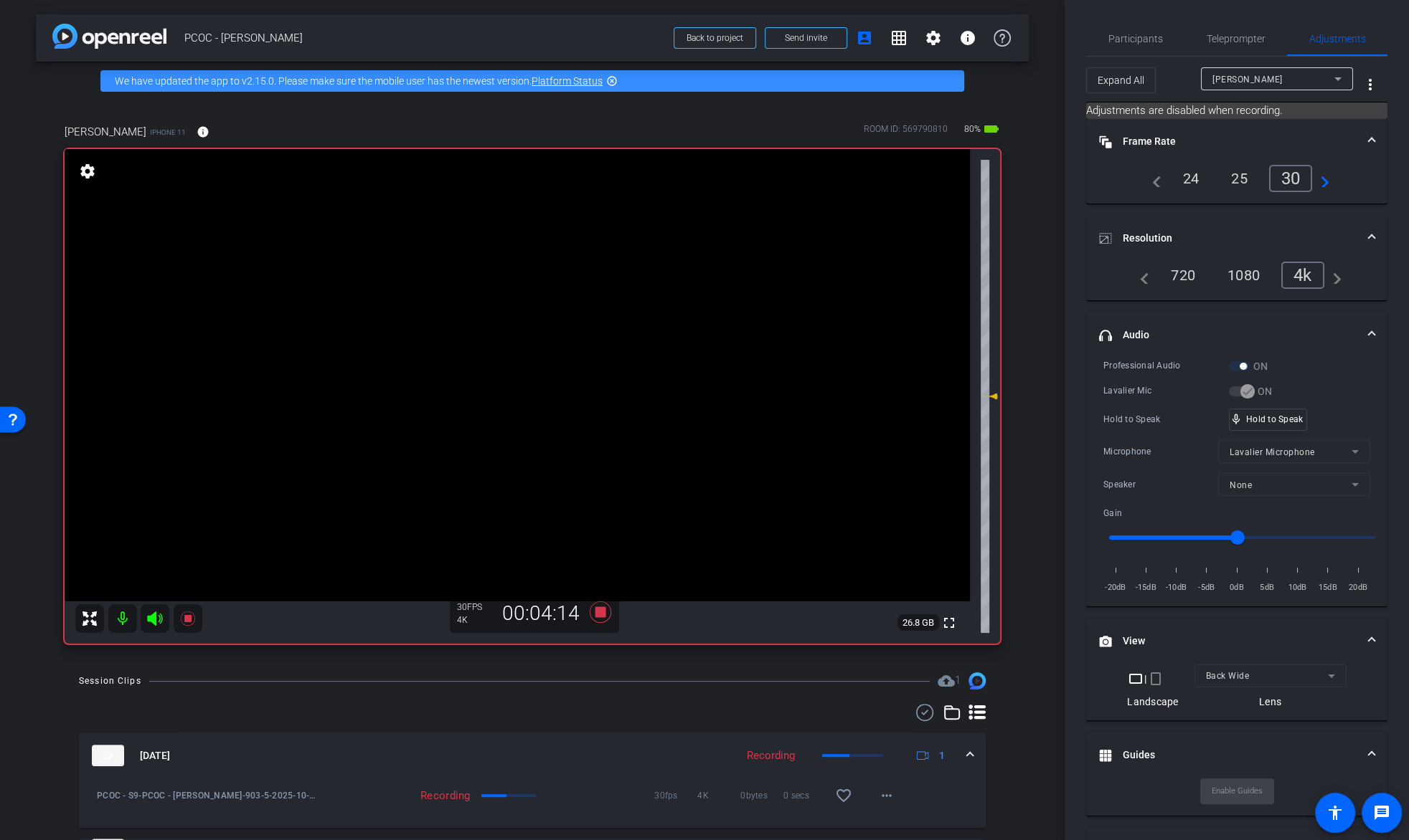
click at [455, 339] on video at bounding box center [517, 375] width 905 height 452
click at [483, 336] on video at bounding box center [517, 375] width 905 height 452
click at [451, 346] on video at bounding box center [517, 375] width 905 height 452
click at [451, 343] on video at bounding box center [517, 375] width 905 height 452
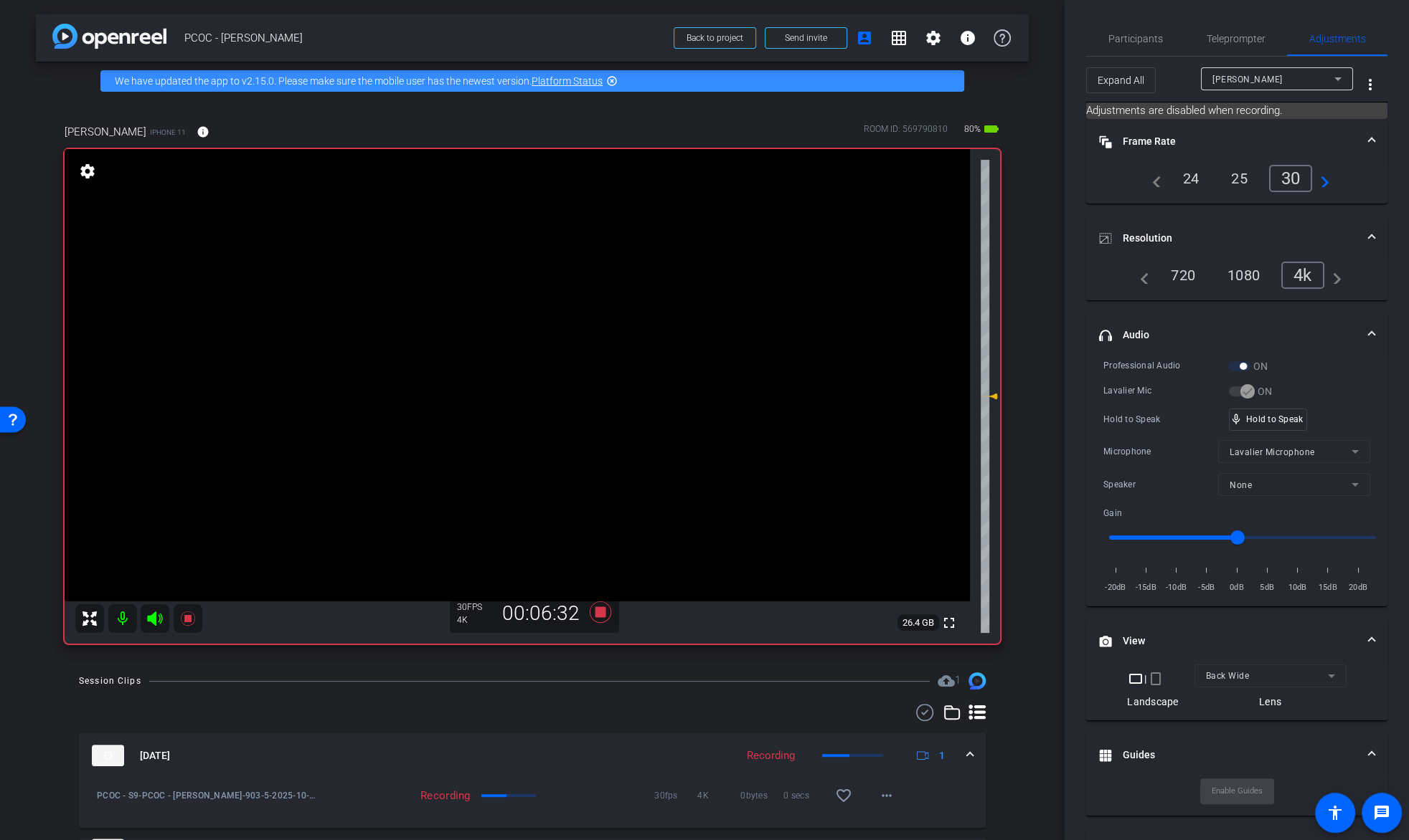
click at [480, 334] on video at bounding box center [517, 375] width 905 height 452
click at [513, 338] on video at bounding box center [517, 375] width 905 height 452
click at [512, 338] on video at bounding box center [517, 375] width 905 height 452
click at [185, 622] on icon at bounding box center [187, 618] width 14 height 14
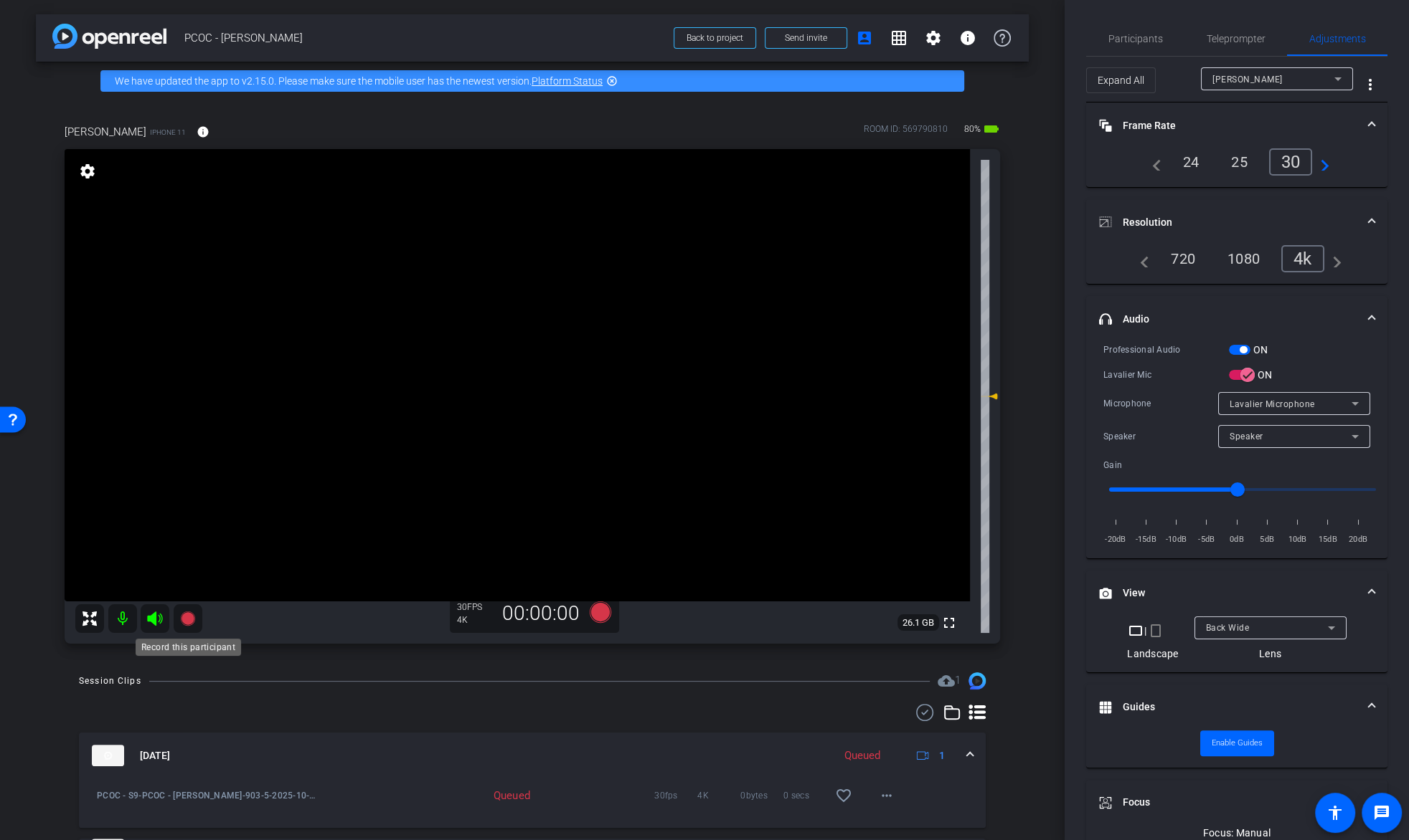
click at [183, 614] on icon at bounding box center [187, 618] width 14 height 14
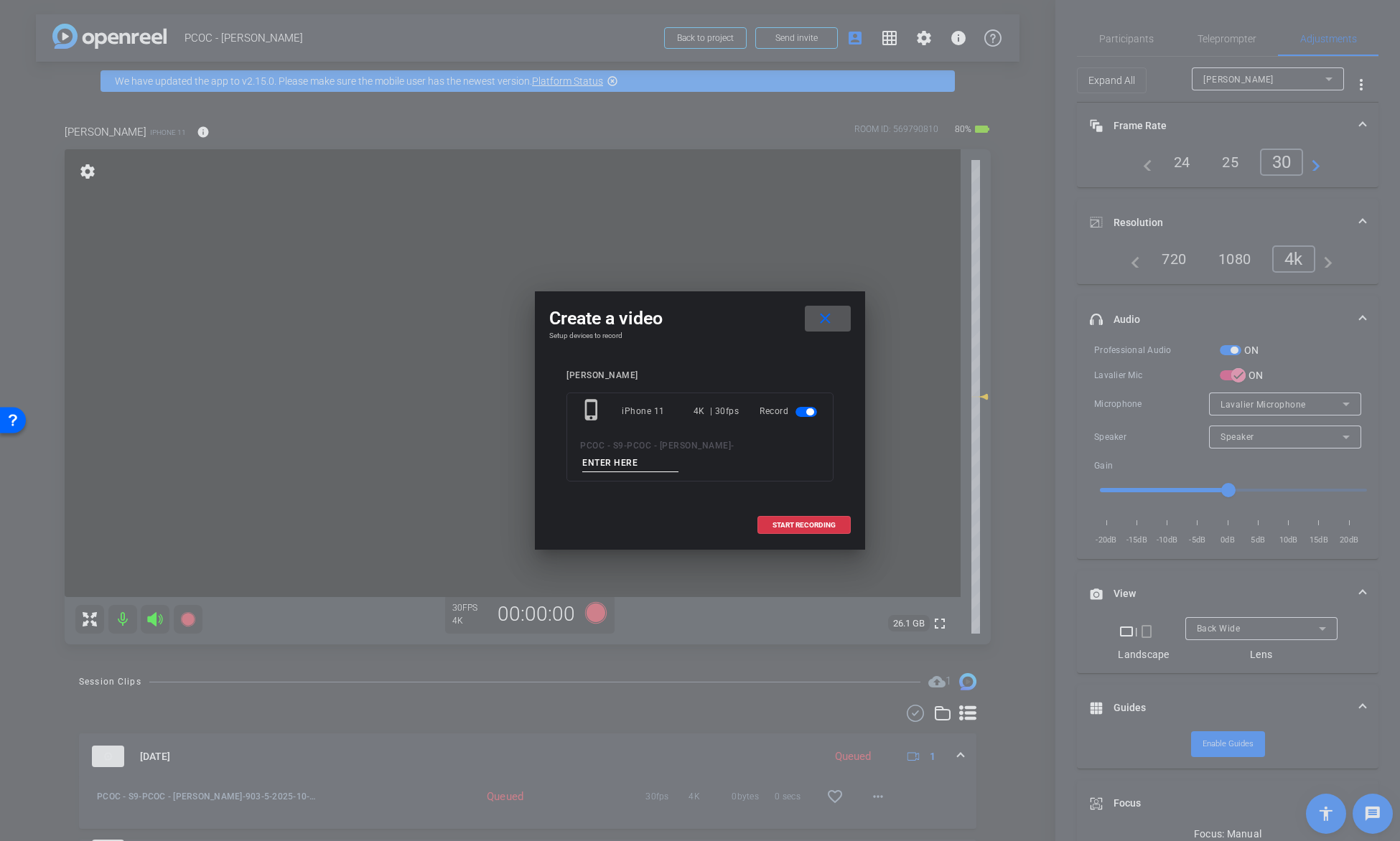
click at [588, 462] on input at bounding box center [630, 463] width 96 height 18
type input "903-6"
click at [812, 515] on span at bounding box center [804, 525] width 92 height 35
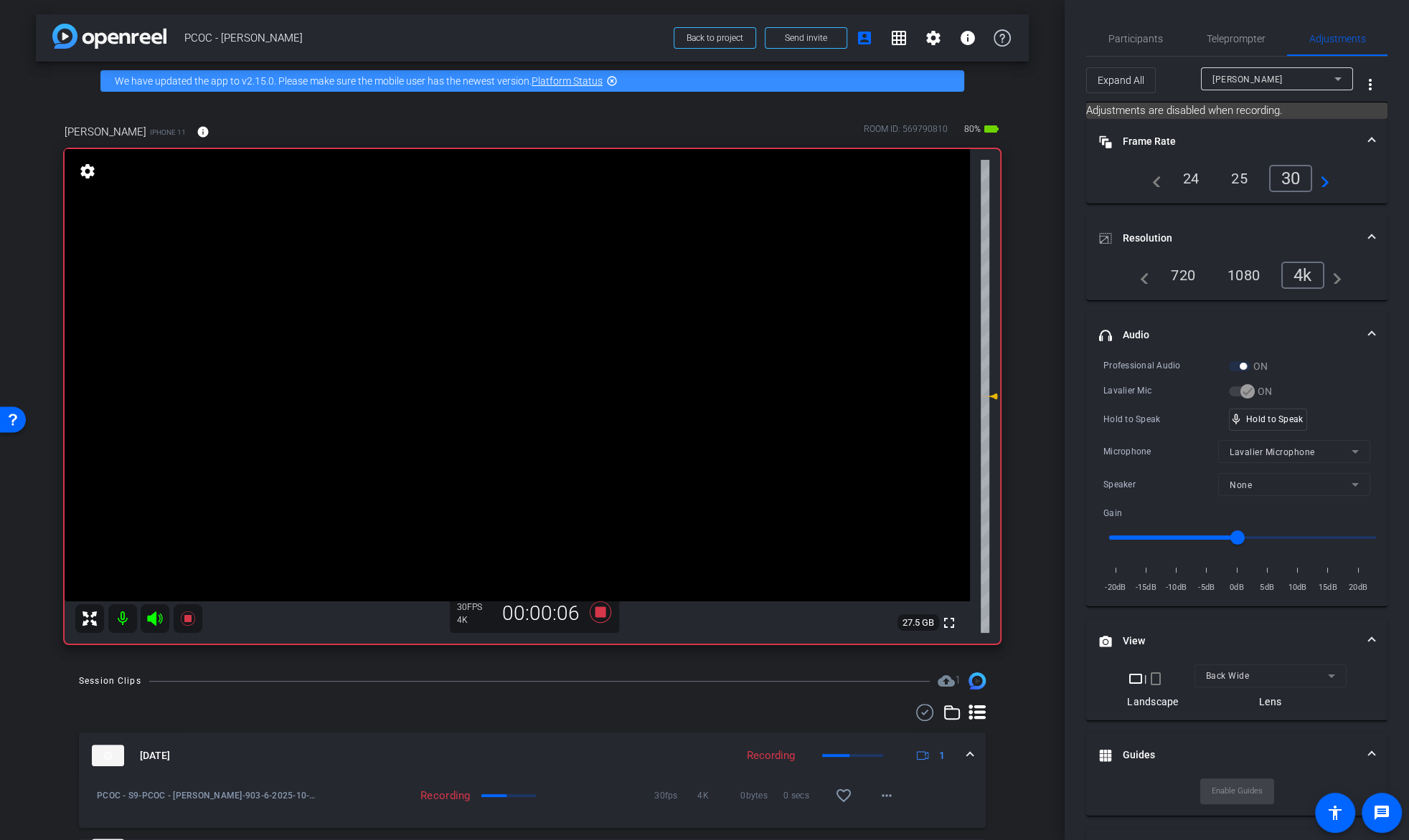
click at [528, 356] on video at bounding box center [517, 375] width 905 height 452
click at [530, 334] on video at bounding box center [517, 375] width 905 height 452
click at [506, 342] on video at bounding box center [517, 375] width 905 height 452
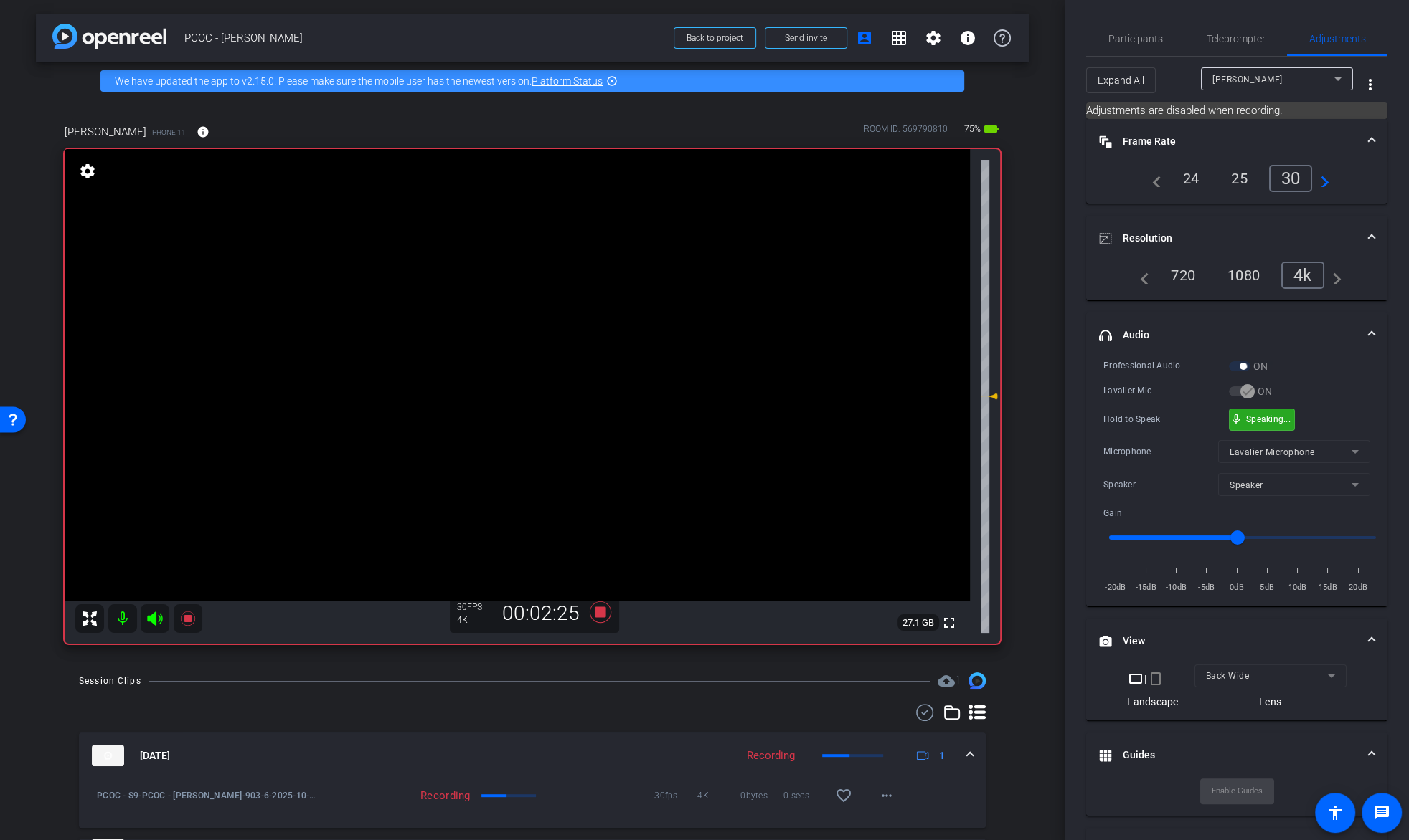
click at [1230, 422] on span "mic_none" at bounding box center [1236, 419] width 13 height 13
click at [505, 325] on video at bounding box center [517, 375] width 905 height 452
click at [505, 336] on video at bounding box center [517, 375] width 905 height 452
click at [523, 345] on video at bounding box center [517, 375] width 905 height 452
click at [534, 353] on video at bounding box center [517, 375] width 905 height 452
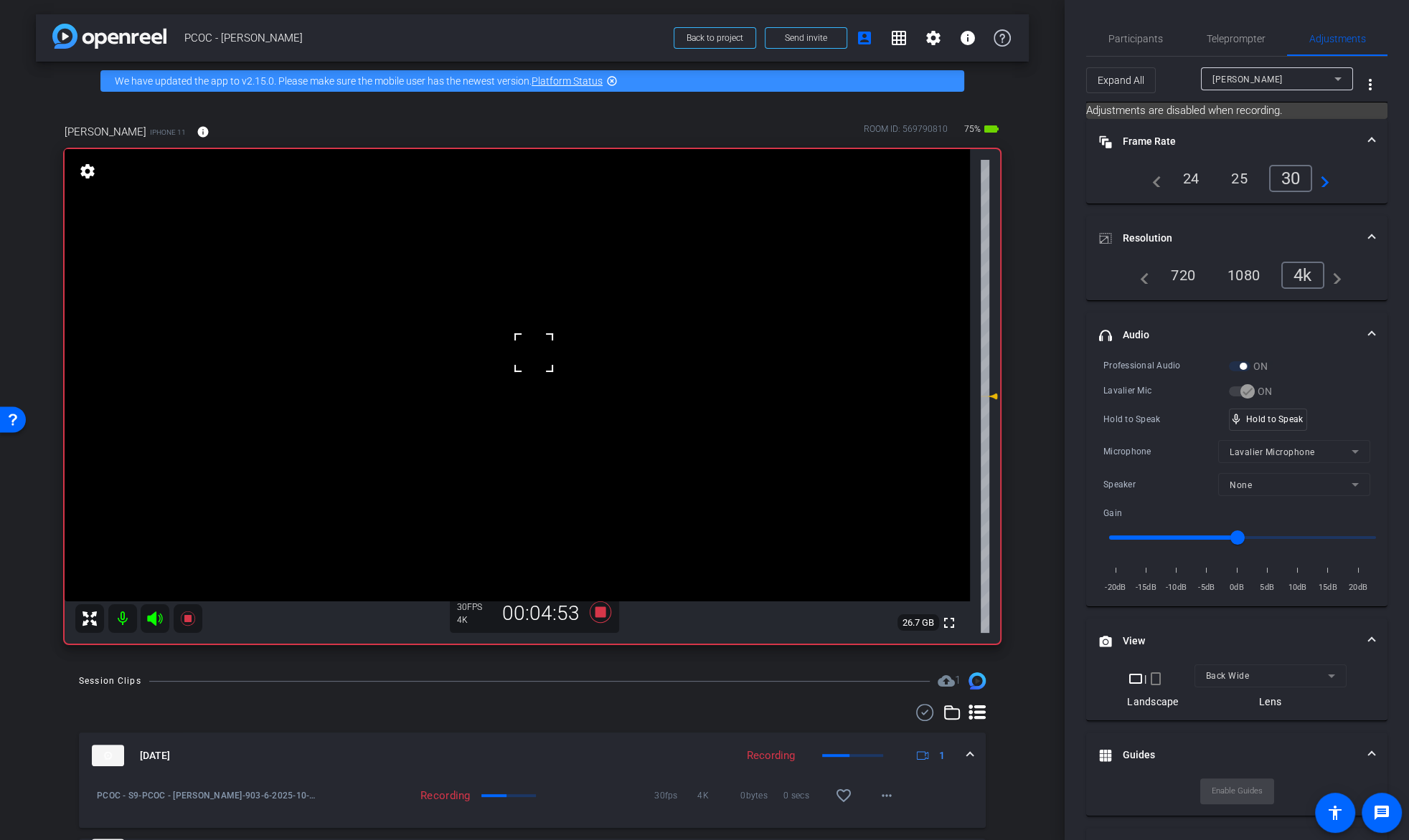
click at [522, 341] on div at bounding box center [534, 353] width 36 height 36
click at [1273, 404] on div "Professional Audio ON Lavalier Mic ON Hold to Speak mic_none Hold to Speak Micr…" at bounding box center [1237, 476] width 267 height 236
click at [200, 605] on mat-icon at bounding box center [188, 619] width 29 height 29
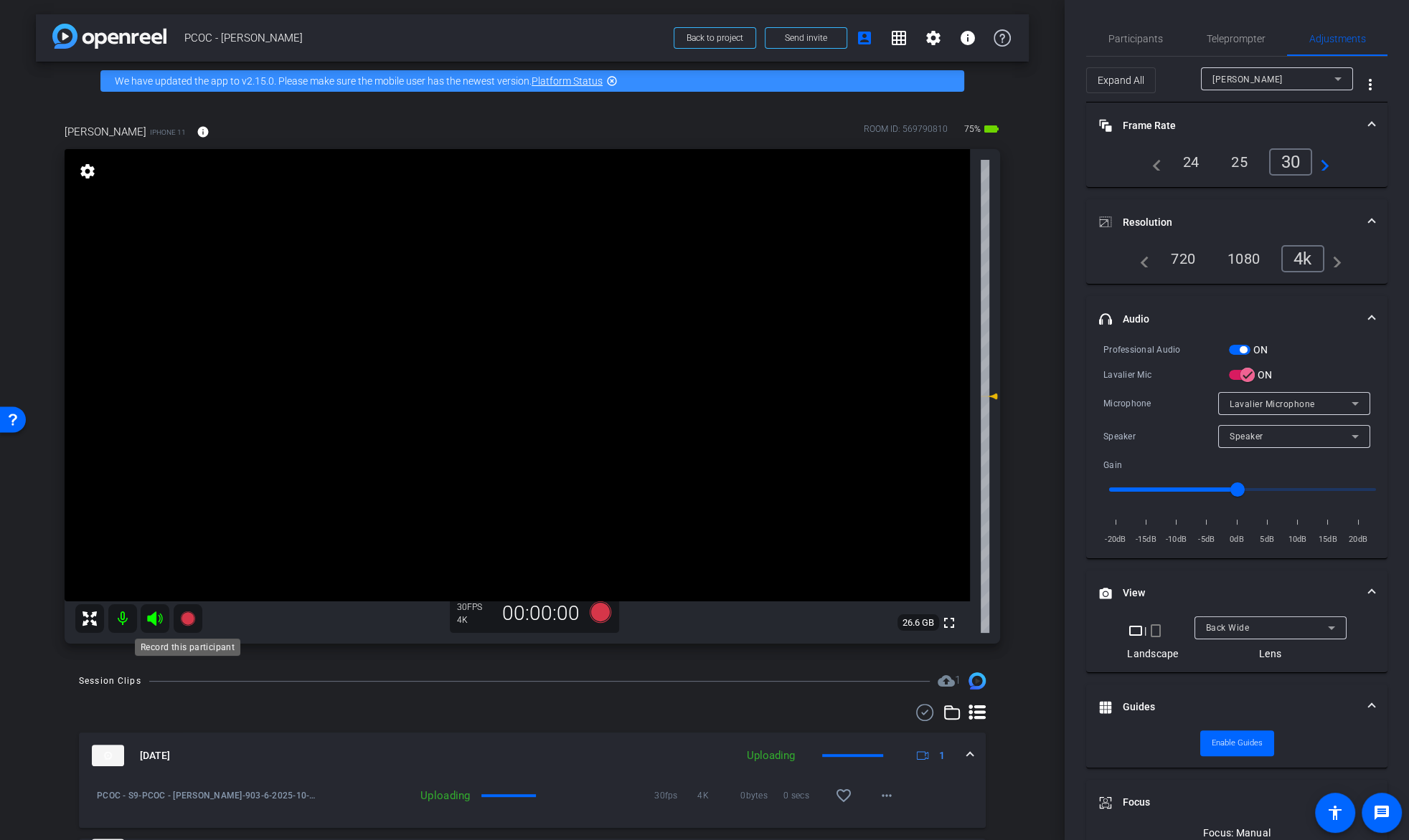
click at [191, 617] on icon at bounding box center [187, 618] width 14 height 14
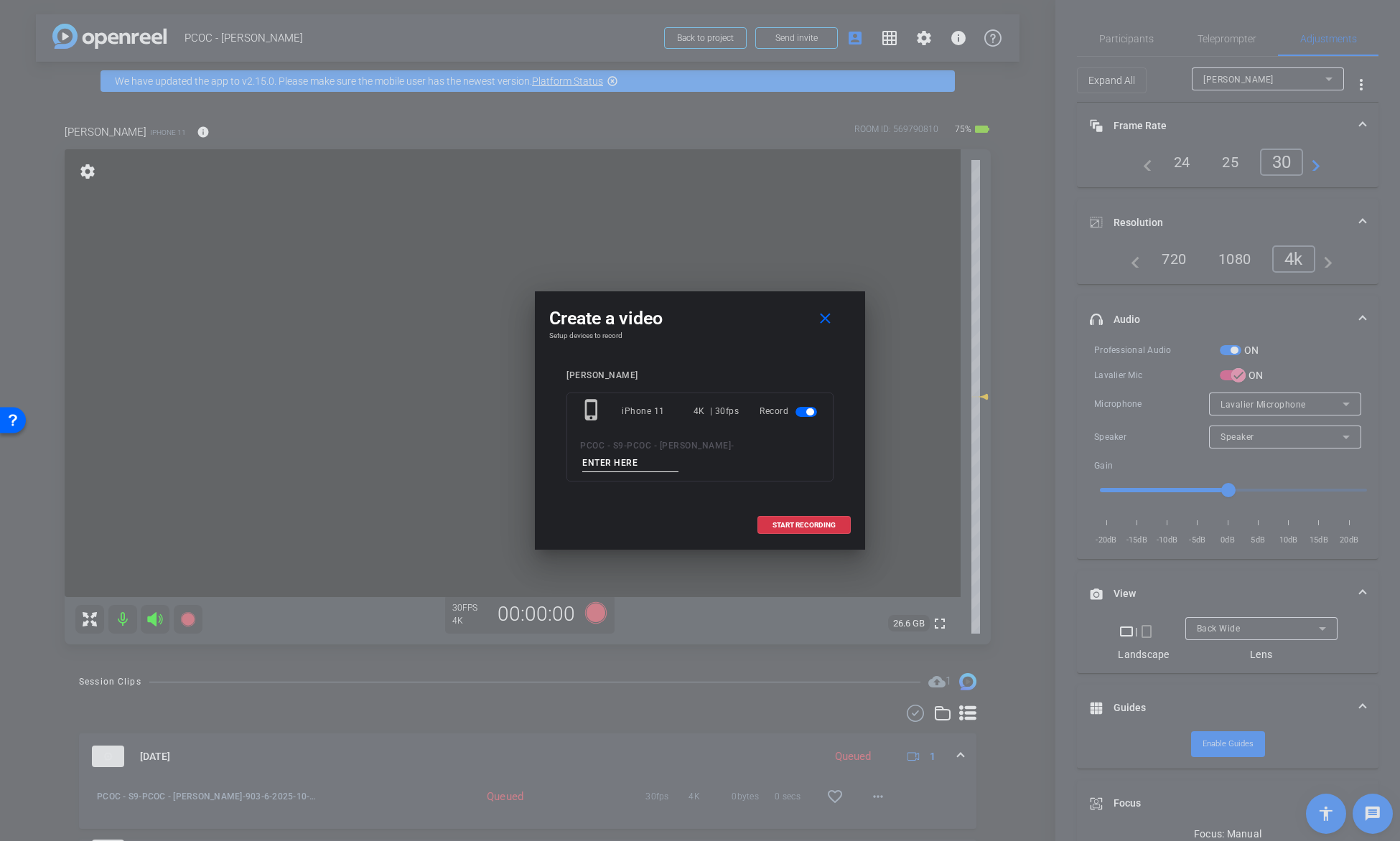
click at [652, 468] on input at bounding box center [630, 463] width 96 height 18
type input "903-7"
click at [774, 528] on span at bounding box center [804, 525] width 92 height 35
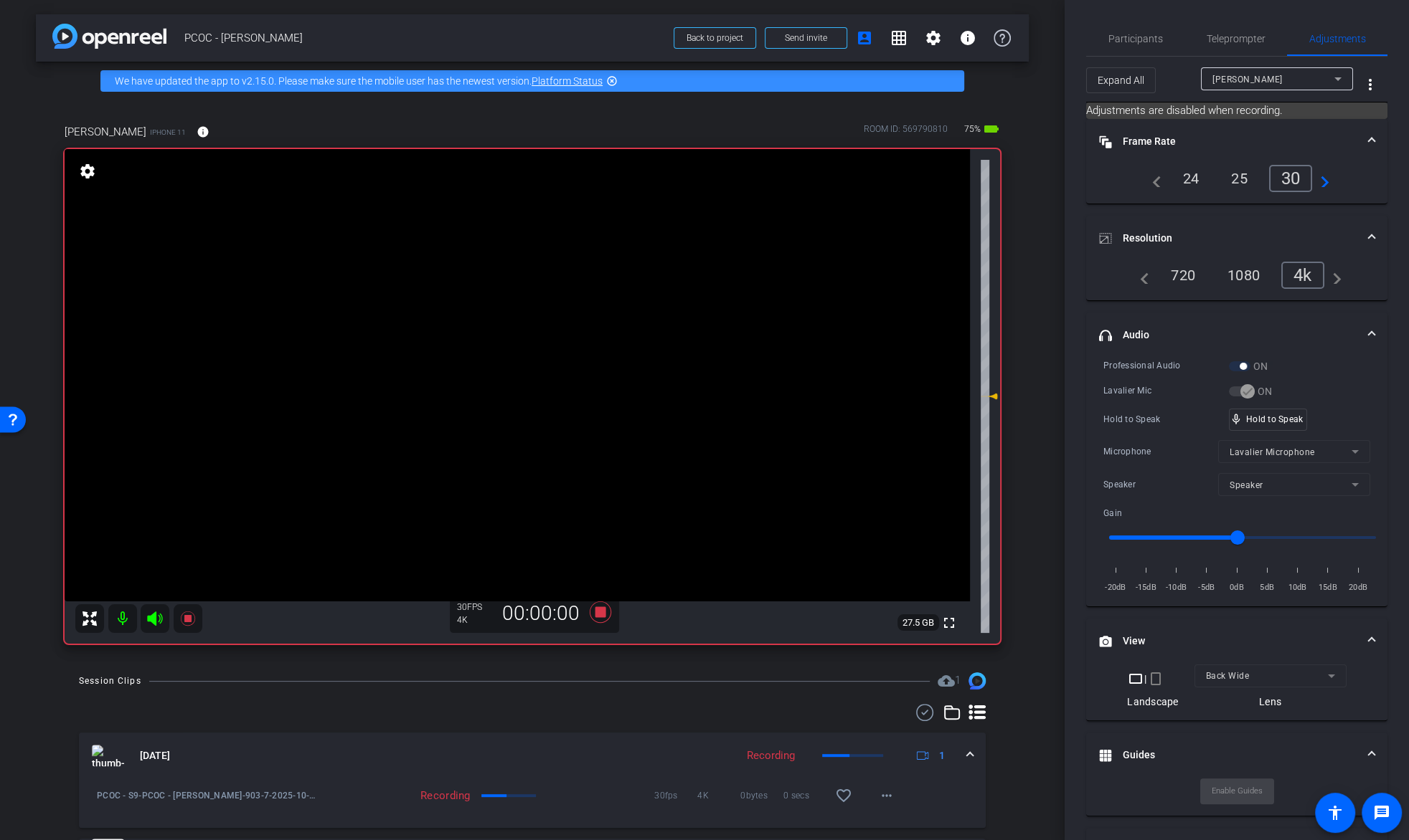
click at [552, 370] on video at bounding box center [517, 375] width 905 height 452
click at [598, 343] on video at bounding box center [517, 375] width 905 height 452
click at [558, 335] on video at bounding box center [517, 375] width 905 height 452
click at [507, 339] on video at bounding box center [517, 375] width 905 height 452
click at [501, 351] on video at bounding box center [517, 375] width 905 height 452
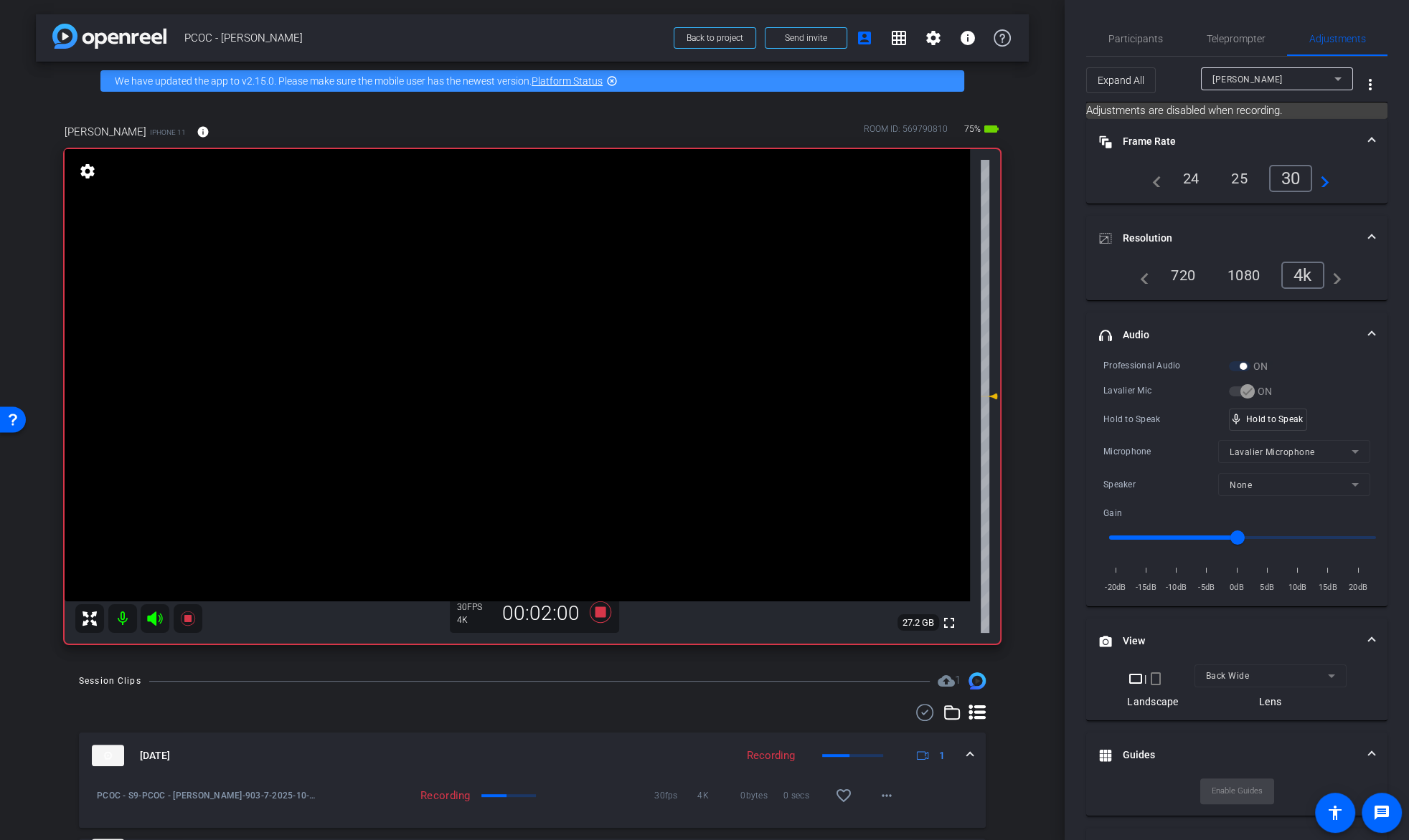
click at [463, 342] on video at bounding box center [517, 375] width 905 height 452
click at [480, 324] on div at bounding box center [463, 342] width 36 height 36
click at [483, 324] on video at bounding box center [517, 375] width 905 height 452
click at [471, 339] on video at bounding box center [517, 375] width 905 height 452
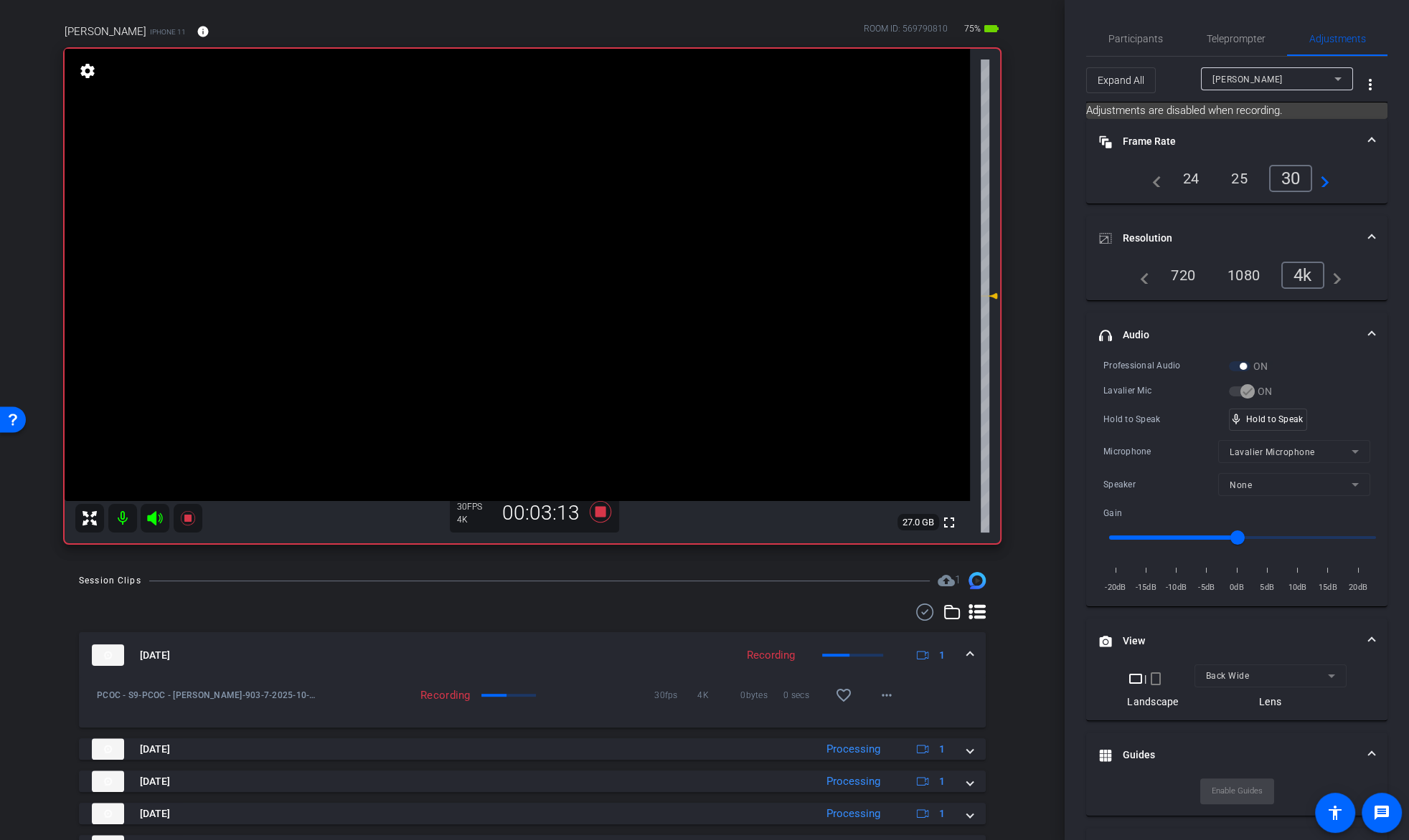
scroll to position [14, 0]
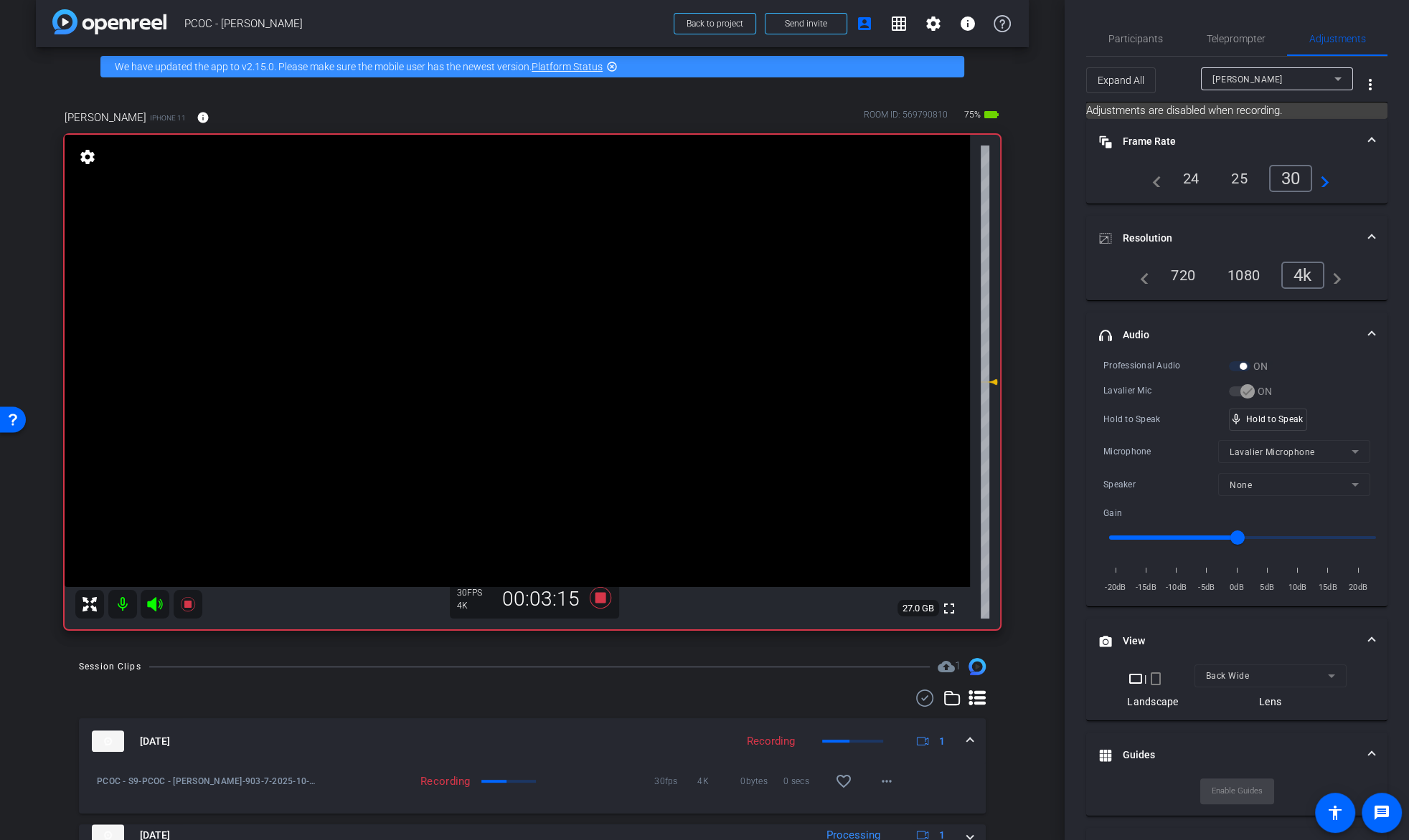
click at [486, 331] on video at bounding box center [517, 361] width 905 height 452
click at [517, 333] on video at bounding box center [517, 361] width 905 height 452
click at [483, 316] on video at bounding box center [517, 361] width 905 height 452
click at [183, 615] on mat-icon at bounding box center [188, 604] width 29 height 29
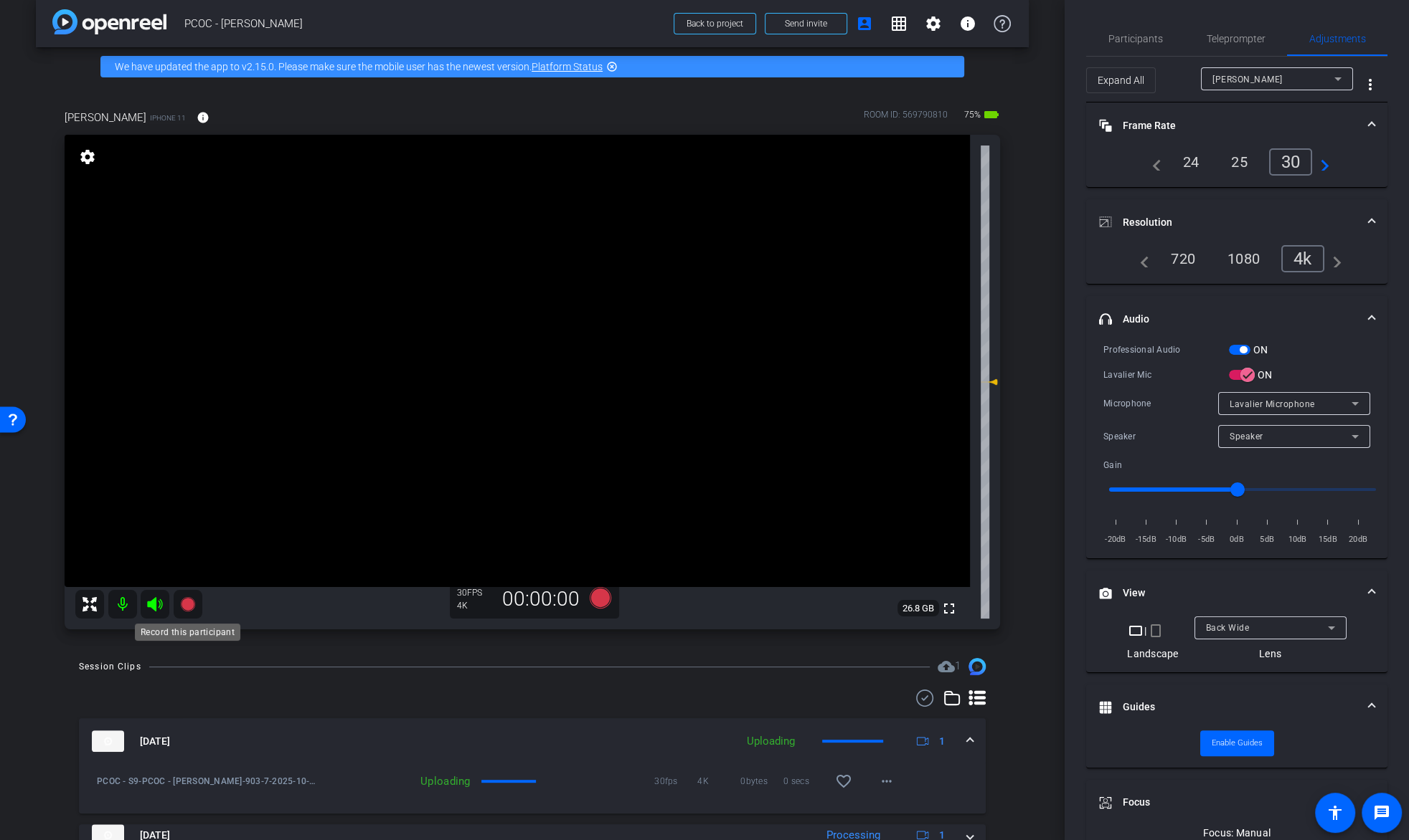
click at [183, 615] on mat-icon at bounding box center [188, 604] width 29 height 29
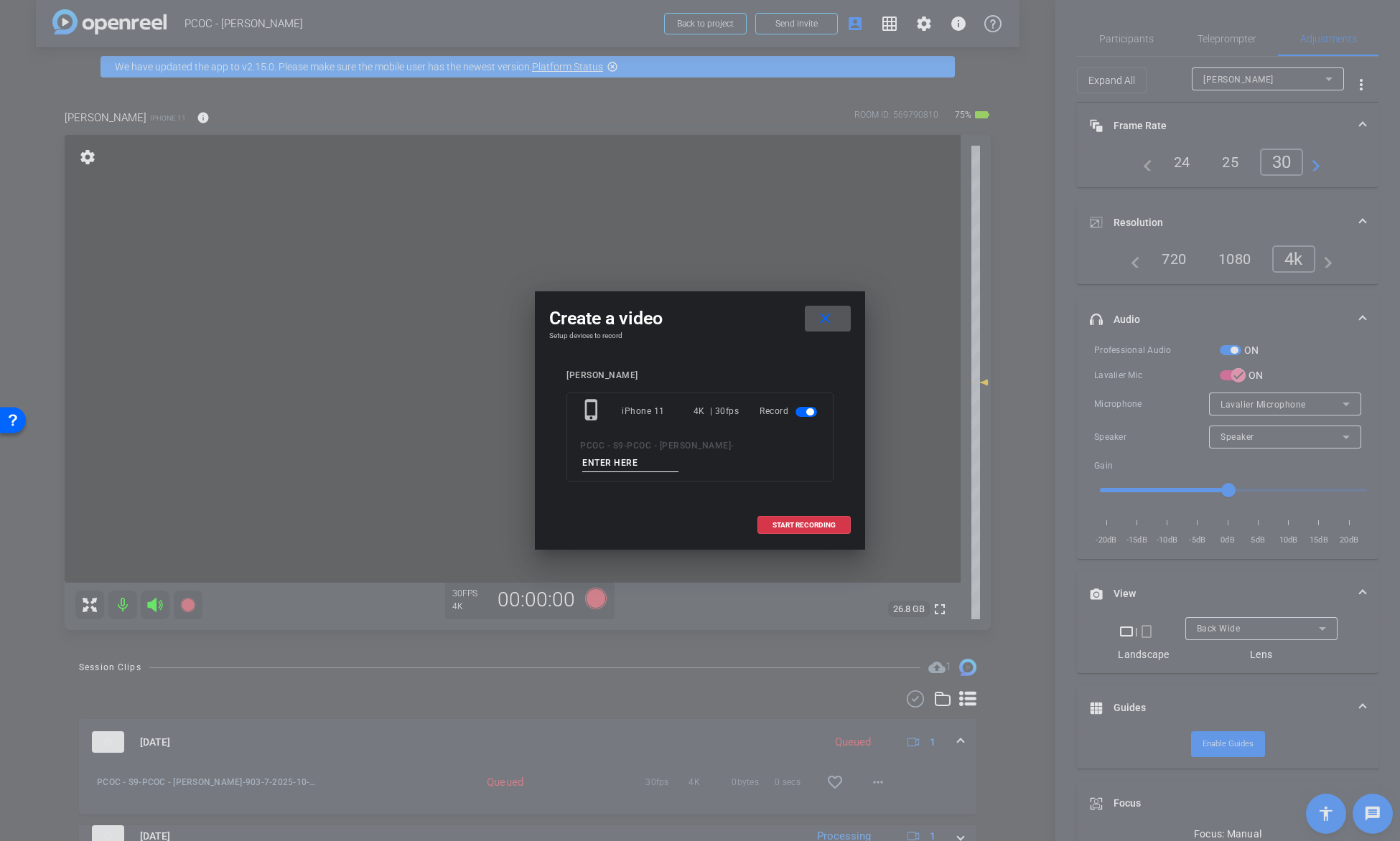
click at [638, 451] on div "PCOC - S9 - PCOC - [PERSON_NAME] -" at bounding box center [700, 454] width 240 height 35
click at [640, 468] on input at bounding box center [630, 463] width 96 height 18
type input "901-3 pick up"
click at [806, 523] on span "START RECORDING" at bounding box center [804, 525] width 63 height 8
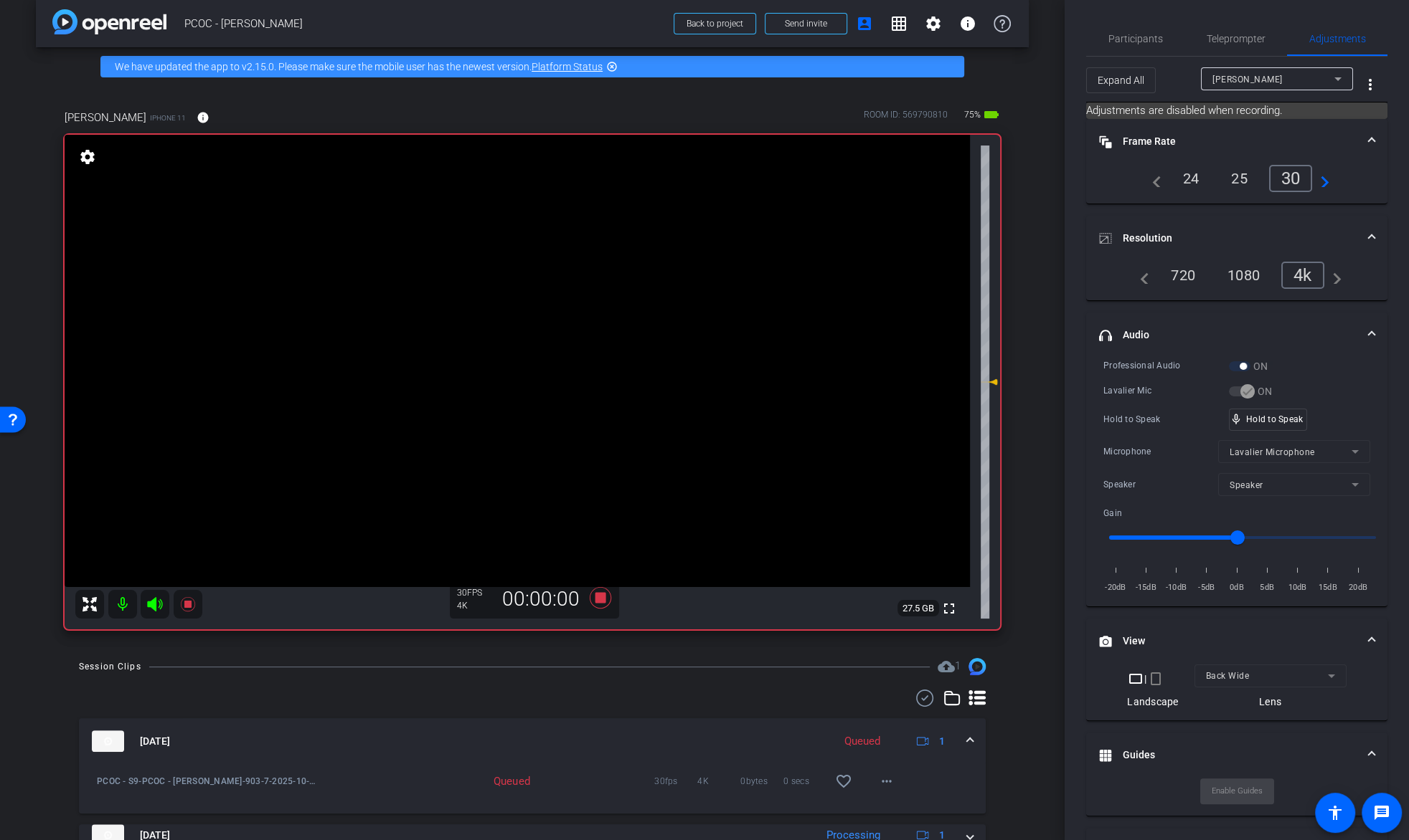
click at [541, 394] on video at bounding box center [517, 361] width 905 height 452
click at [1244, 412] on div "mic_none Speaking..." at bounding box center [1262, 420] width 65 height 21
click at [489, 303] on video at bounding box center [517, 361] width 905 height 452
click at [1288, 410] on div "mic_none Speaking..." at bounding box center [1262, 420] width 65 height 21
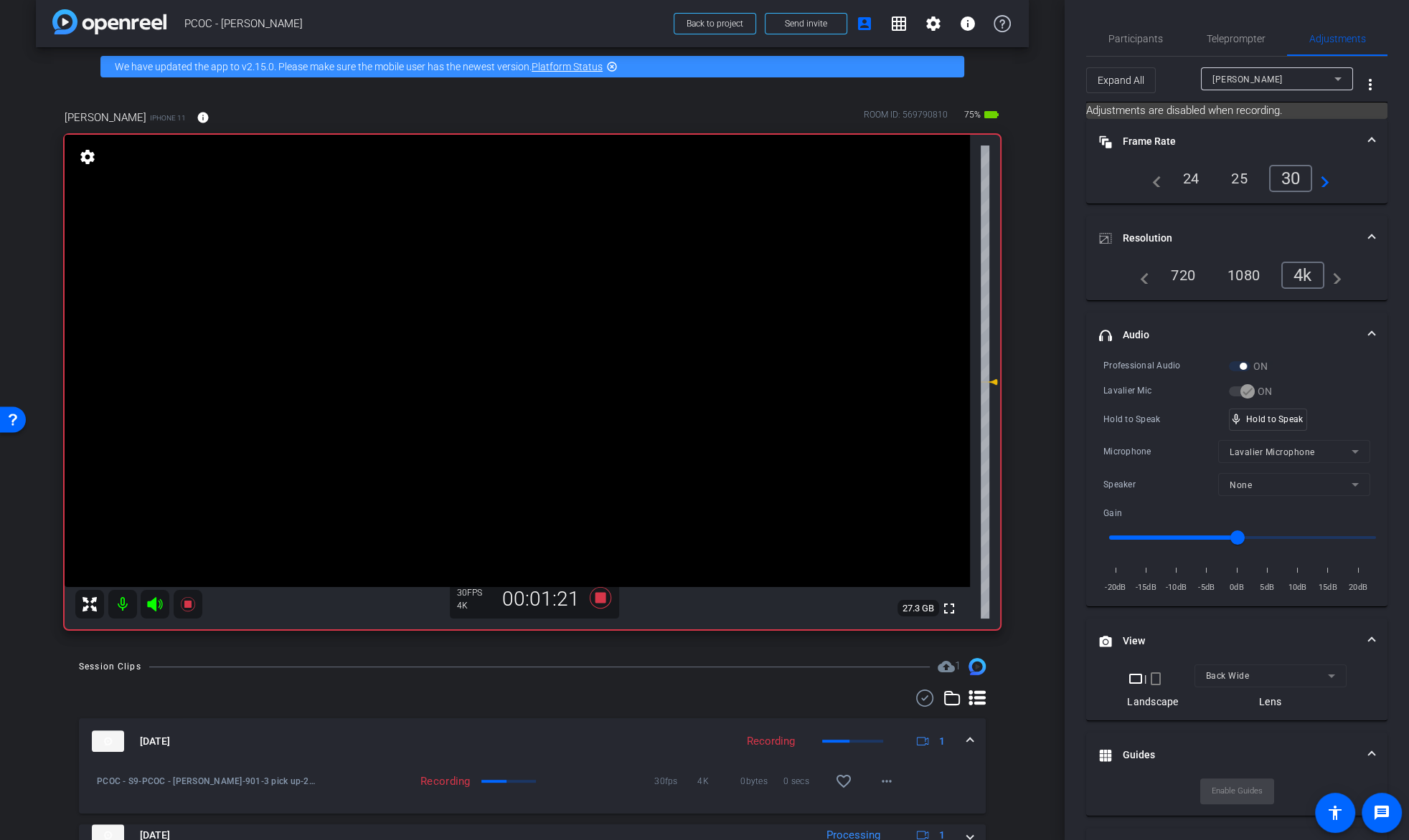
click at [508, 319] on video at bounding box center [517, 361] width 905 height 452
click at [508, 314] on video at bounding box center [517, 361] width 905 height 452
click at [1286, 410] on div "mic_none Speaking..." at bounding box center [1262, 420] width 65 height 21
click at [504, 318] on video at bounding box center [517, 361] width 905 height 452
click at [1278, 432] on div "Professional Audio ON Lavalier Mic ON Hold to Speak mic_none Hold to Speak Micr…" at bounding box center [1237, 476] width 267 height 236
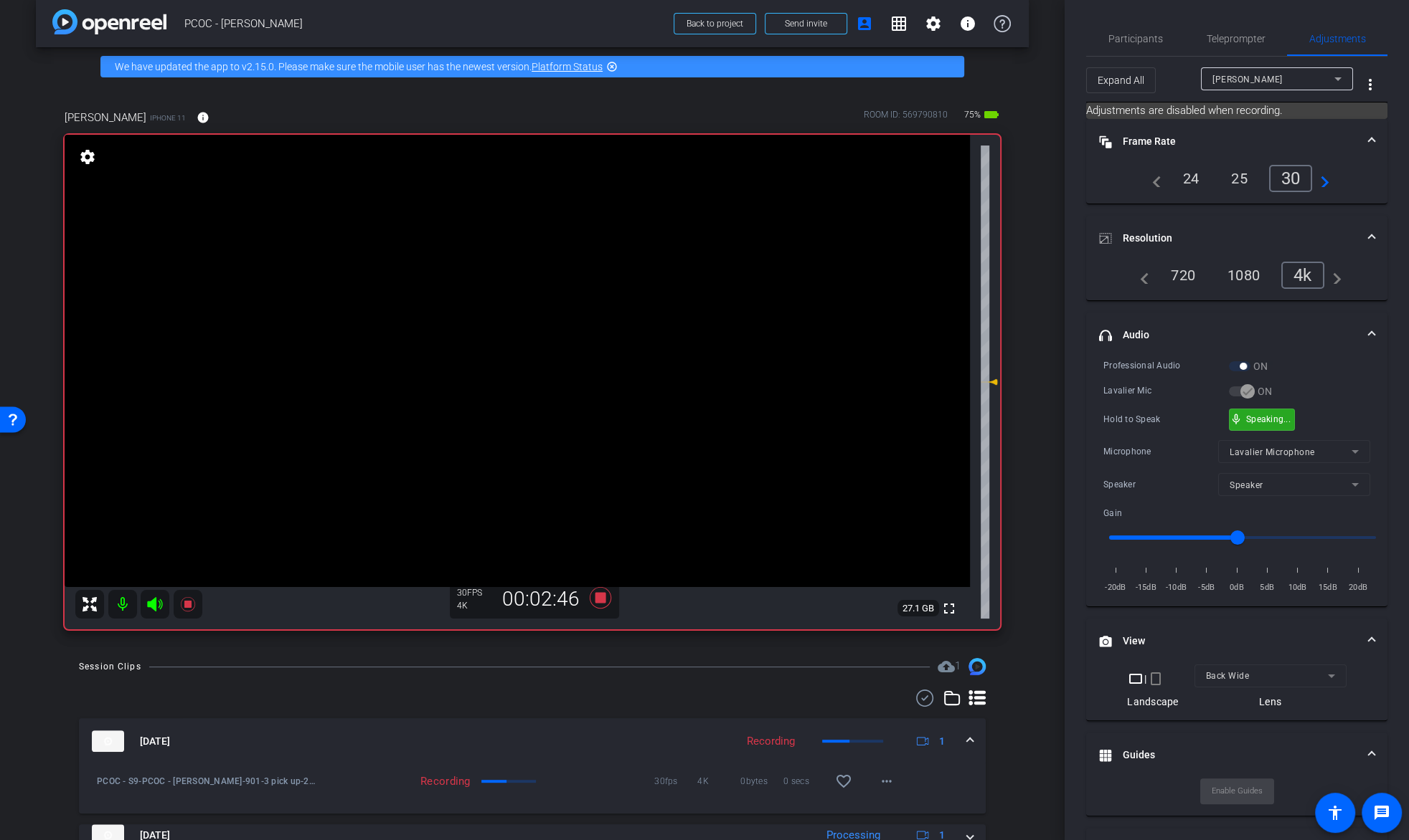
click at [1278, 425] on div "mic_none Speaking..." at bounding box center [1262, 420] width 65 height 21
click at [470, 320] on video at bounding box center [517, 361] width 905 height 452
click at [1259, 409] on div "mic_none Speaking..." at bounding box center [1262, 420] width 65 height 21
click at [506, 316] on video at bounding box center [517, 361] width 905 height 452
click at [1247, 430] on div "Professional Audio ON Lavalier Mic ON Hold to Speak mic_none Hold to Speak Micr…" at bounding box center [1237, 476] width 267 height 236
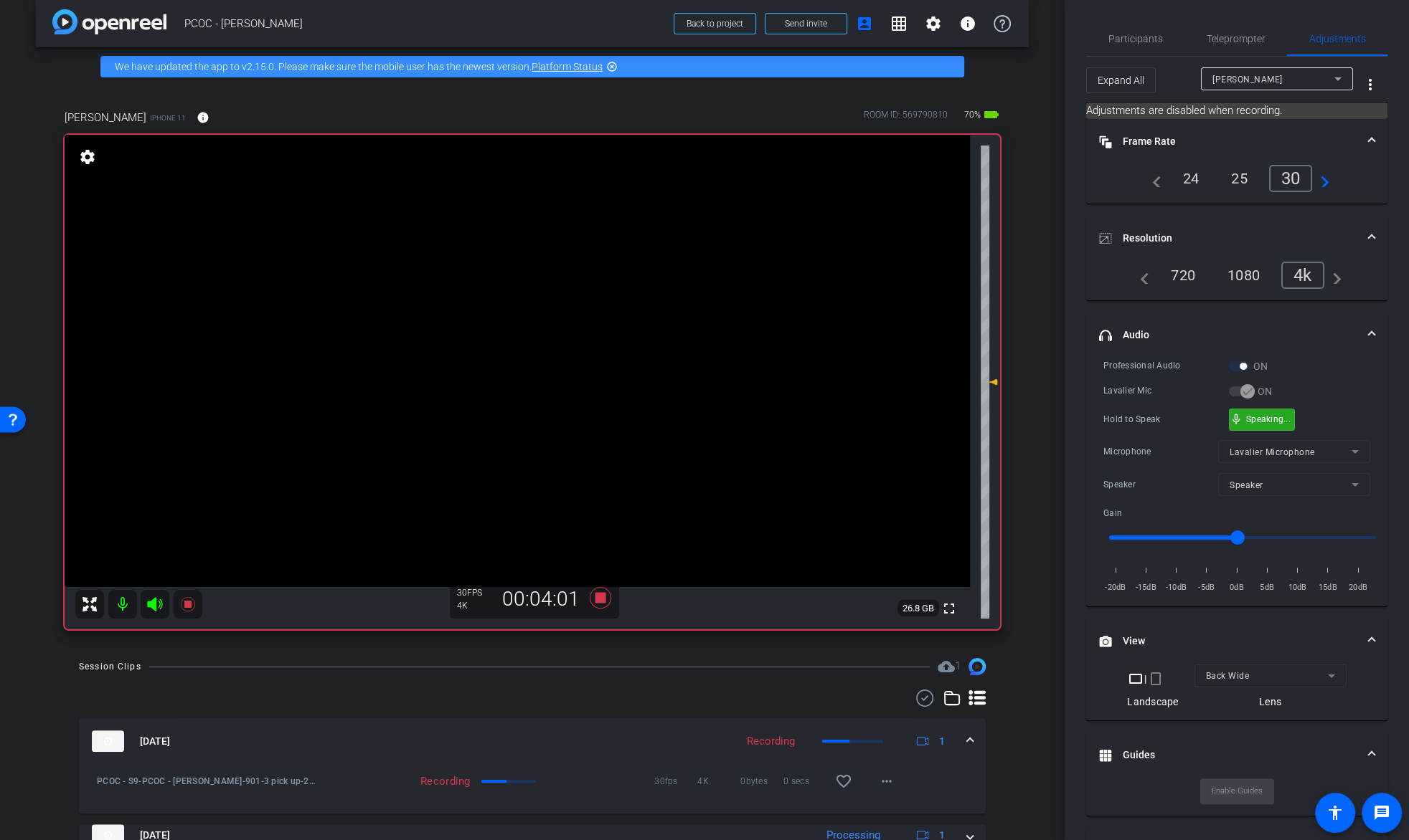
click at [1240, 418] on div "mic_none Speaking..." at bounding box center [1262, 420] width 65 height 21
click at [487, 312] on video at bounding box center [517, 361] width 905 height 452
click at [188, 609] on icon at bounding box center [188, 604] width 17 height 17
